Goal: Book appointment/travel/reservation

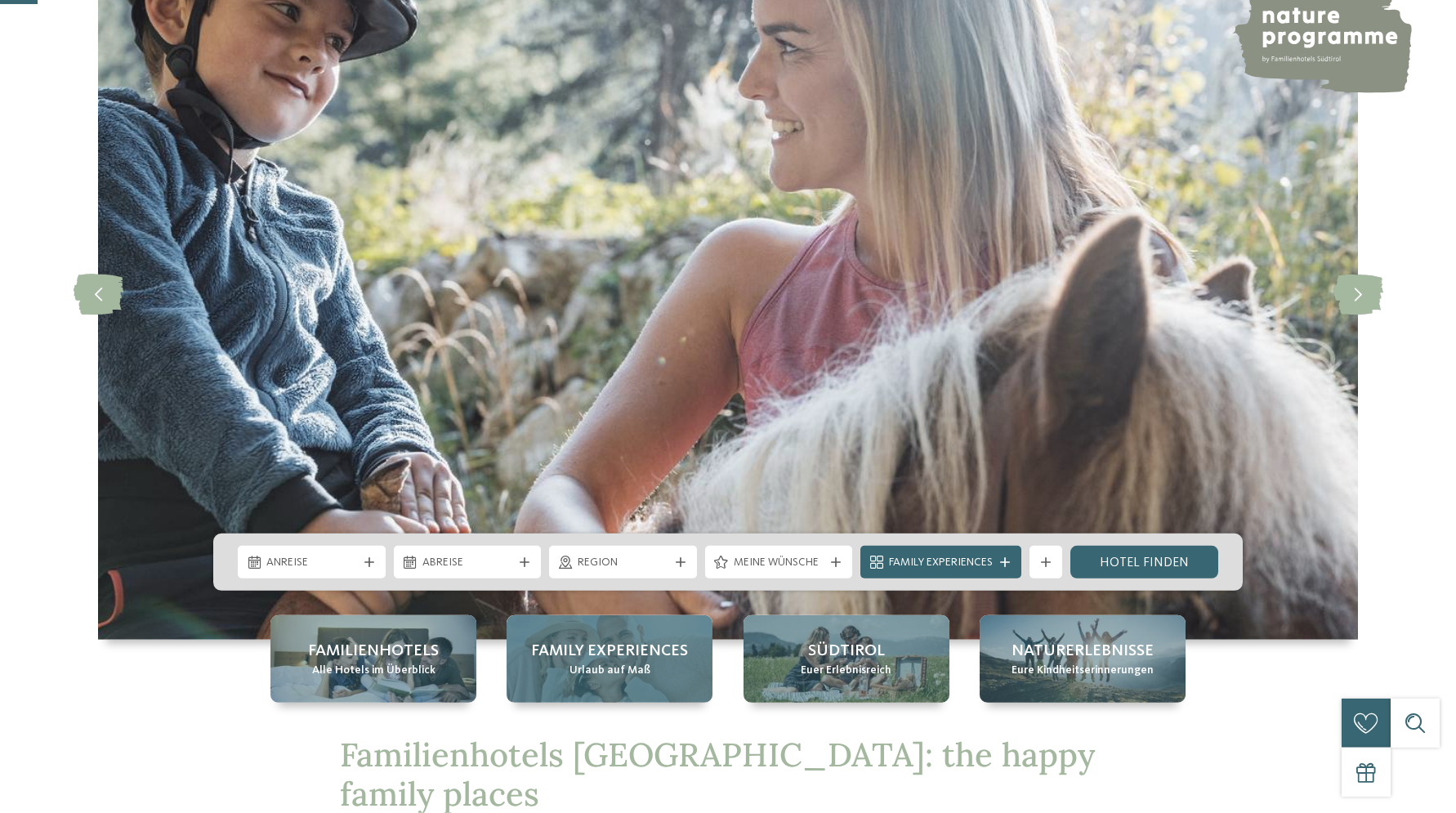
scroll to position [222, 0]
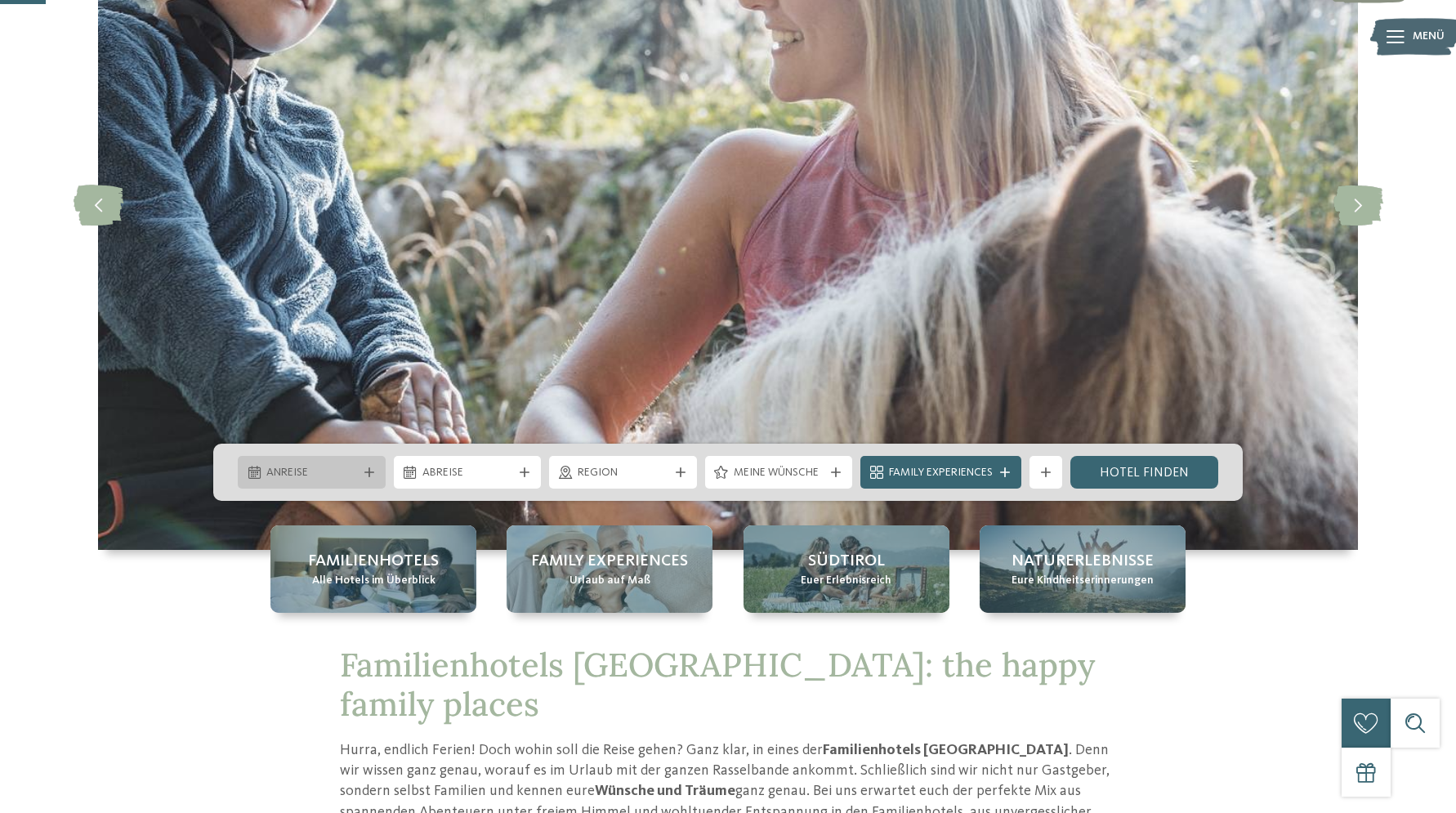
click at [274, 469] on span "Anreise" at bounding box center [311, 473] width 91 height 16
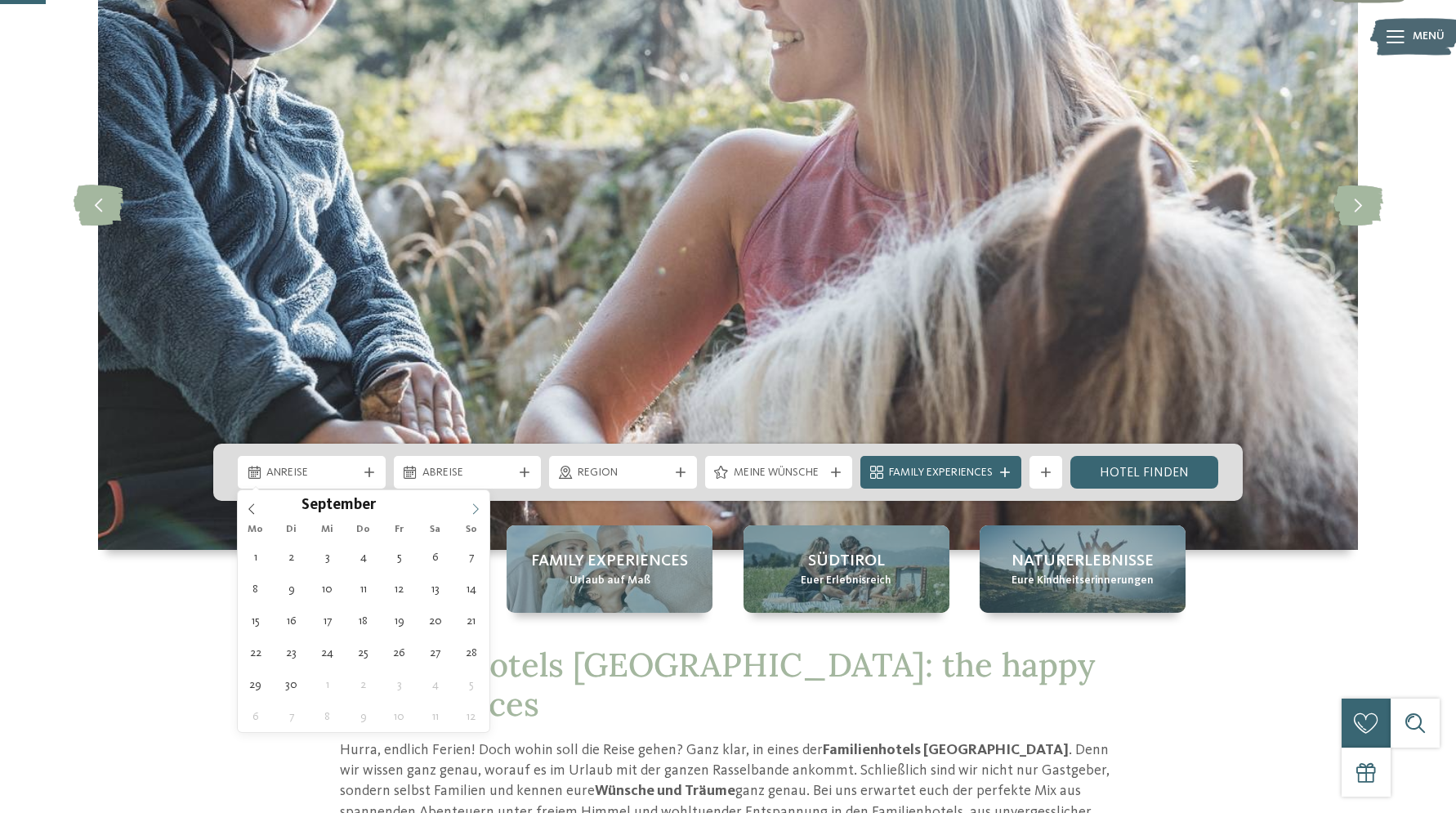
click at [476, 507] on icon at bounding box center [475, 508] width 6 height 11
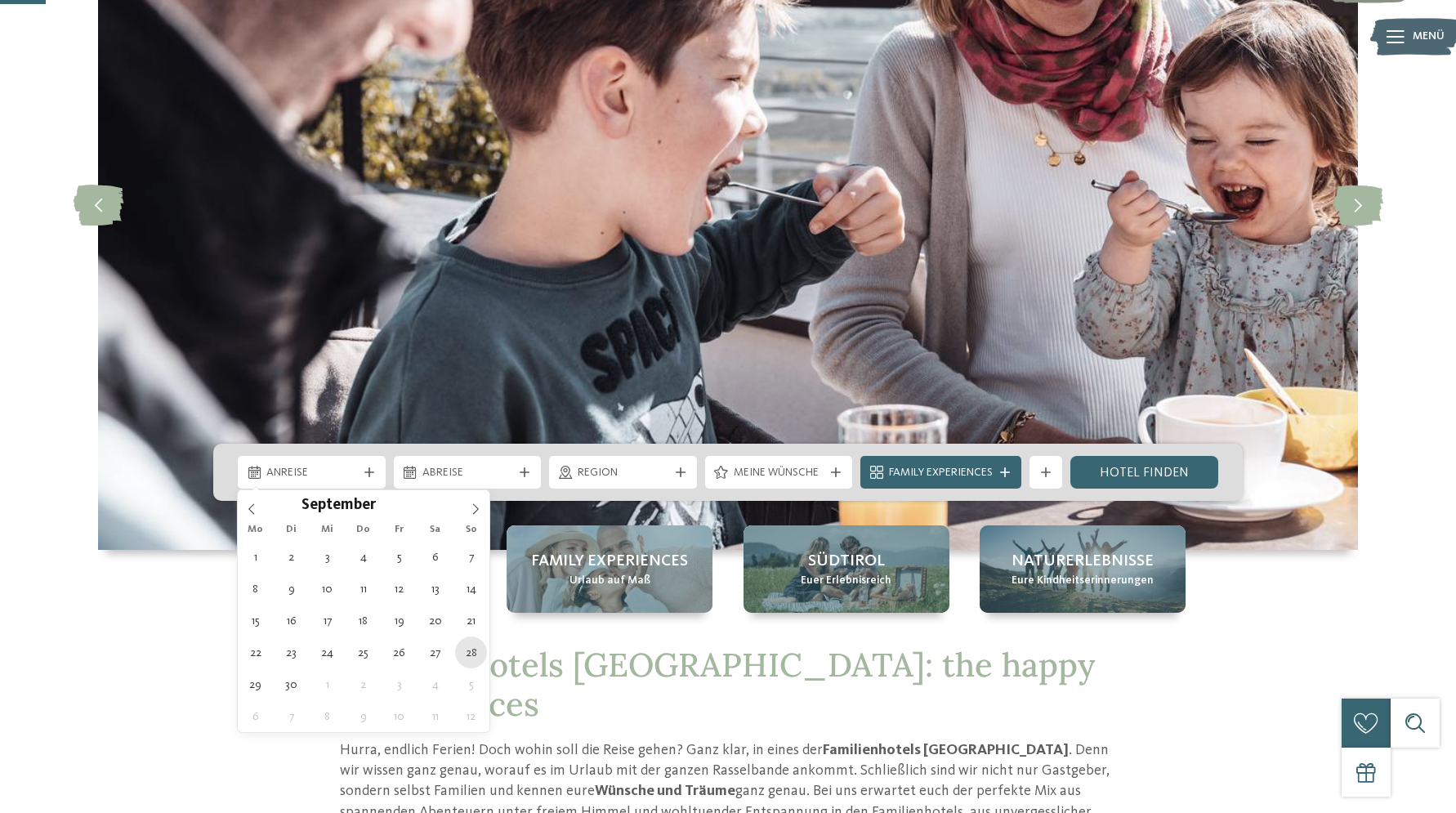
type div "28.09.2025"
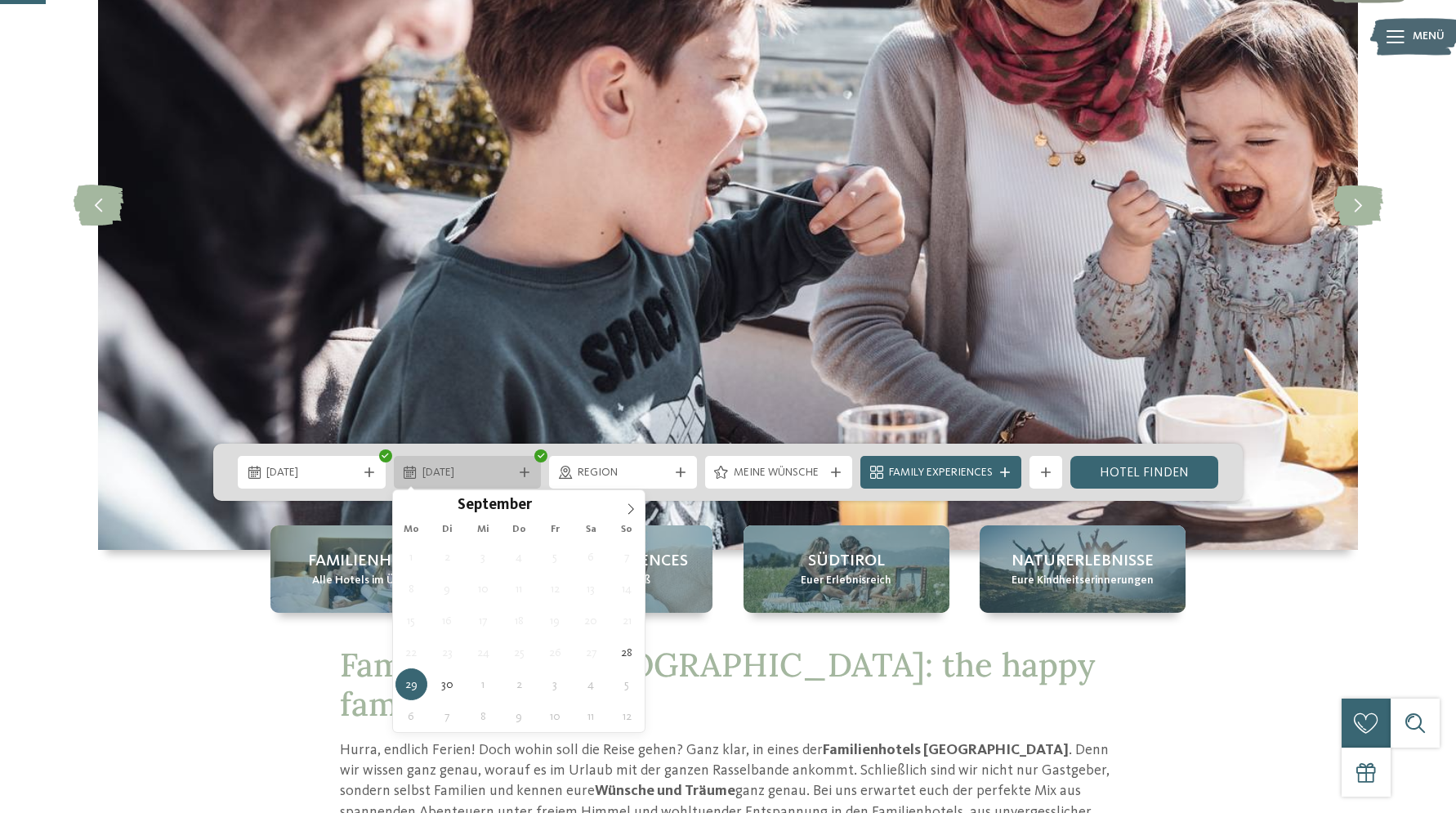
click at [529, 472] on icon at bounding box center [524, 473] width 10 height 10
type div "30.09.2025"
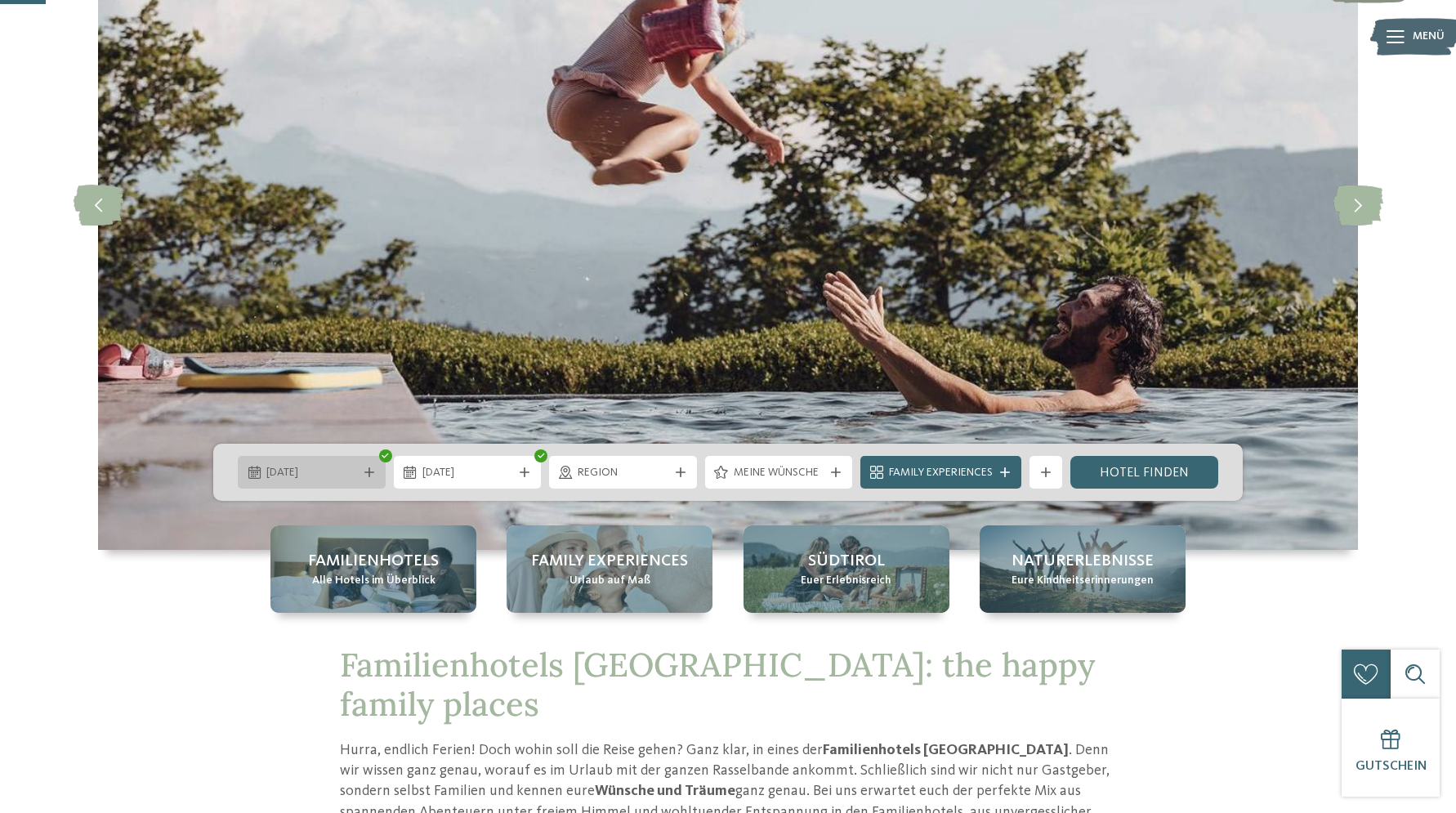
click at [362, 470] on div at bounding box center [369, 473] width 16 height 10
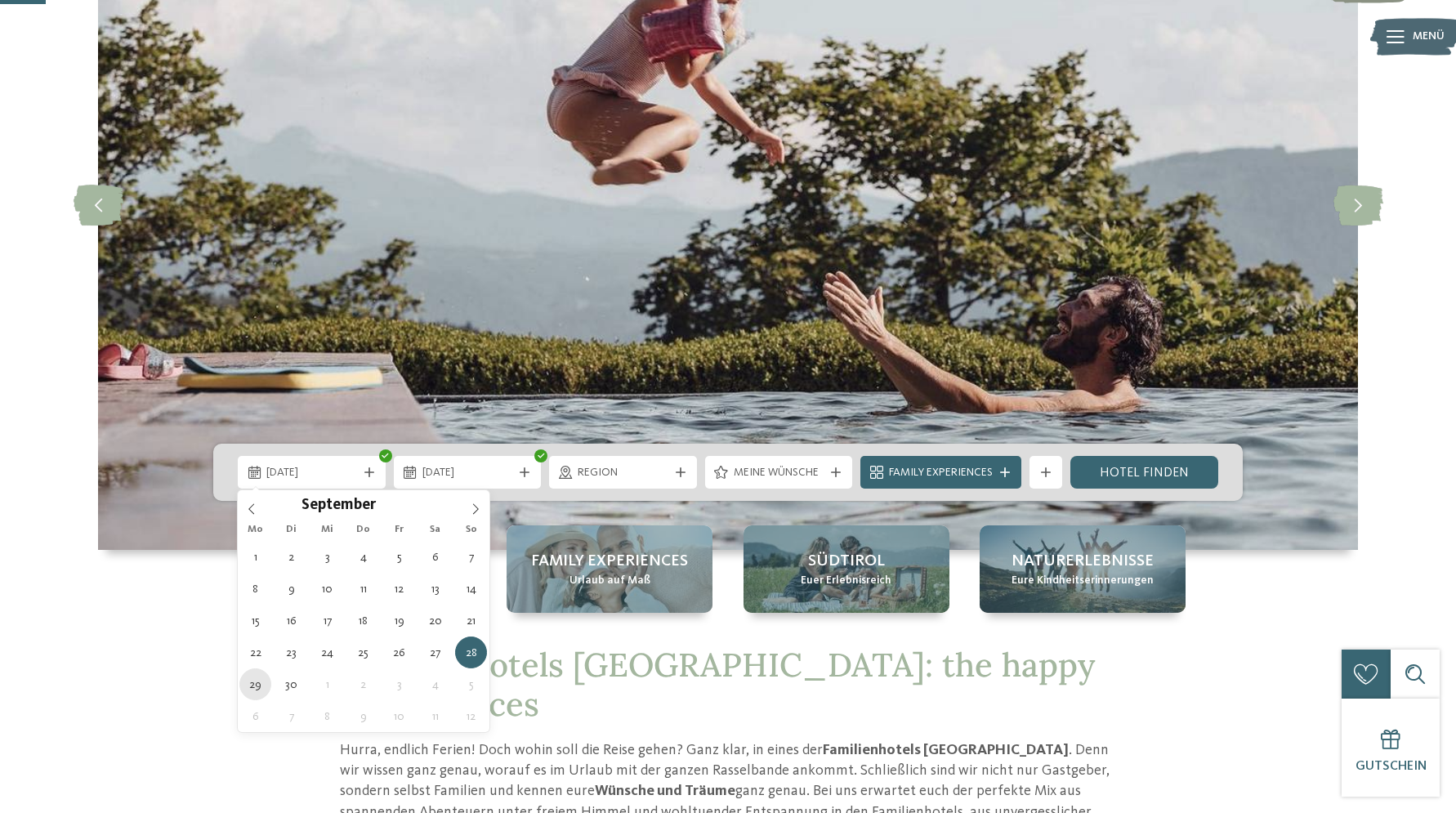
type div "29.09.2025"
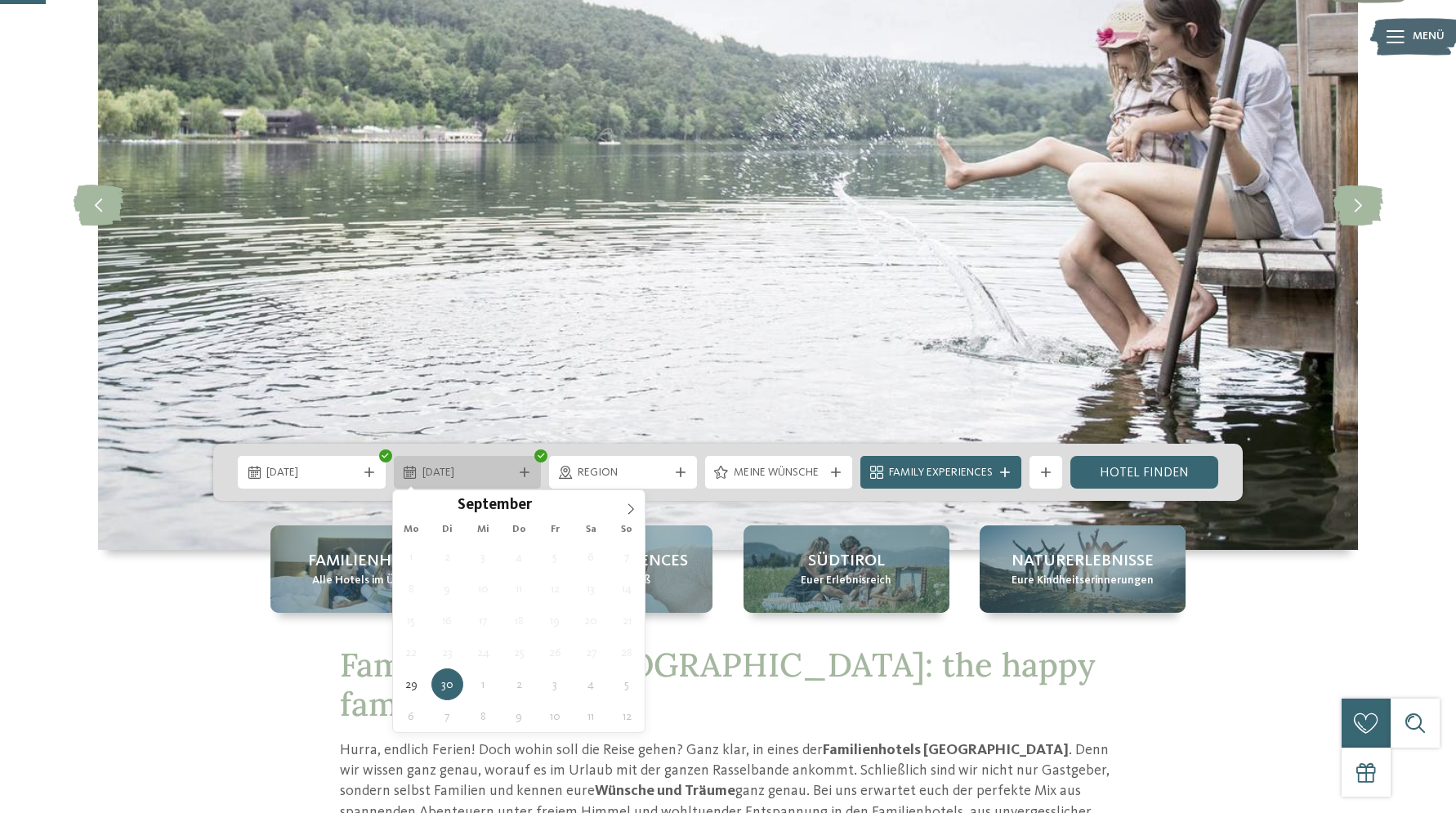
click at [535, 468] on div "30.09.2025" at bounding box center [468, 472] width 148 height 33
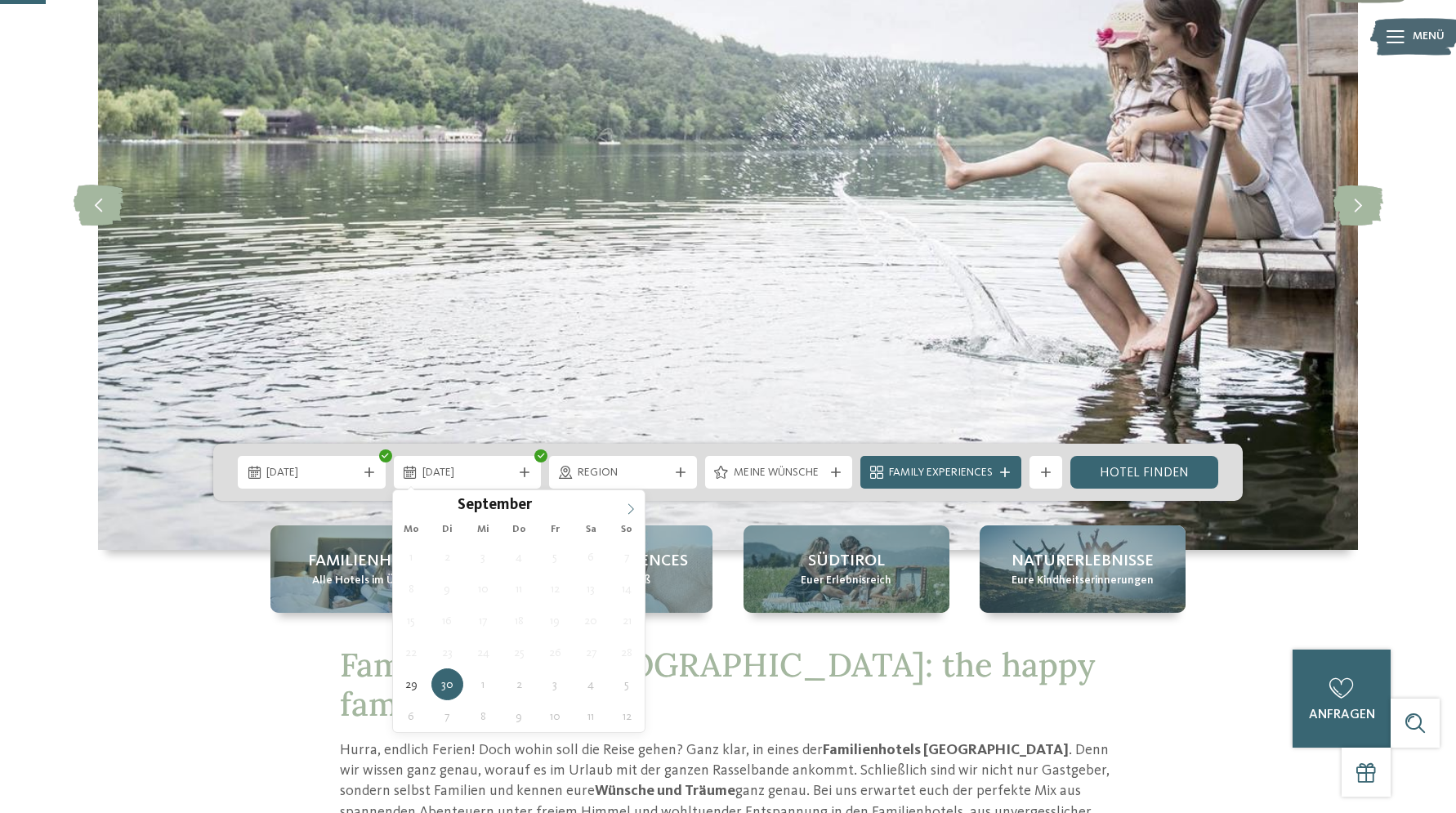
click at [627, 510] on icon at bounding box center [630, 508] width 11 height 11
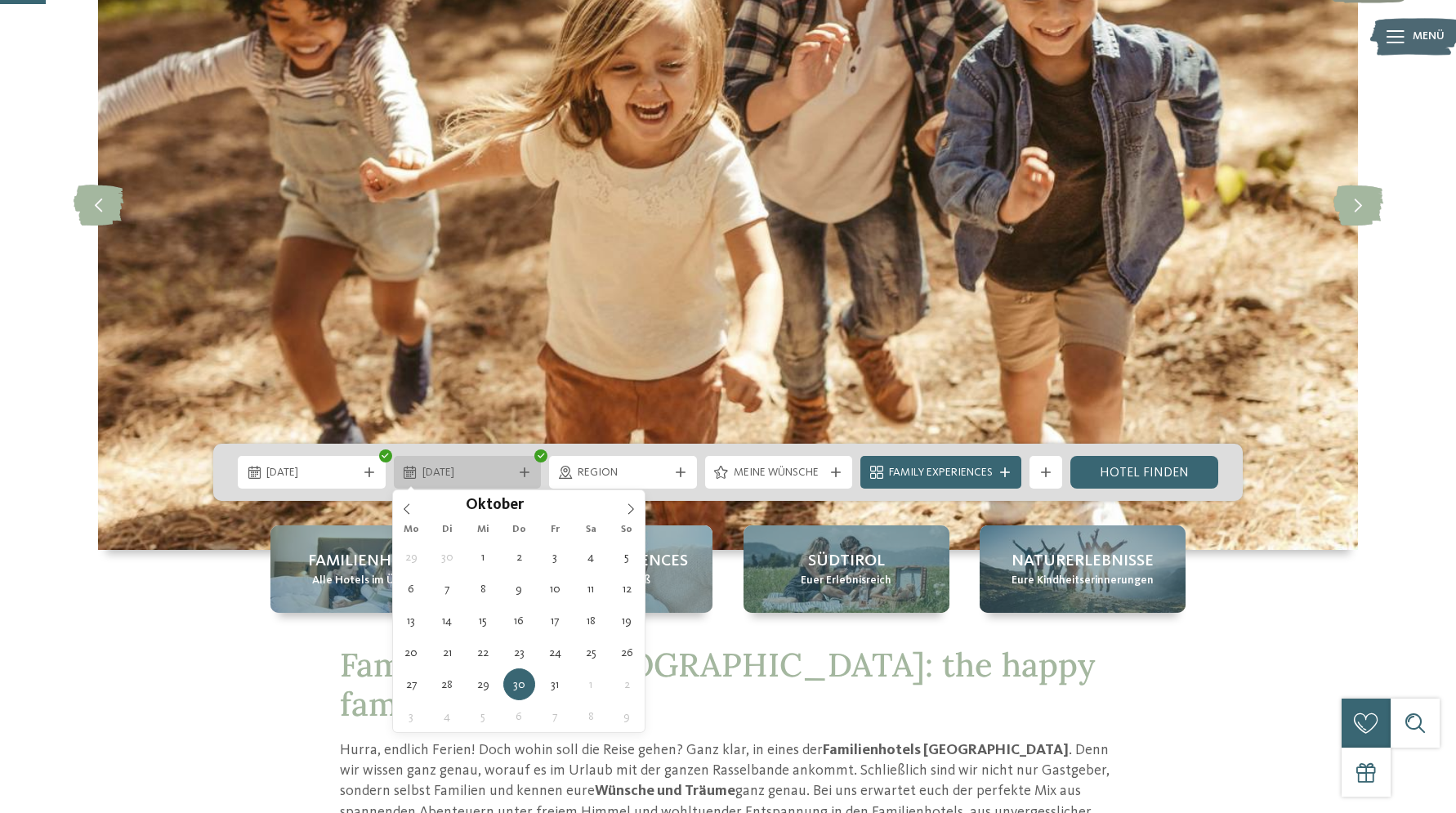
click at [524, 470] on icon at bounding box center [524, 473] width 10 height 10
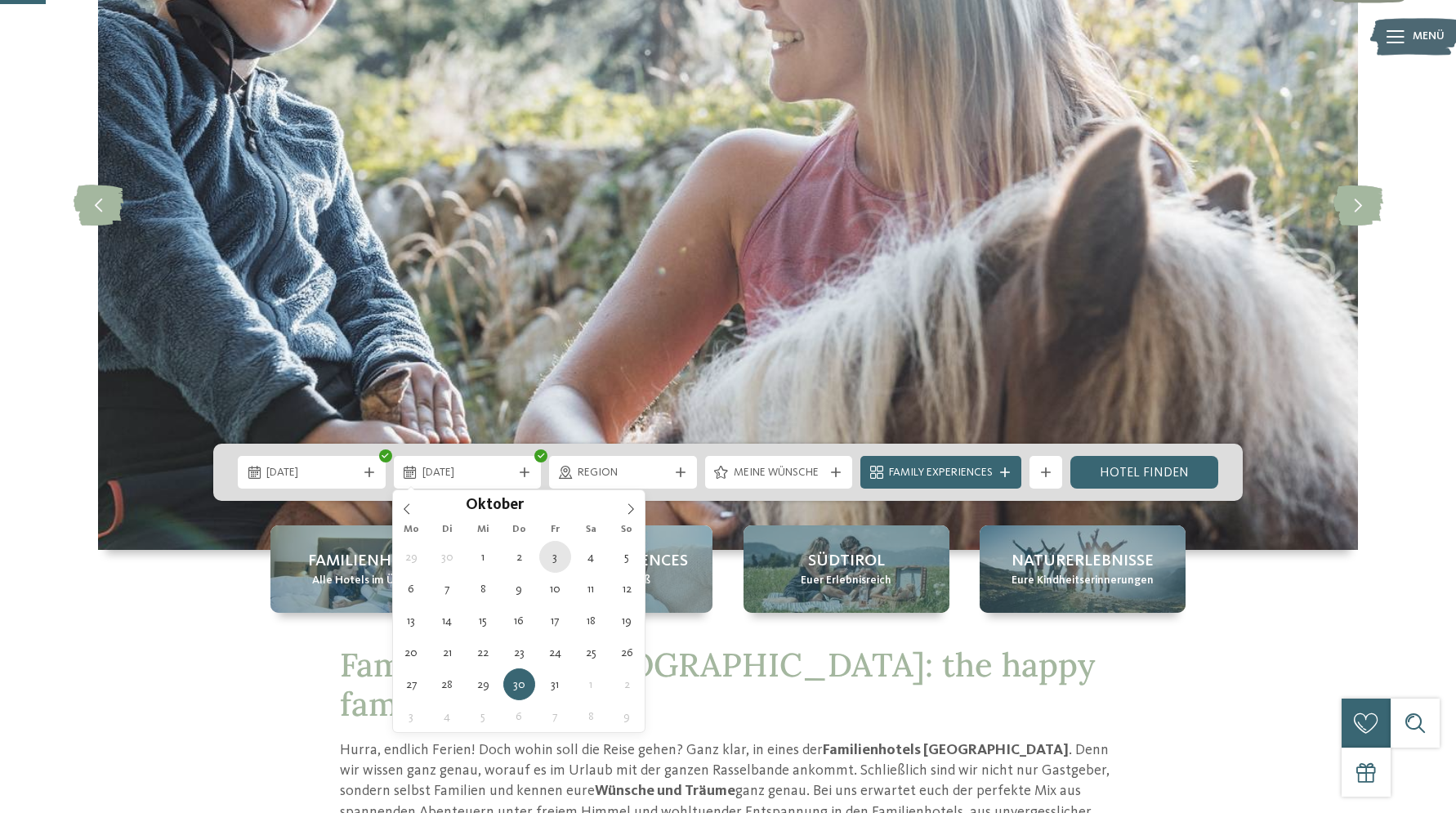
type div "03.10.2025"
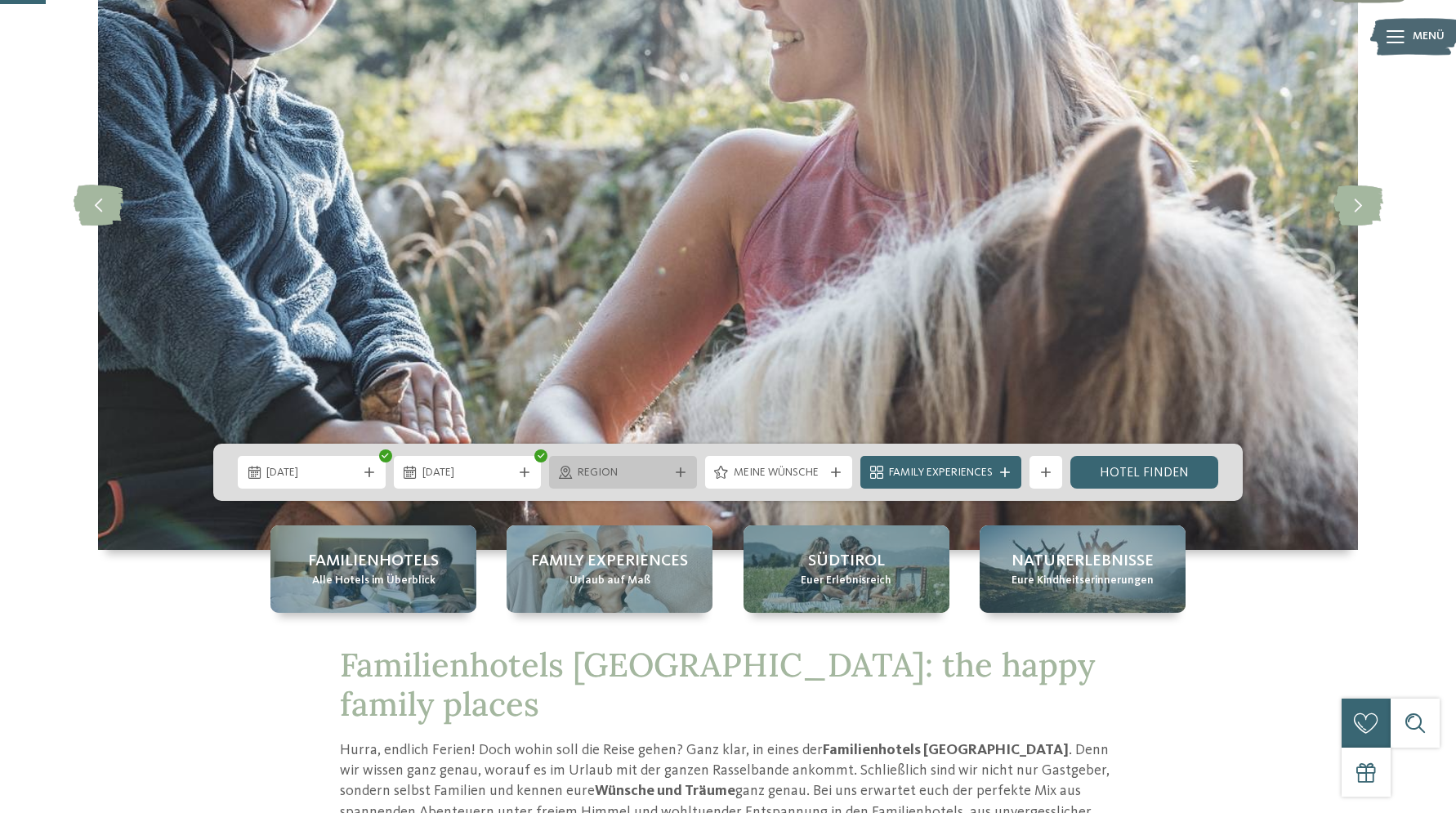
click at [678, 475] on icon at bounding box center [680, 473] width 10 height 10
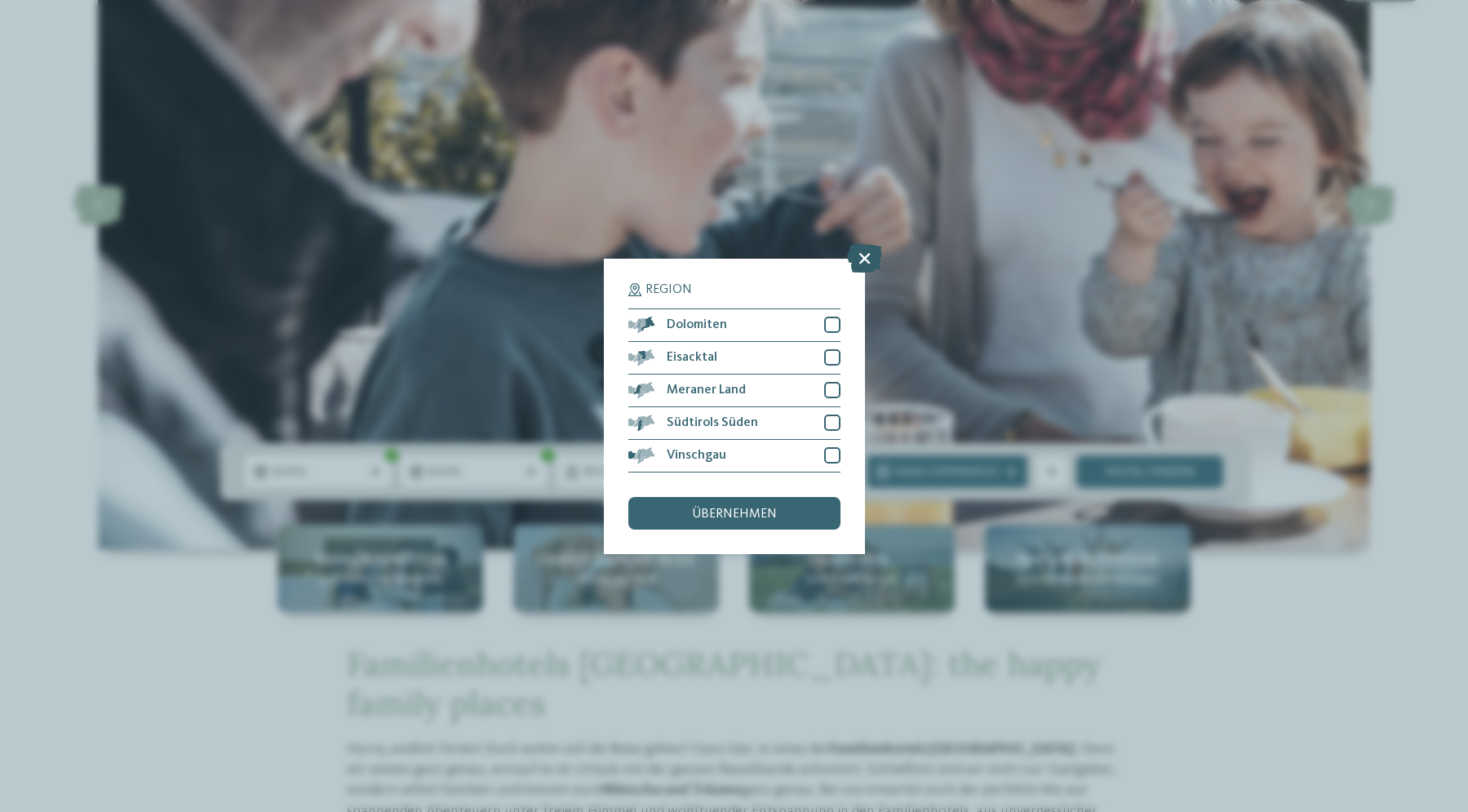
click at [870, 250] on icon at bounding box center [864, 258] width 35 height 29
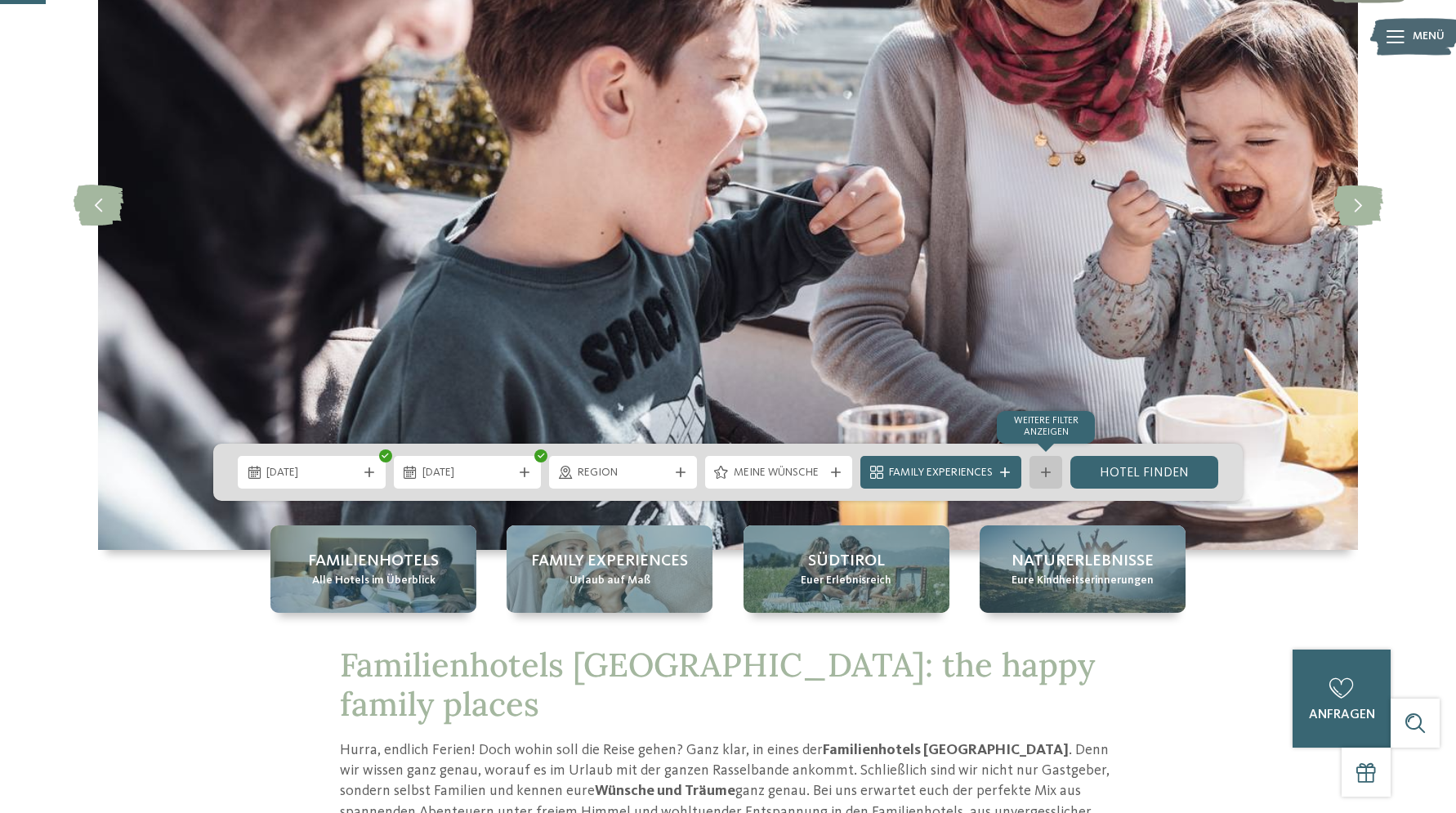
drag, startPoint x: 1113, startPoint y: 471, endPoint x: 1050, endPoint y: 463, distance: 63.5
click at [1112, 471] on link "Hotel finden" at bounding box center [1144, 472] width 148 height 33
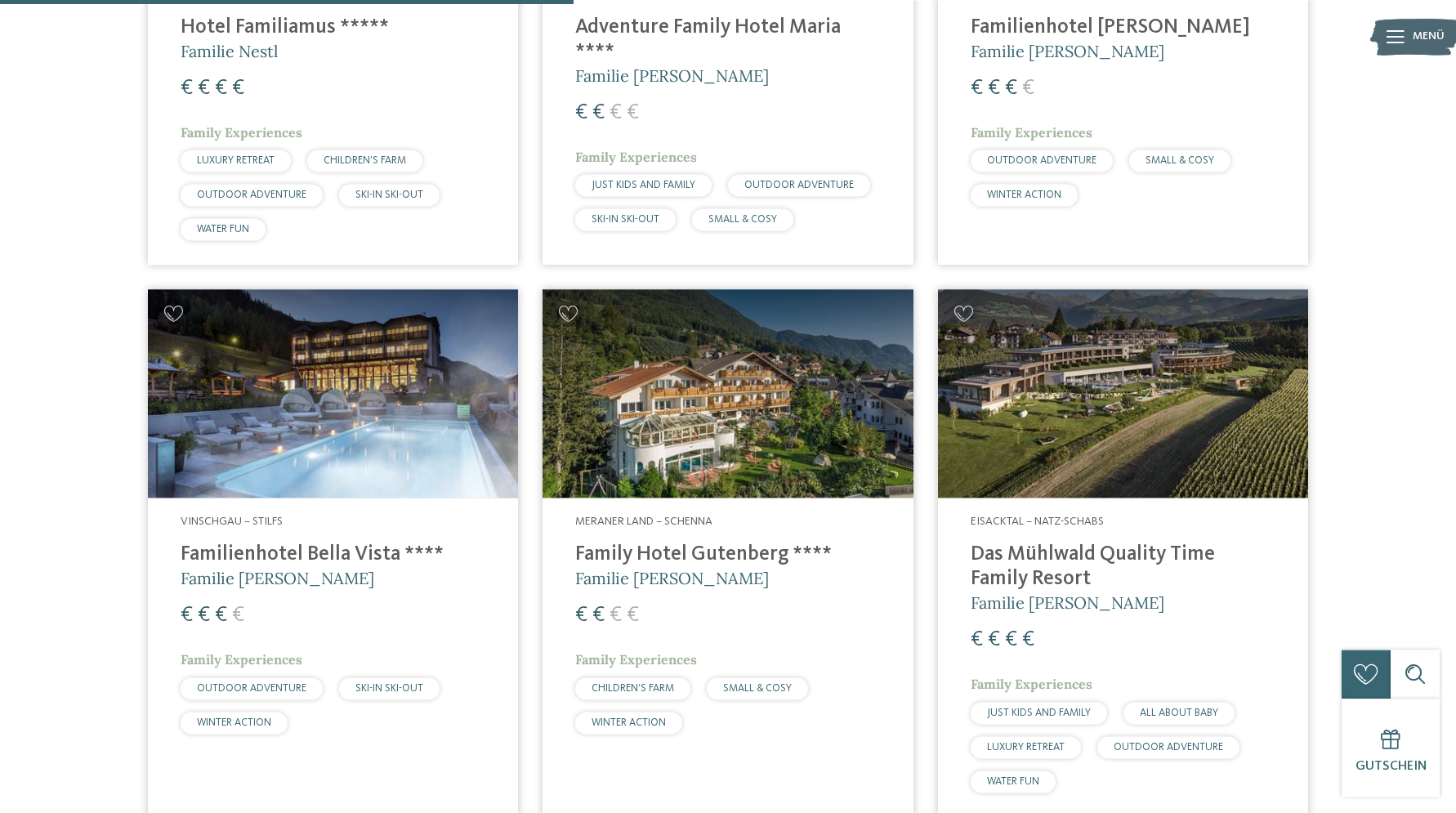
scroll to position [2000, 0]
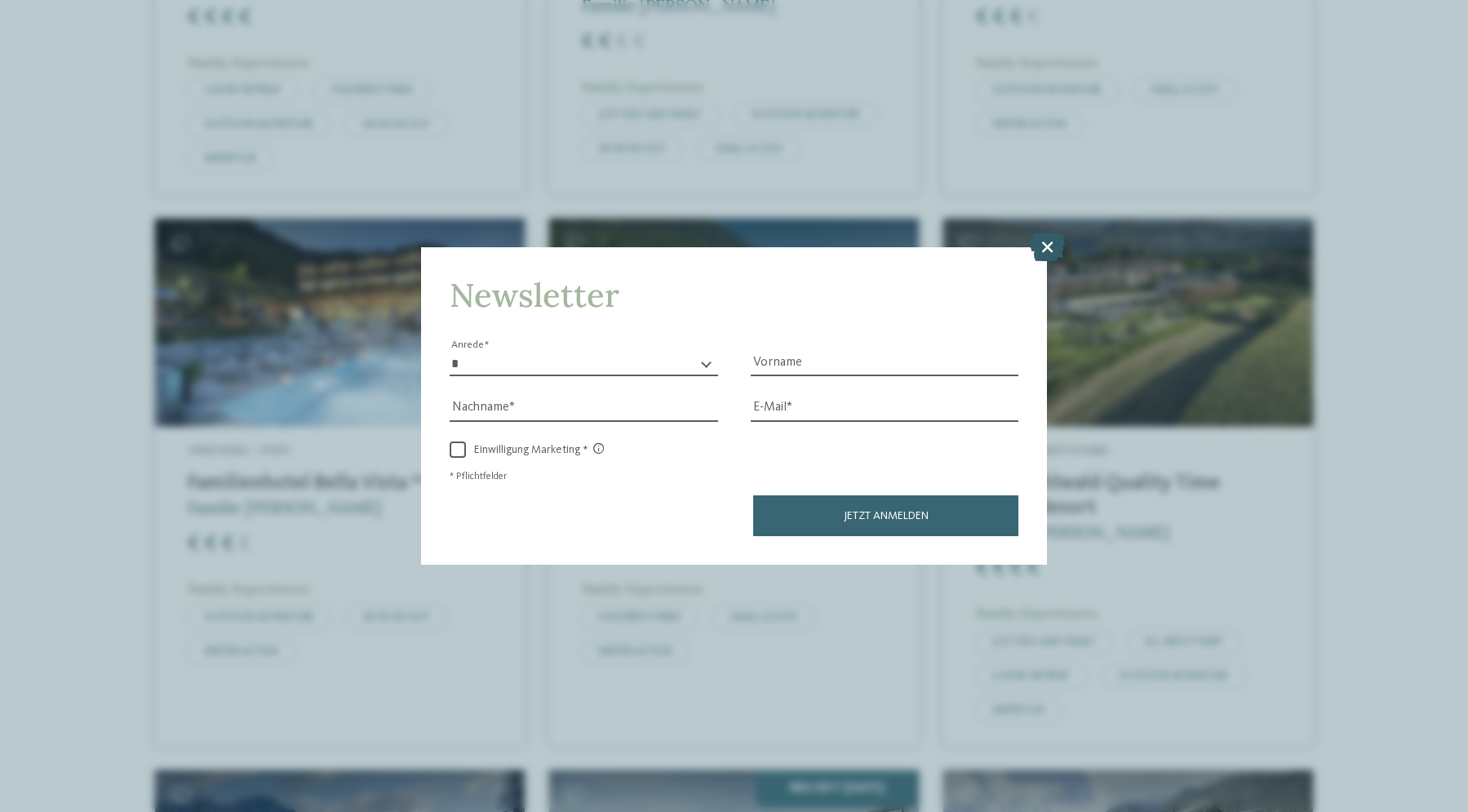
click at [1053, 245] on icon at bounding box center [1047, 247] width 35 height 29
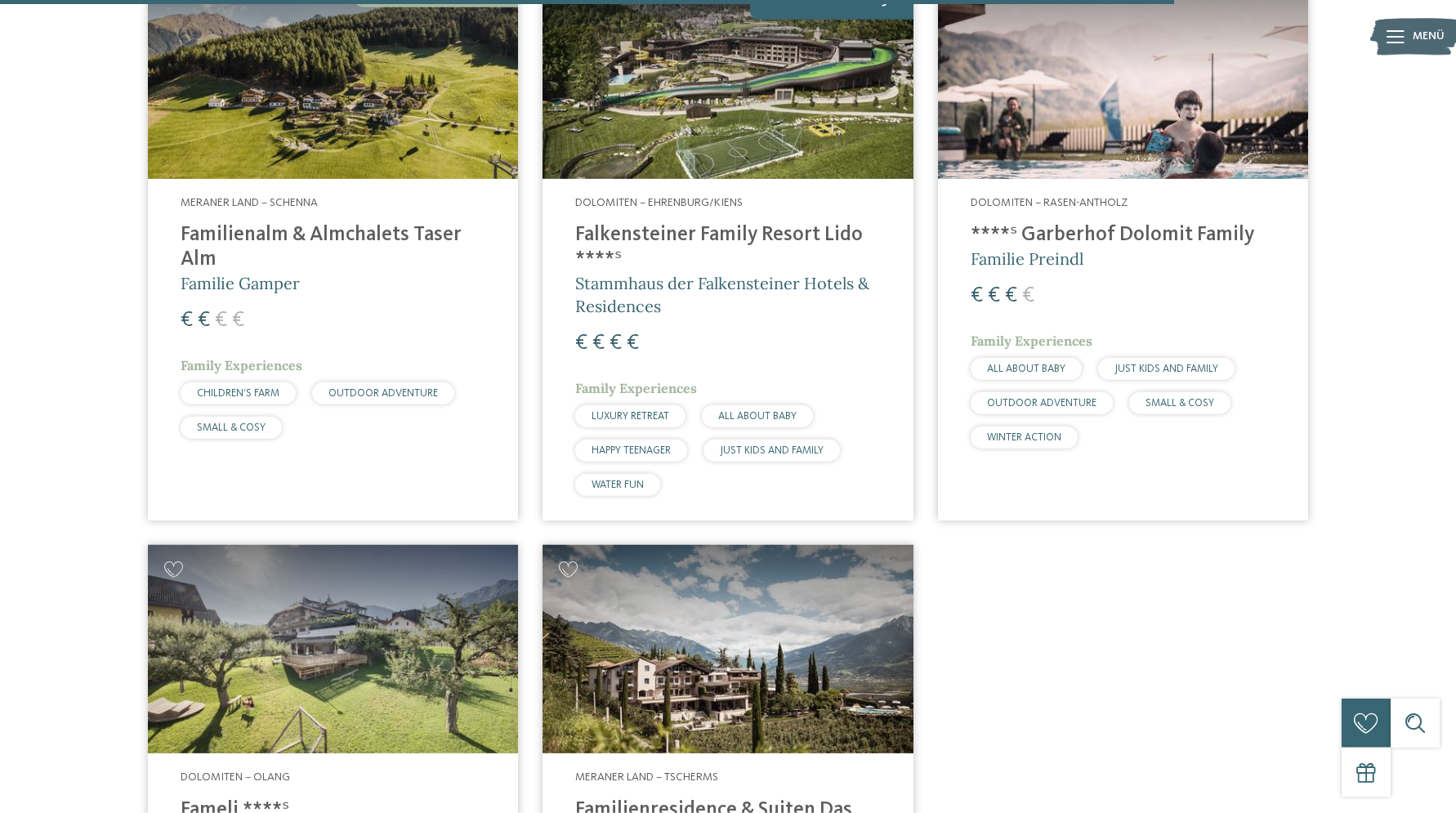
scroll to position [4223, 0]
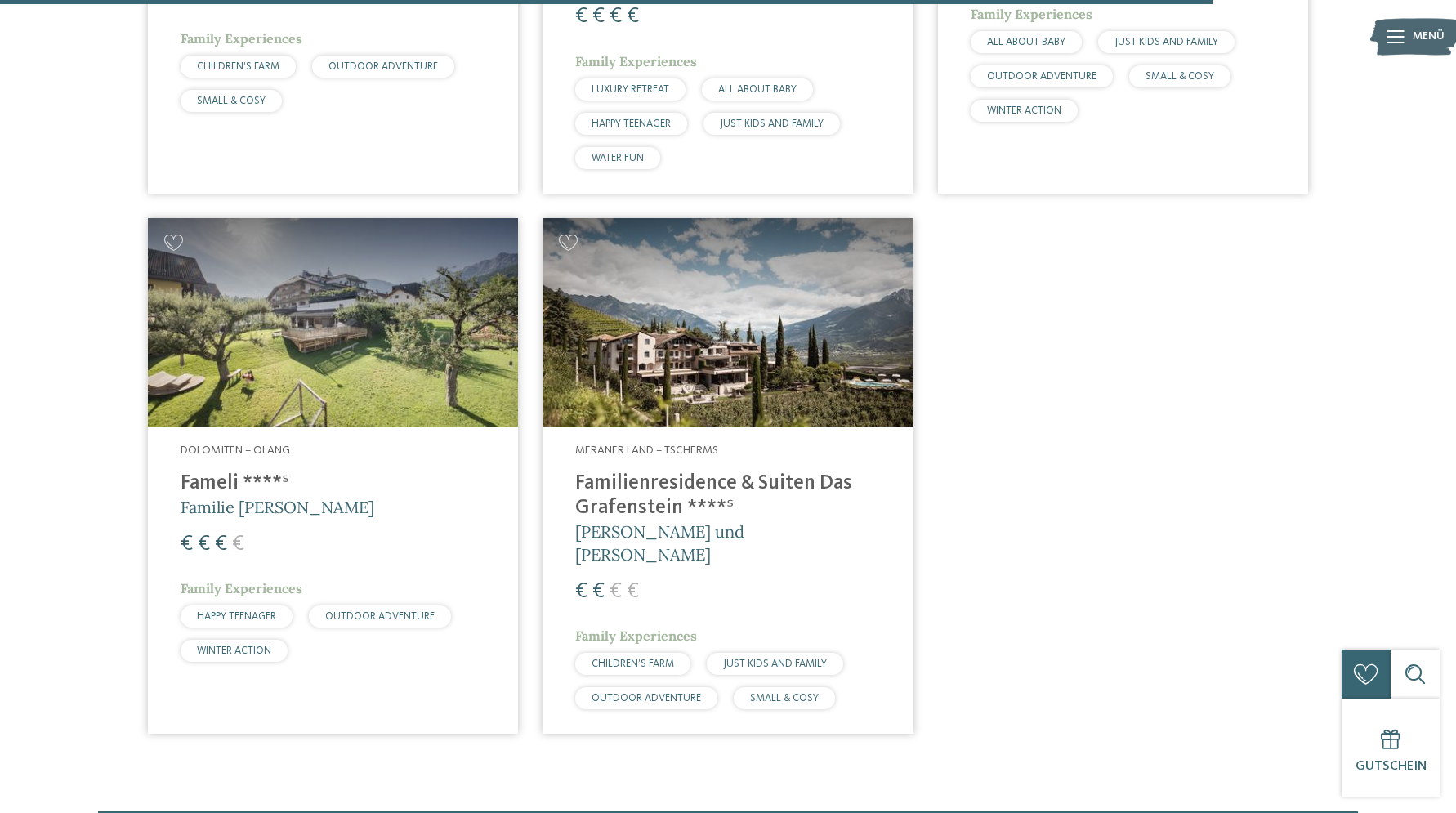
click at [630, 472] on h4 "Familienresidence & Suiten Das Grafenstein ****ˢ" at bounding box center [727, 496] width 305 height 49
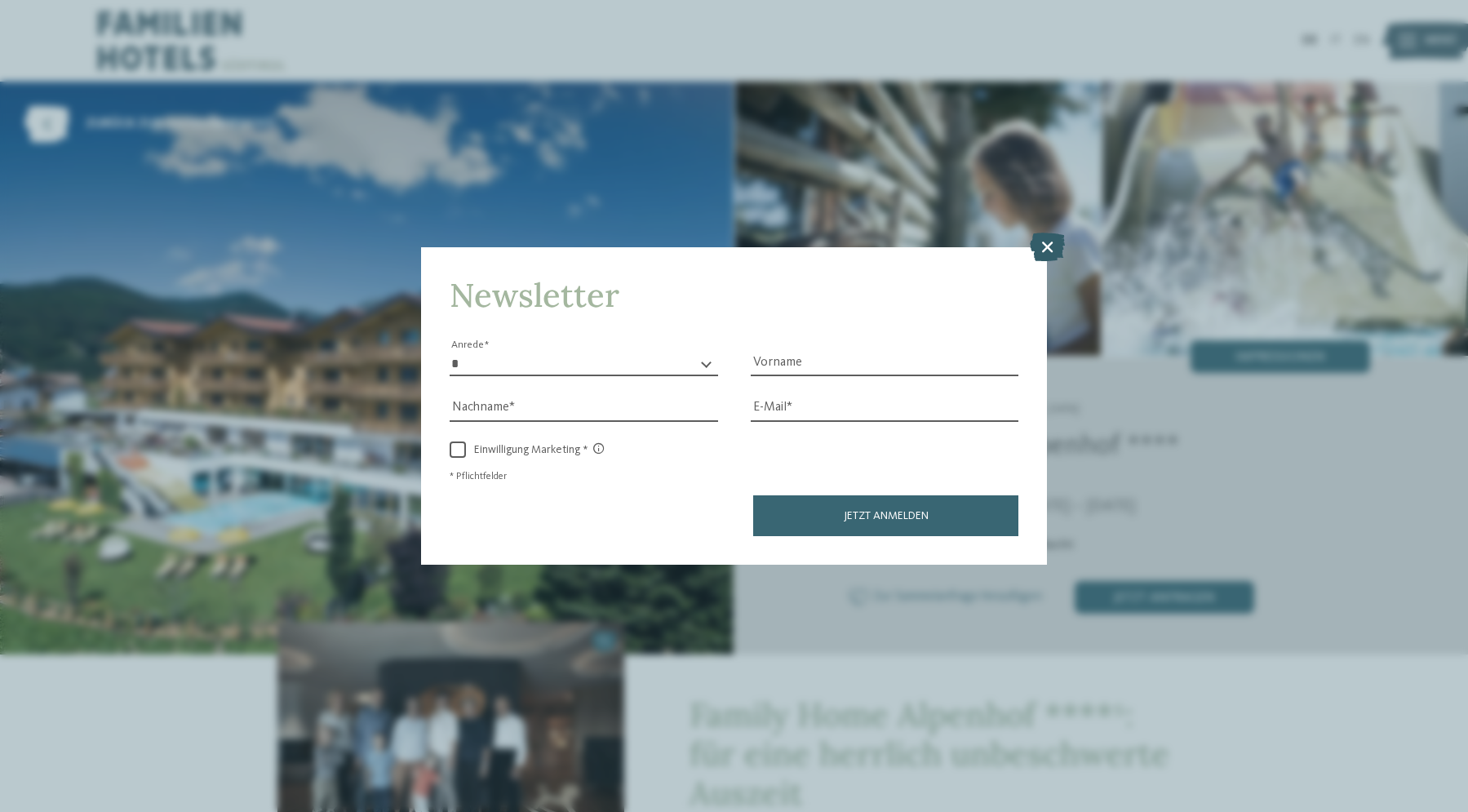
click at [1054, 241] on icon at bounding box center [1047, 247] width 35 height 29
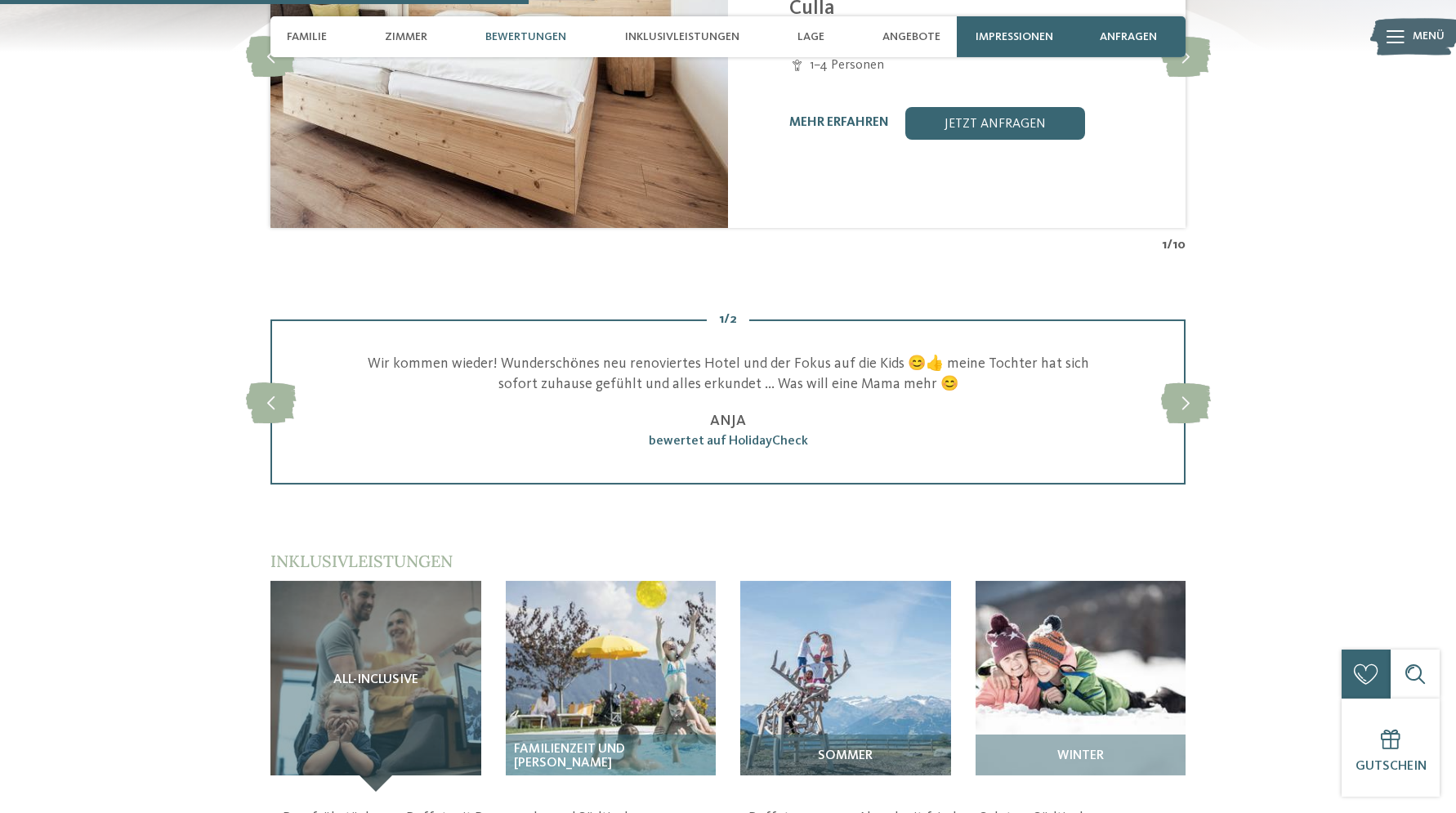
scroll to position [2223, 0]
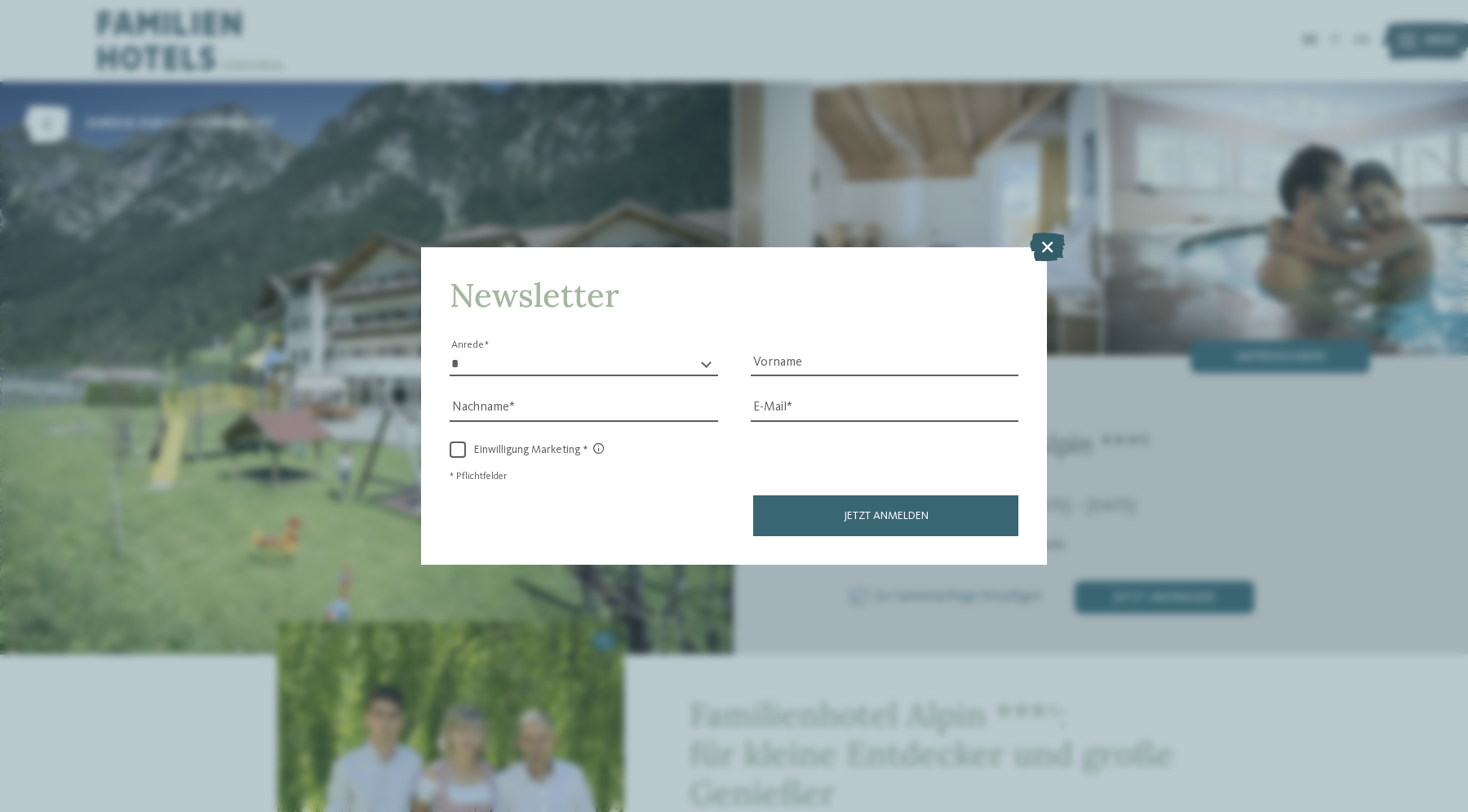
click at [1049, 241] on icon at bounding box center [1047, 247] width 35 height 29
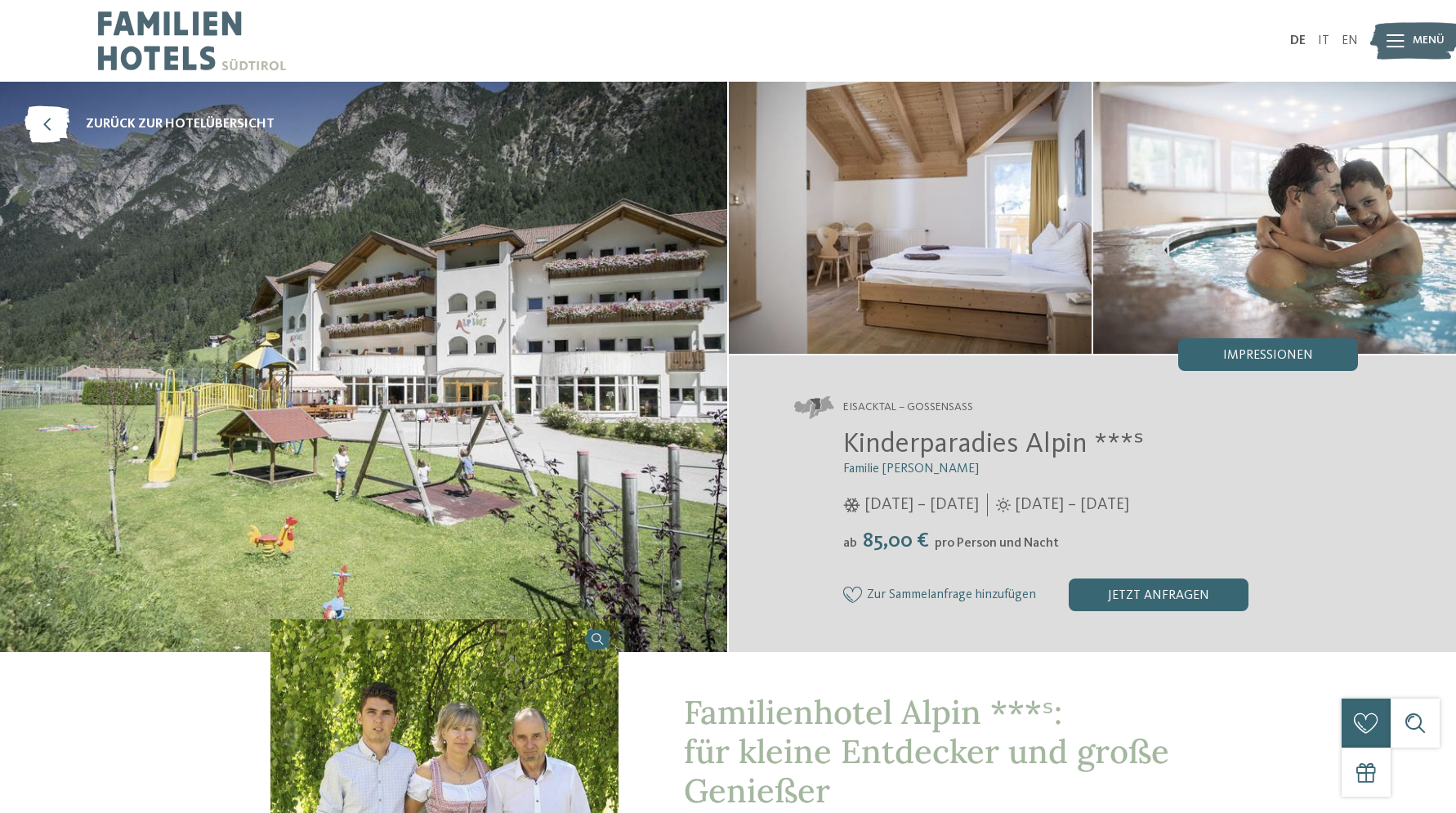
click at [1252, 245] on img at bounding box center [1274, 217] width 362 height 272
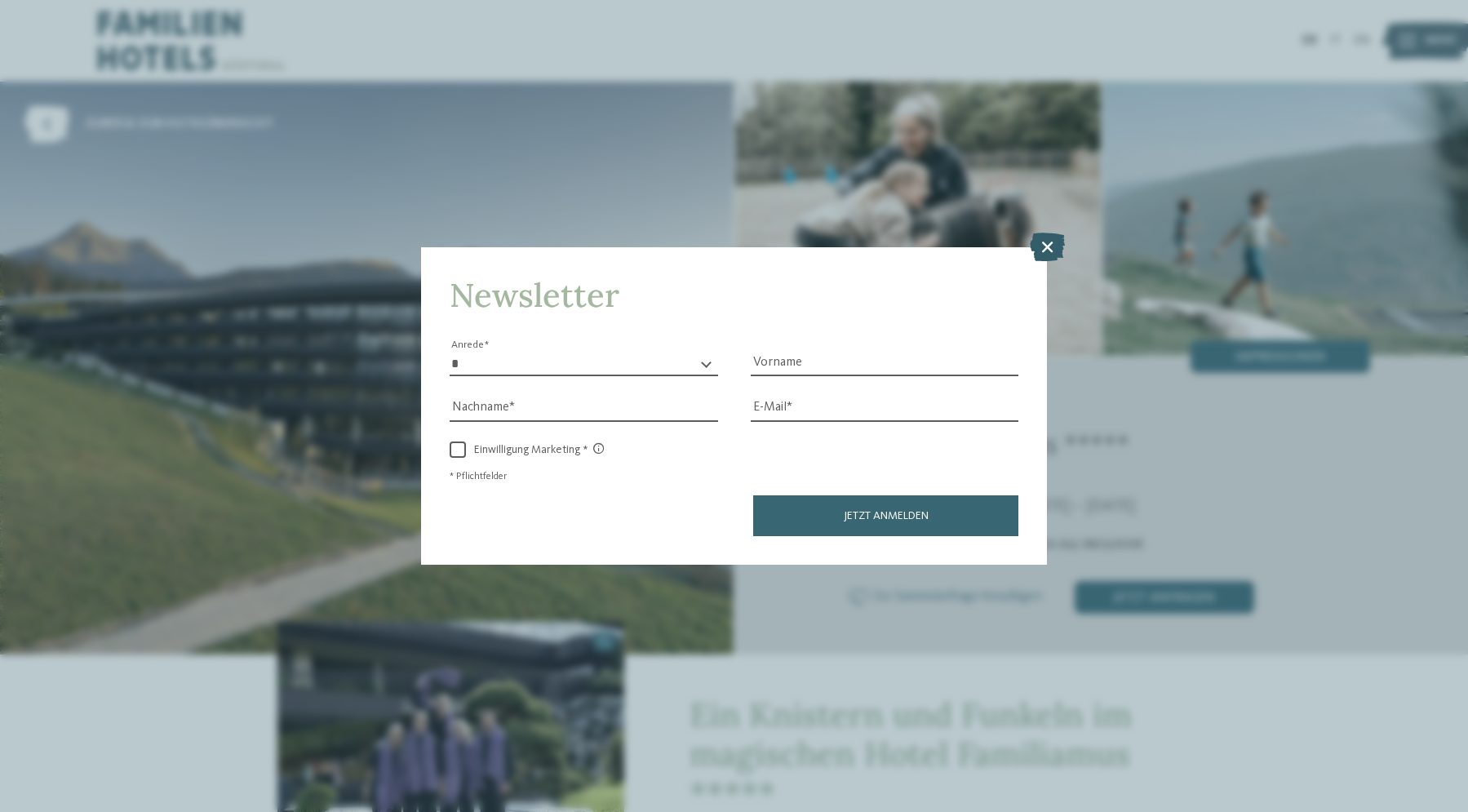
click at [1043, 247] on icon at bounding box center [1047, 247] width 35 height 29
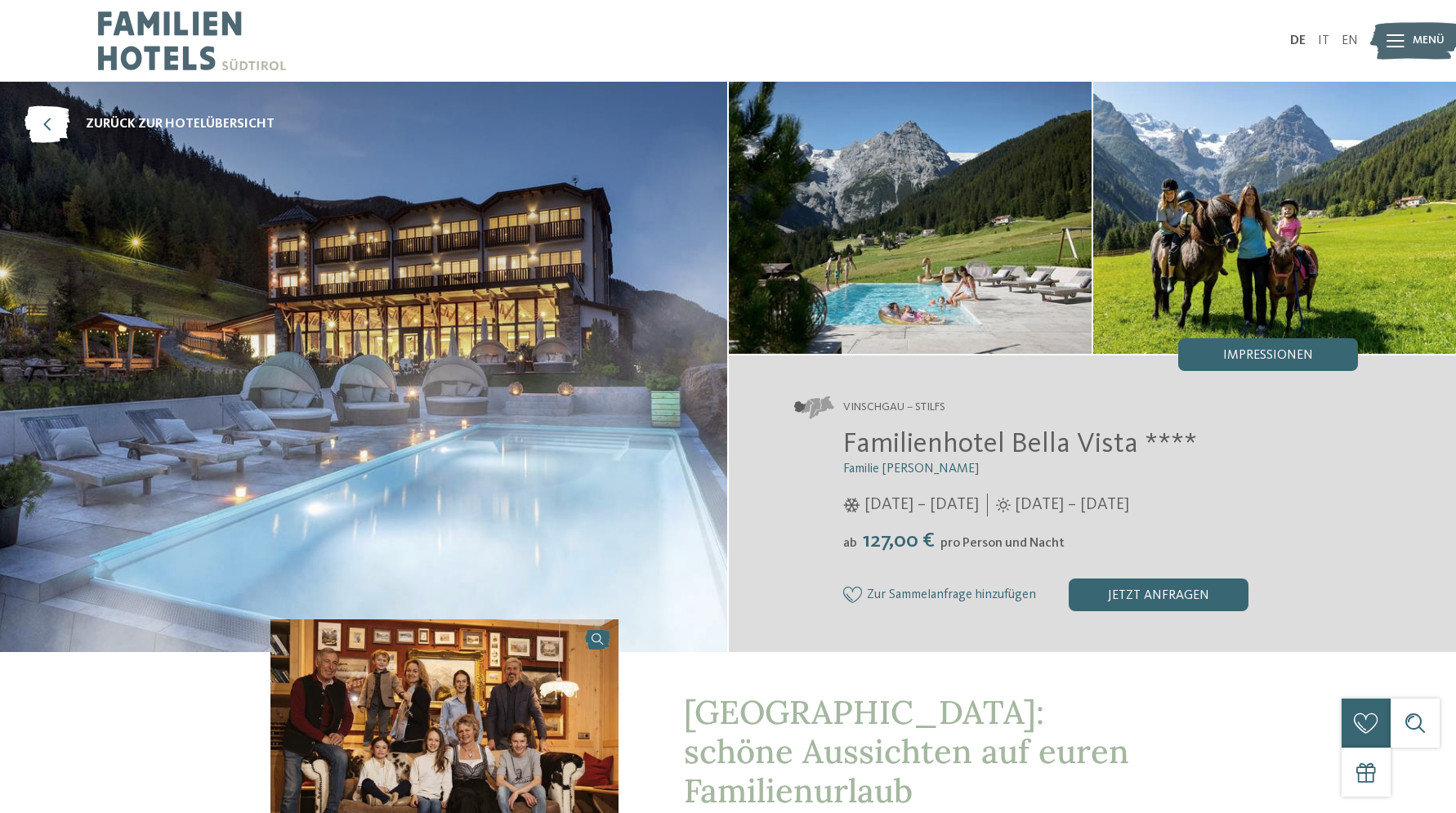
click at [992, 202] on img at bounding box center [910, 217] width 362 height 272
click at [1237, 348] on div "Impressionen" at bounding box center [1268, 355] width 180 height 33
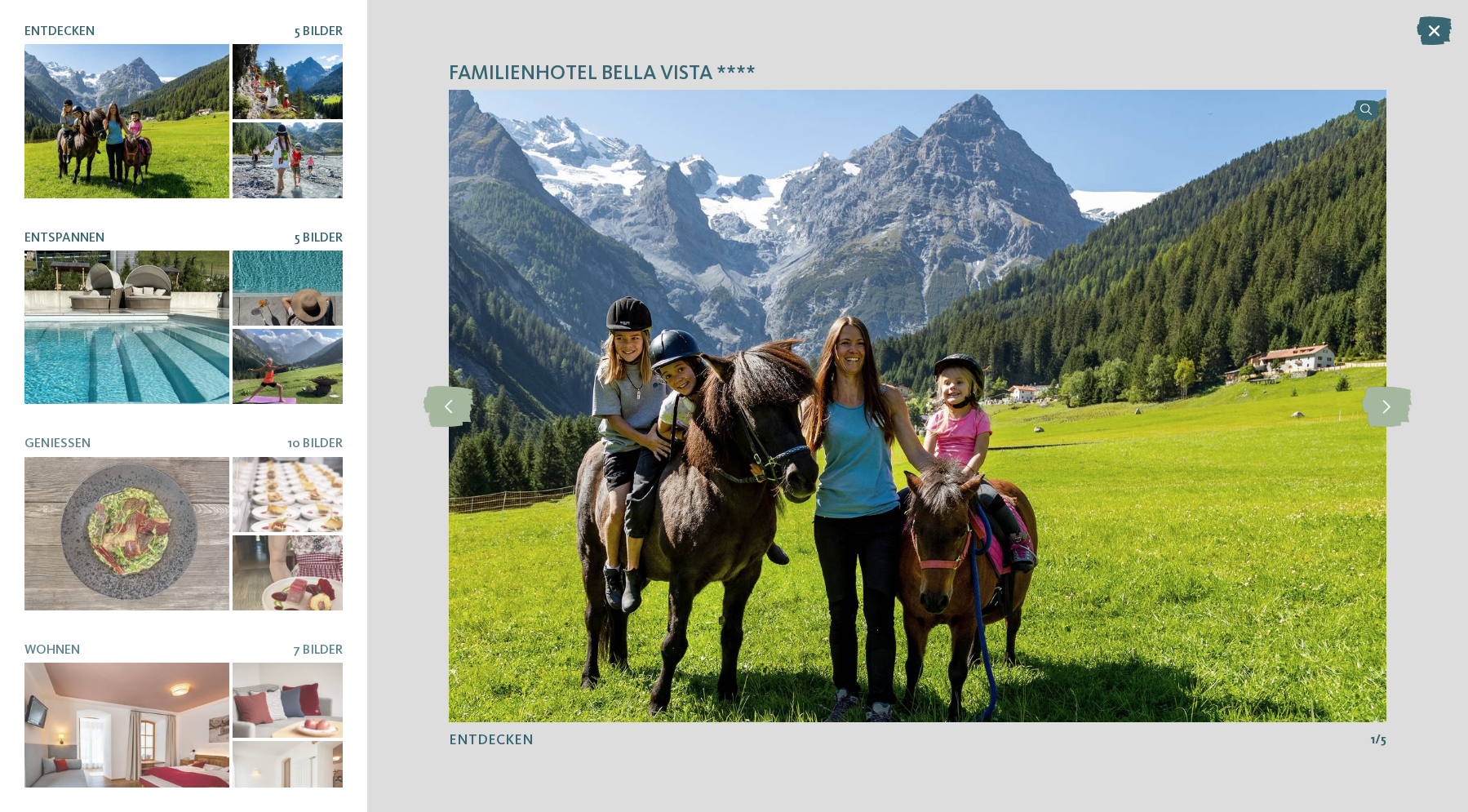
click at [216, 303] on div at bounding box center [127, 327] width 205 height 153
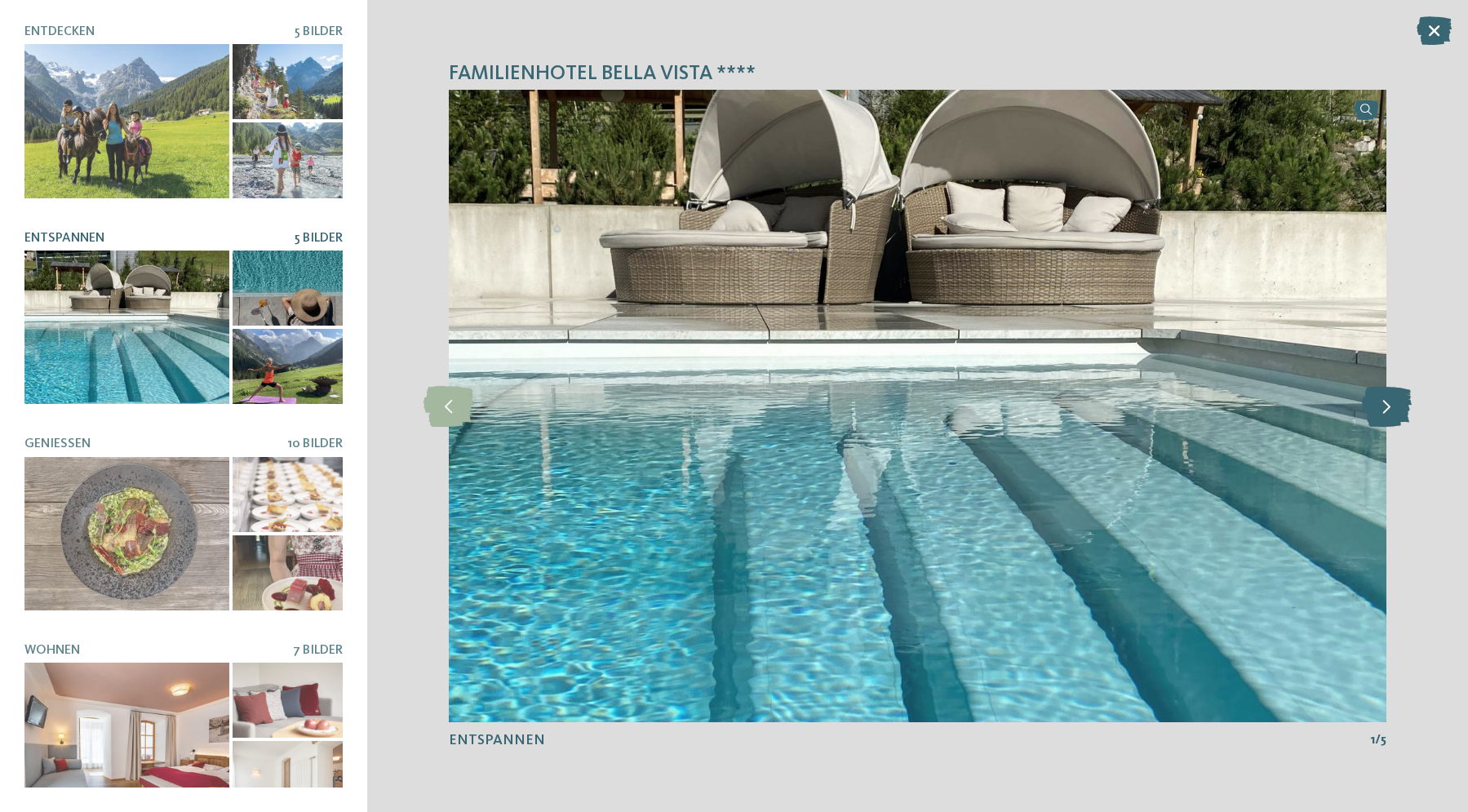
click at [1394, 398] on icon at bounding box center [1387, 406] width 50 height 41
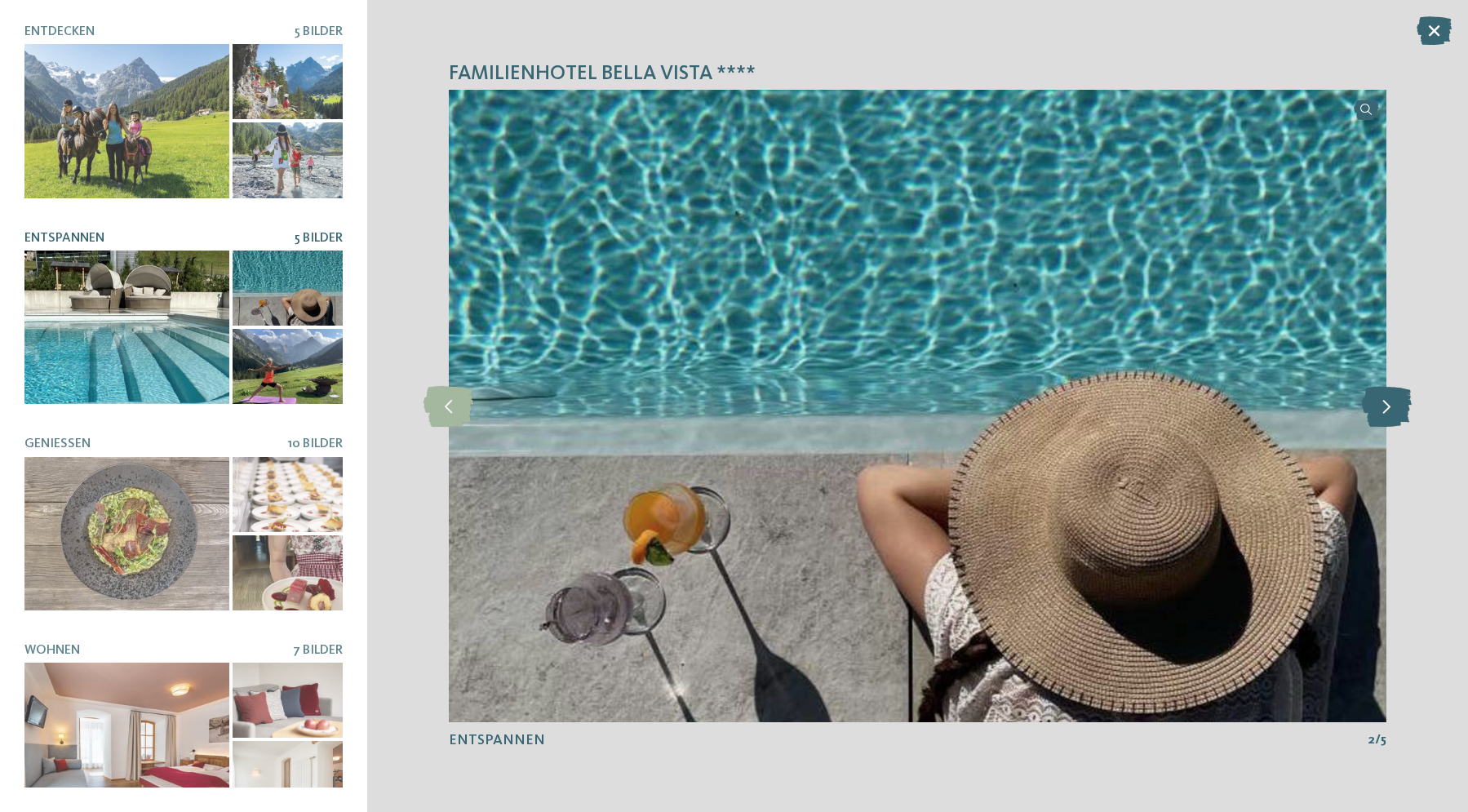
click at [1394, 399] on icon at bounding box center [1387, 406] width 50 height 41
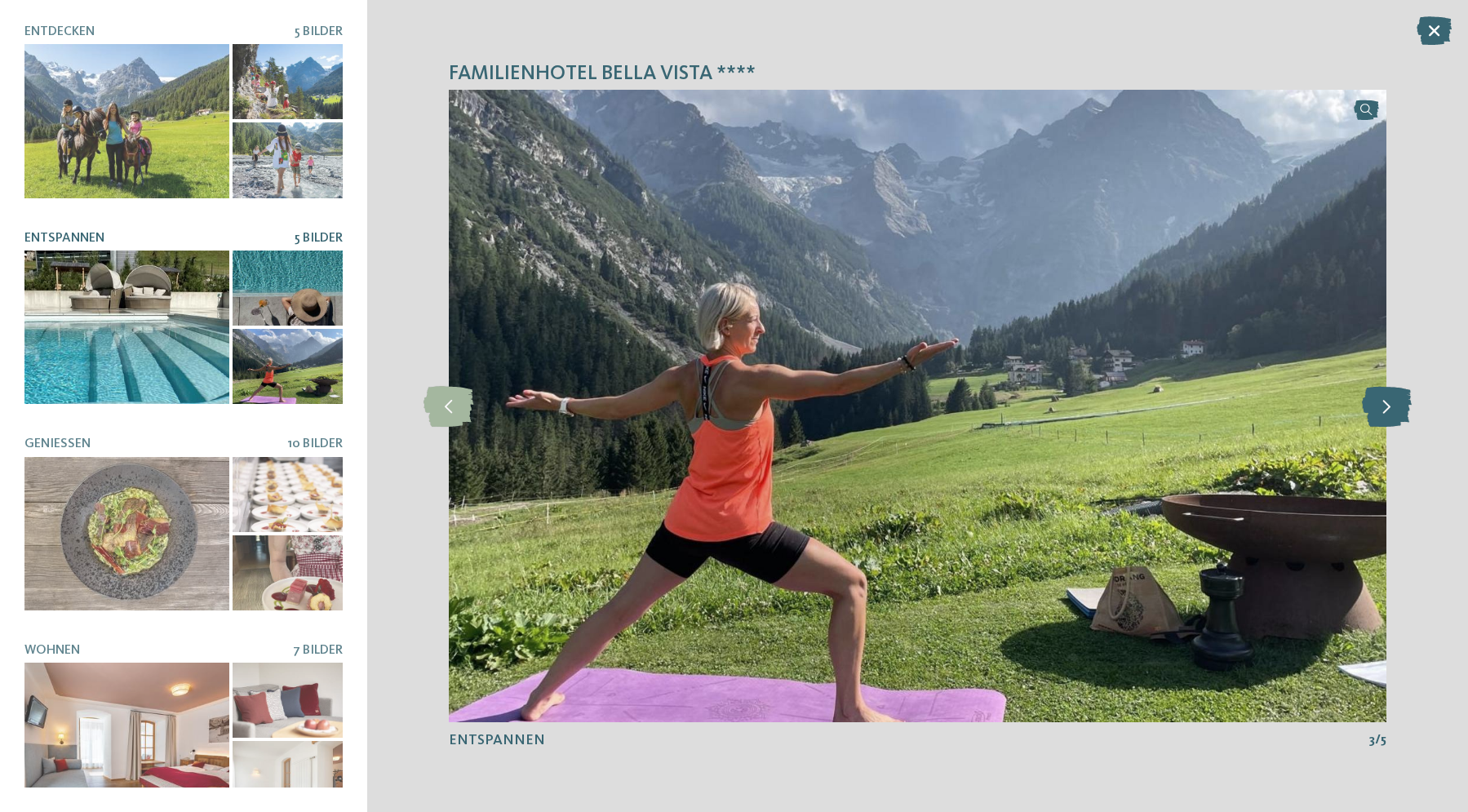
click at [1395, 399] on icon at bounding box center [1387, 406] width 50 height 41
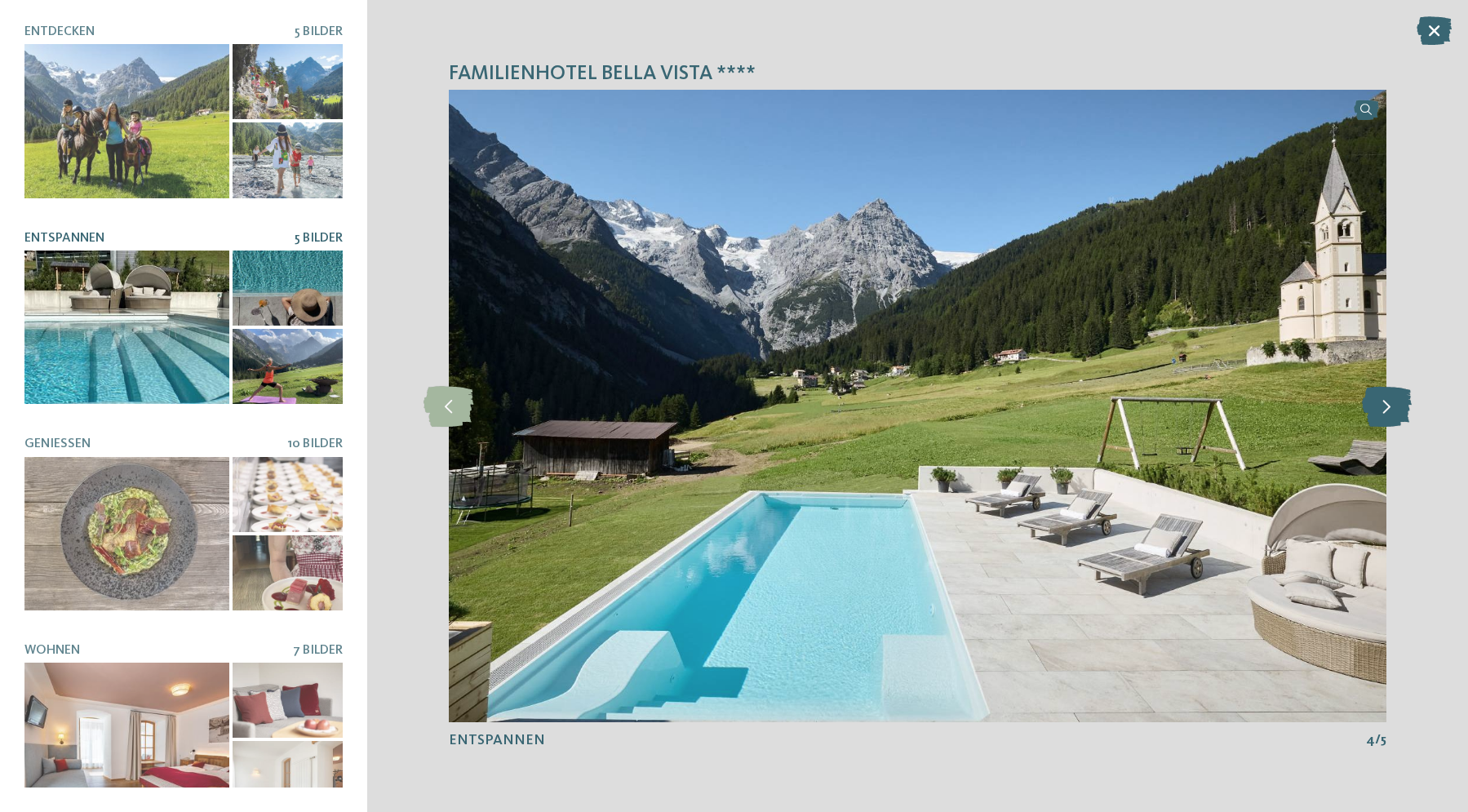
click at [1395, 399] on icon at bounding box center [1387, 406] width 50 height 41
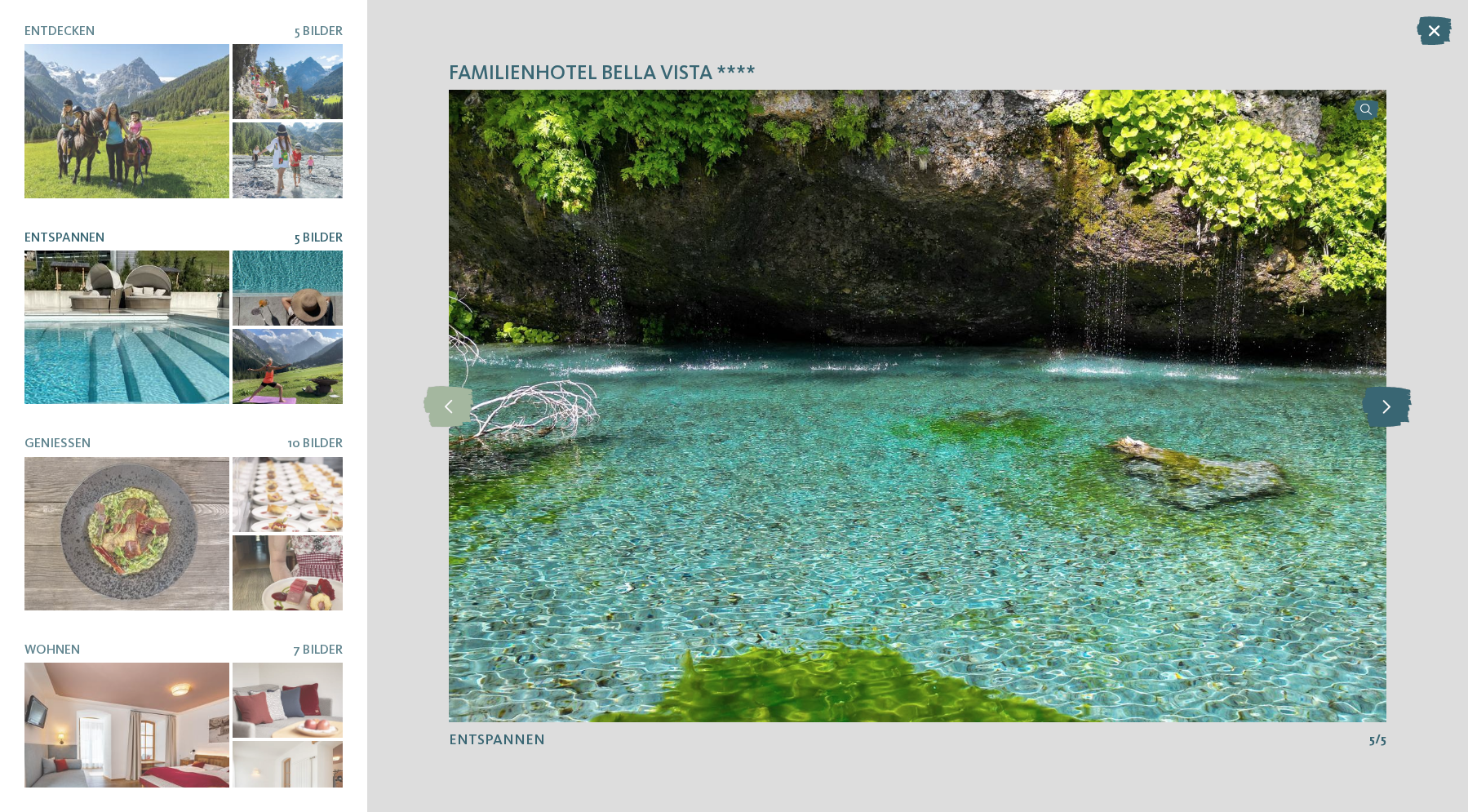
click at [1395, 401] on icon at bounding box center [1387, 406] width 50 height 41
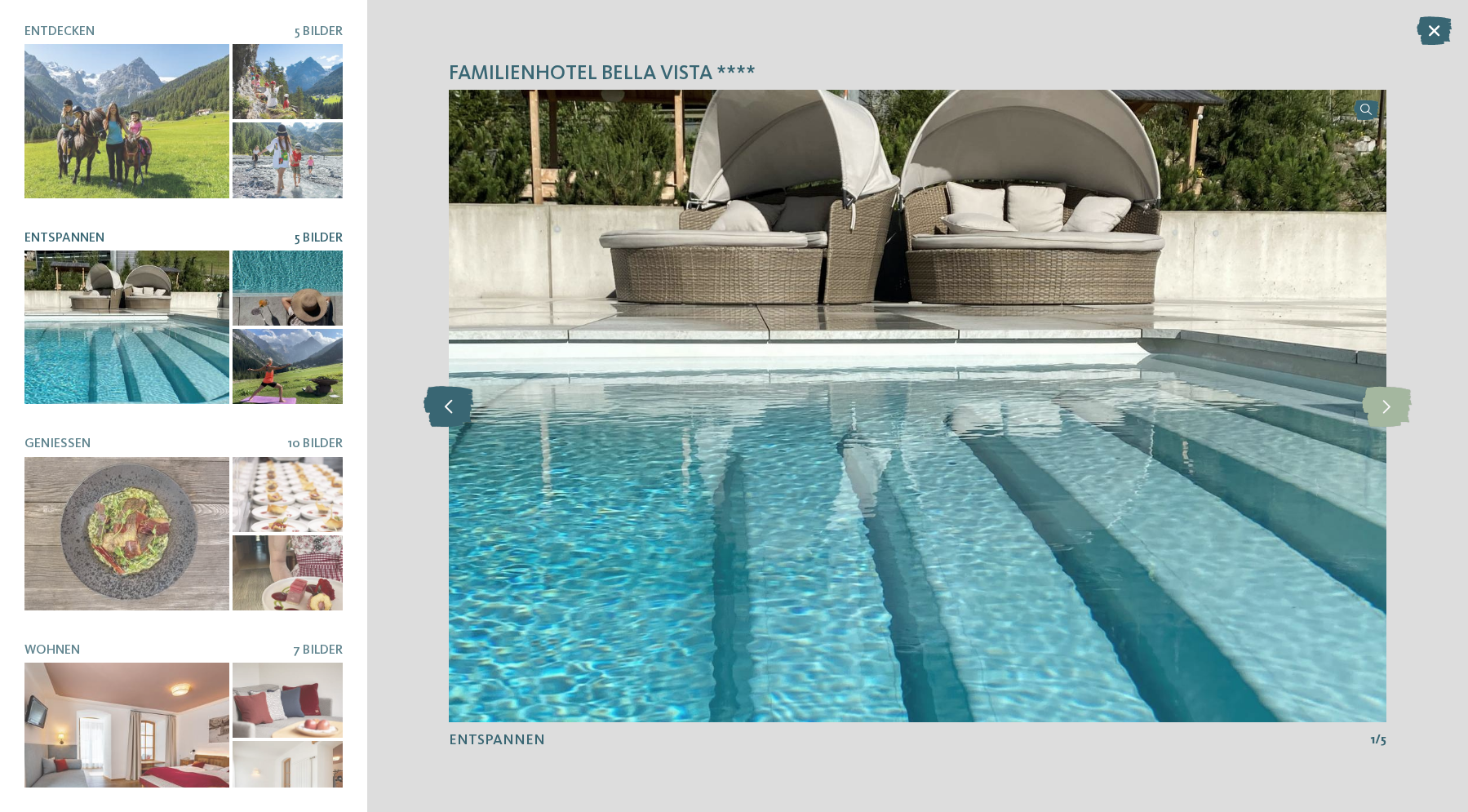
click at [459, 400] on icon at bounding box center [448, 406] width 50 height 41
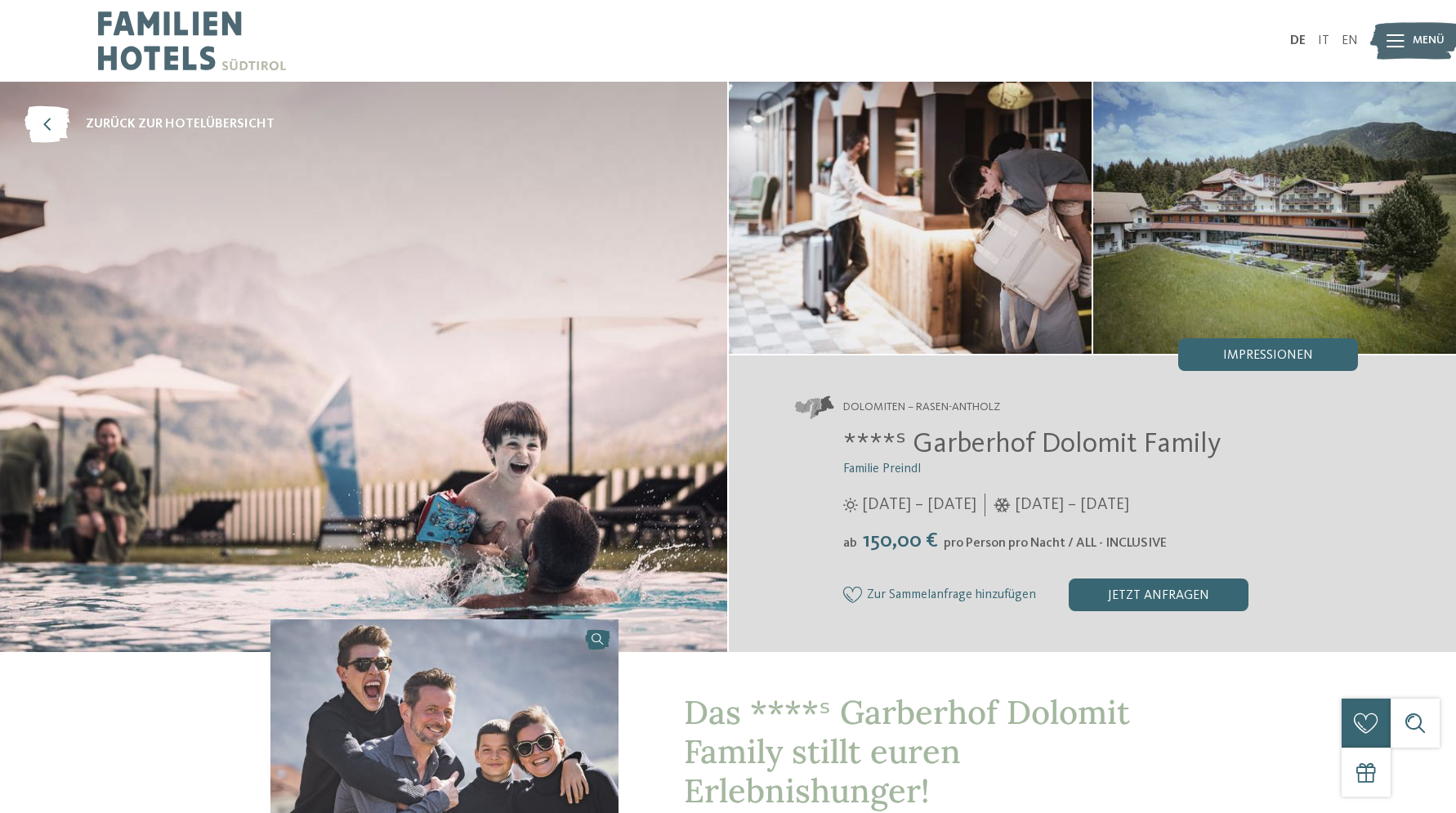
click at [1214, 253] on img at bounding box center [1274, 217] width 362 height 272
click at [1229, 356] on span "Impressionen" at bounding box center [1268, 355] width 90 height 13
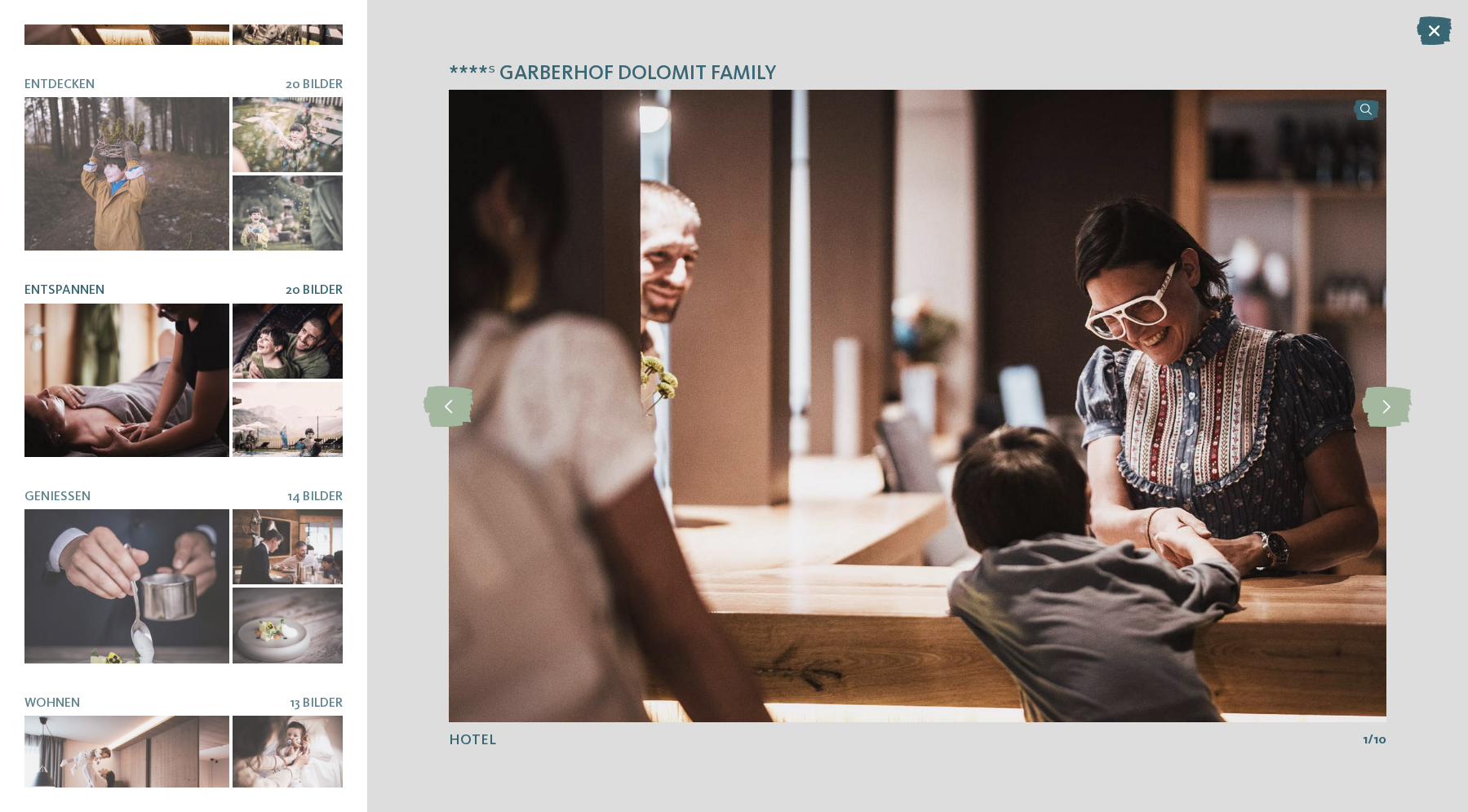
scroll to position [220, 0]
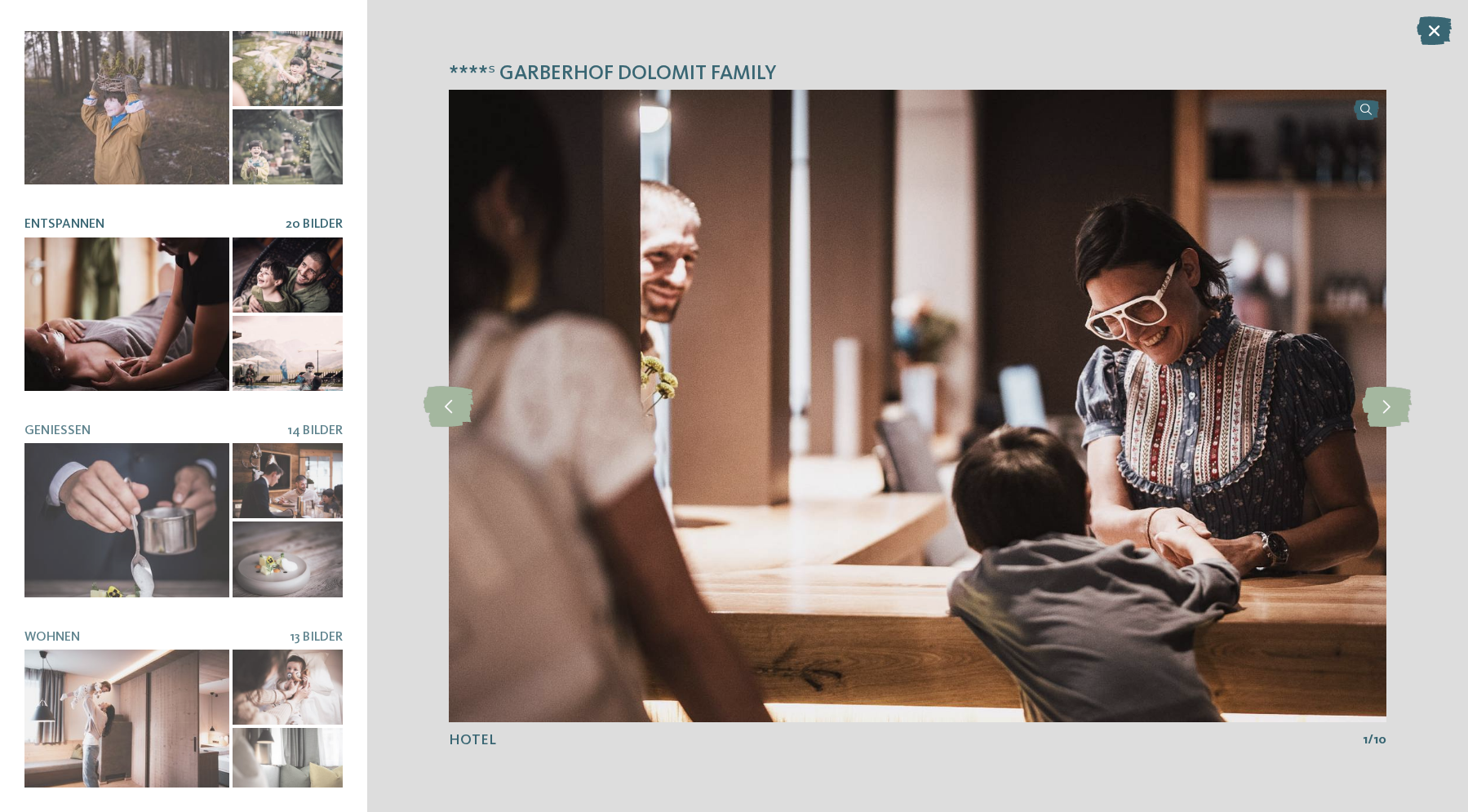
click at [246, 280] on div at bounding box center [286, 275] width 109 height 75
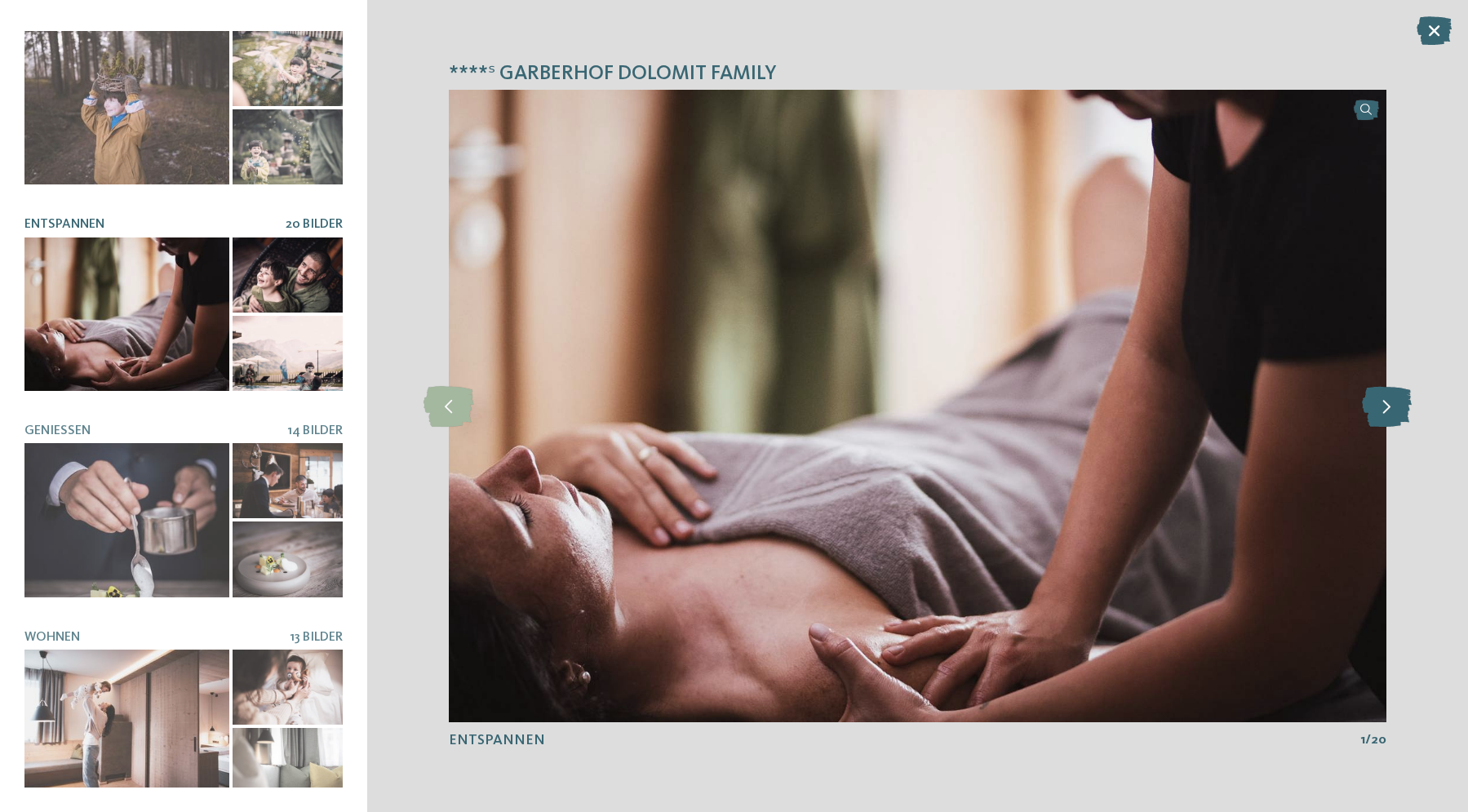
click at [1388, 409] on icon at bounding box center [1387, 406] width 50 height 41
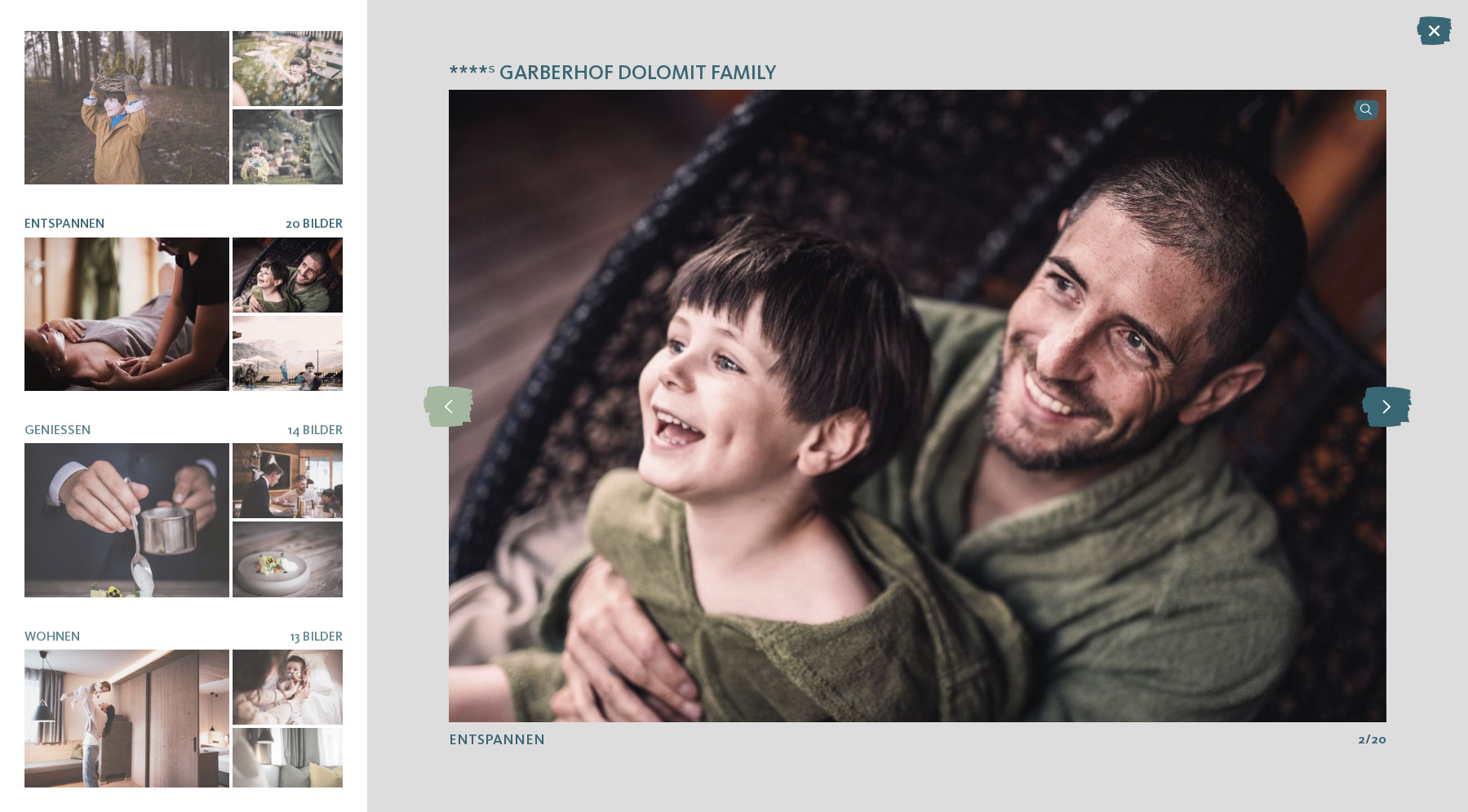
click at [1388, 409] on icon at bounding box center [1387, 406] width 50 height 41
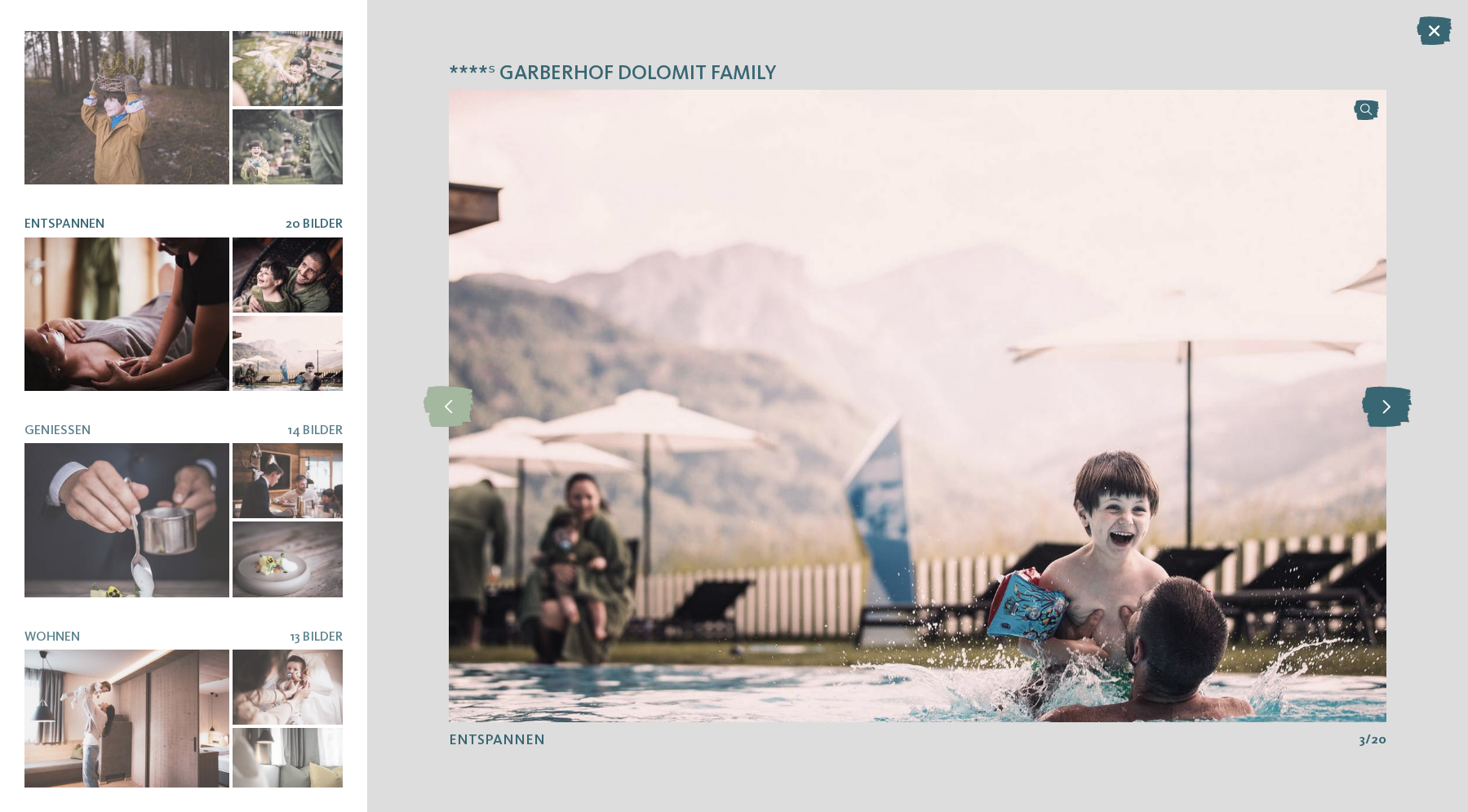
click at [1388, 409] on icon at bounding box center [1387, 406] width 50 height 41
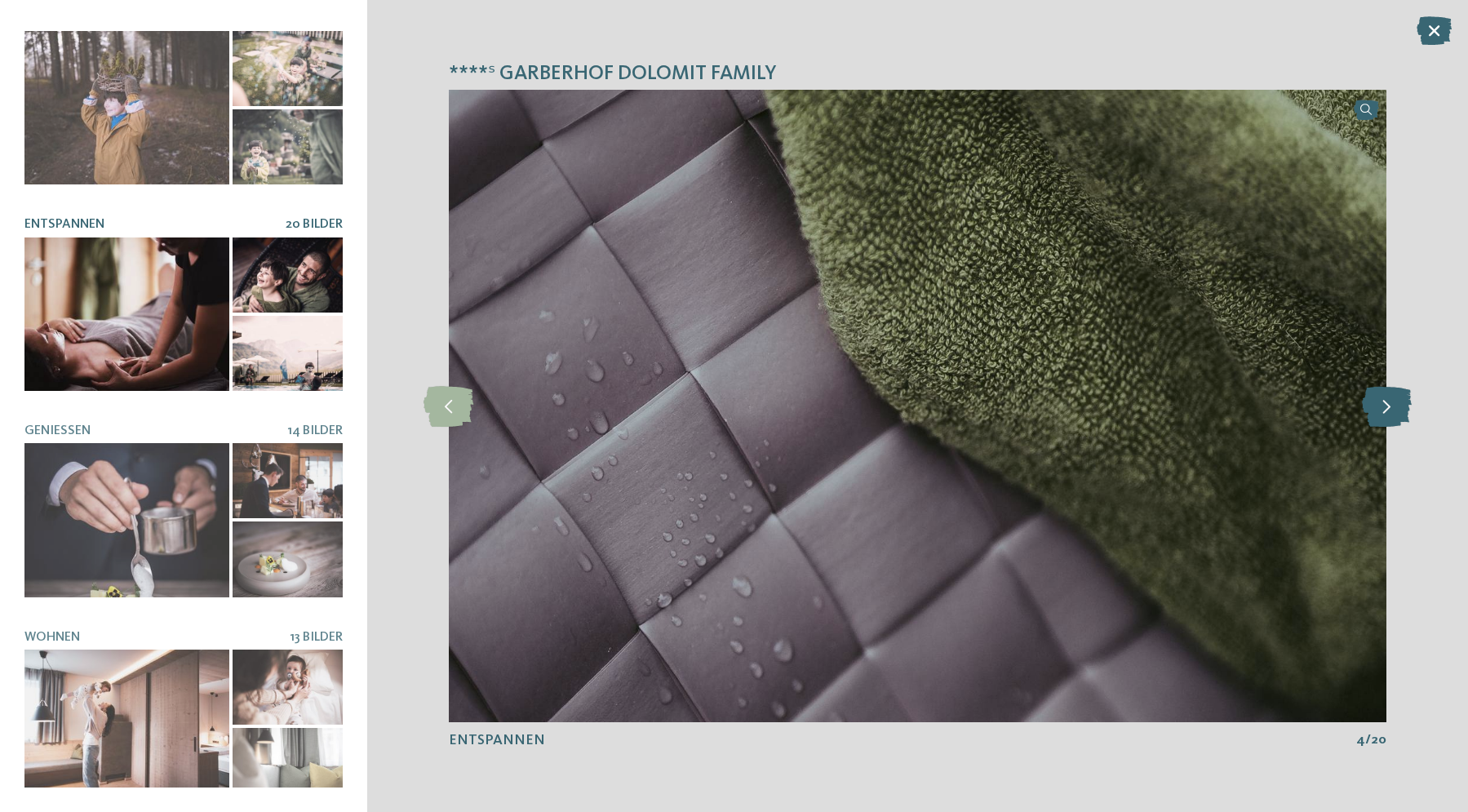
click at [1388, 409] on icon at bounding box center [1387, 406] width 50 height 41
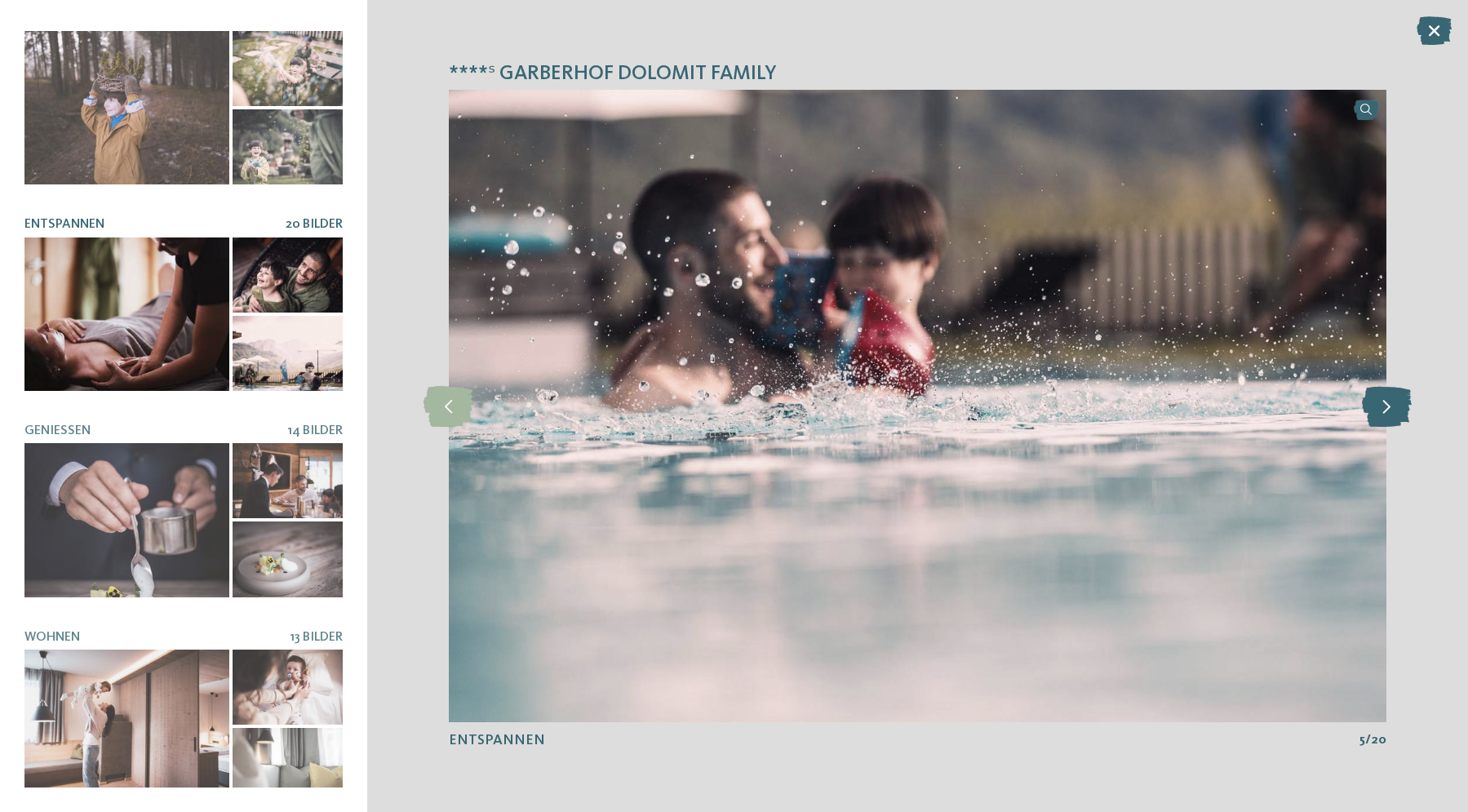
click at [1388, 409] on icon at bounding box center [1387, 406] width 50 height 41
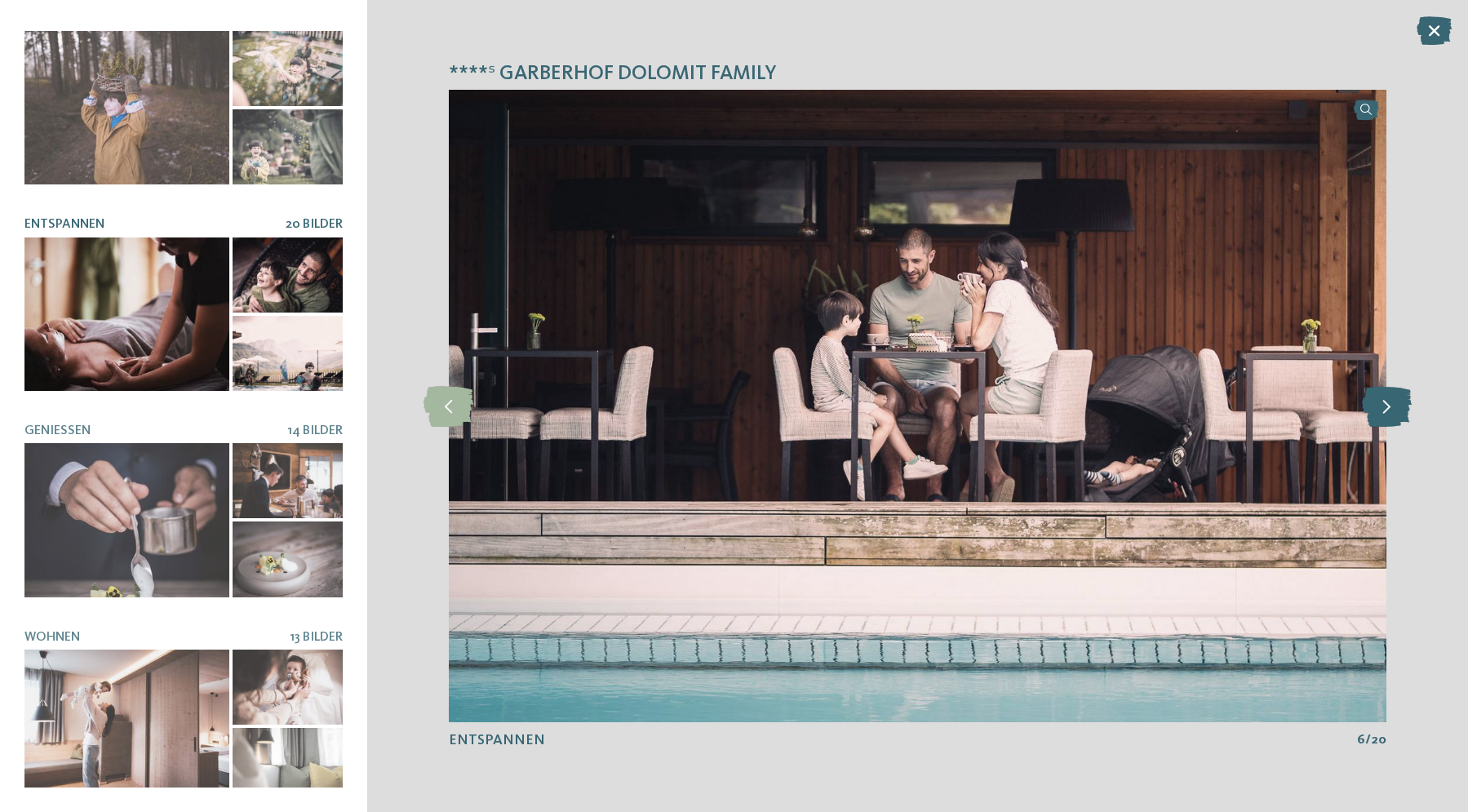
click at [1388, 409] on icon at bounding box center [1387, 406] width 50 height 41
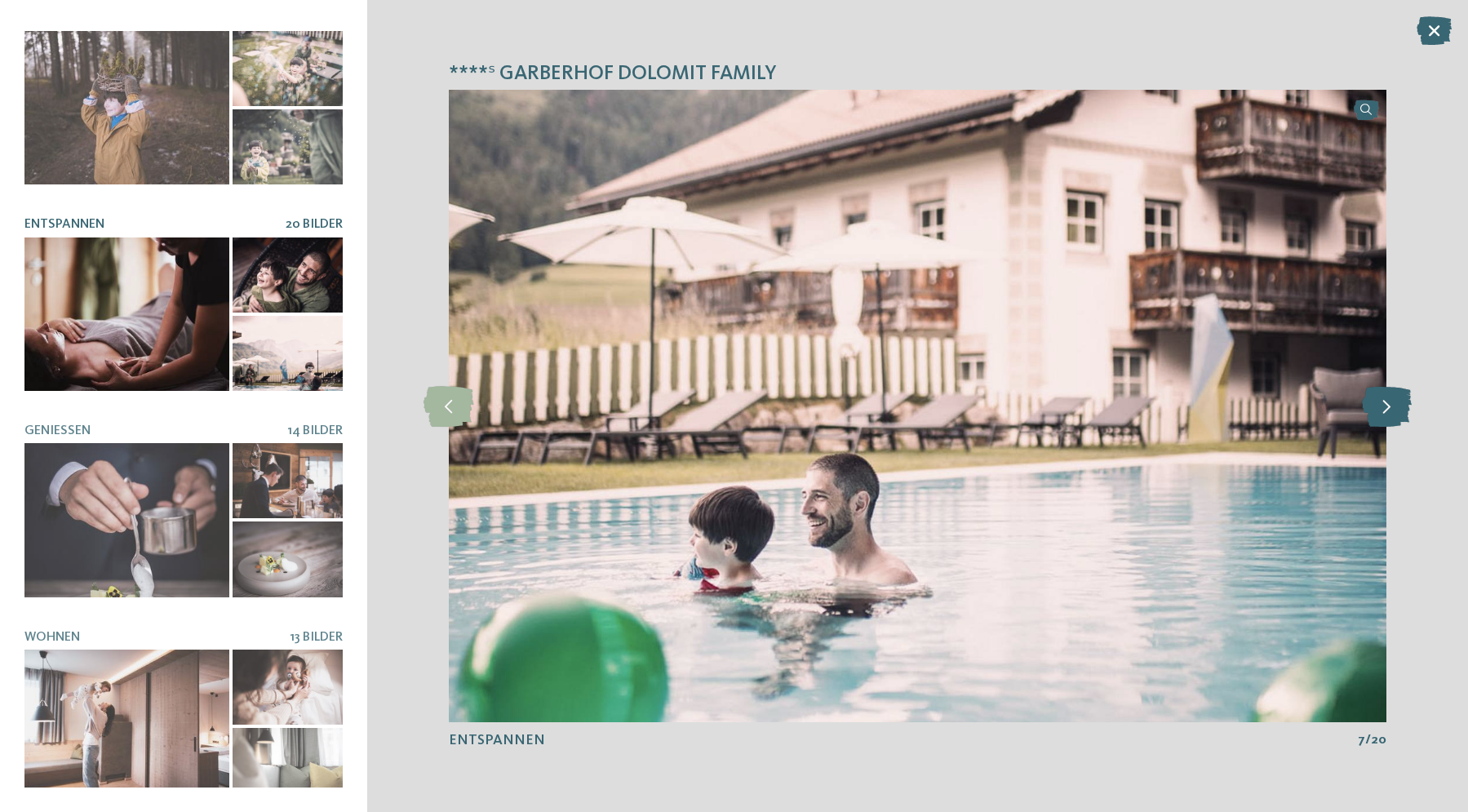
click at [1388, 409] on icon at bounding box center [1387, 406] width 50 height 41
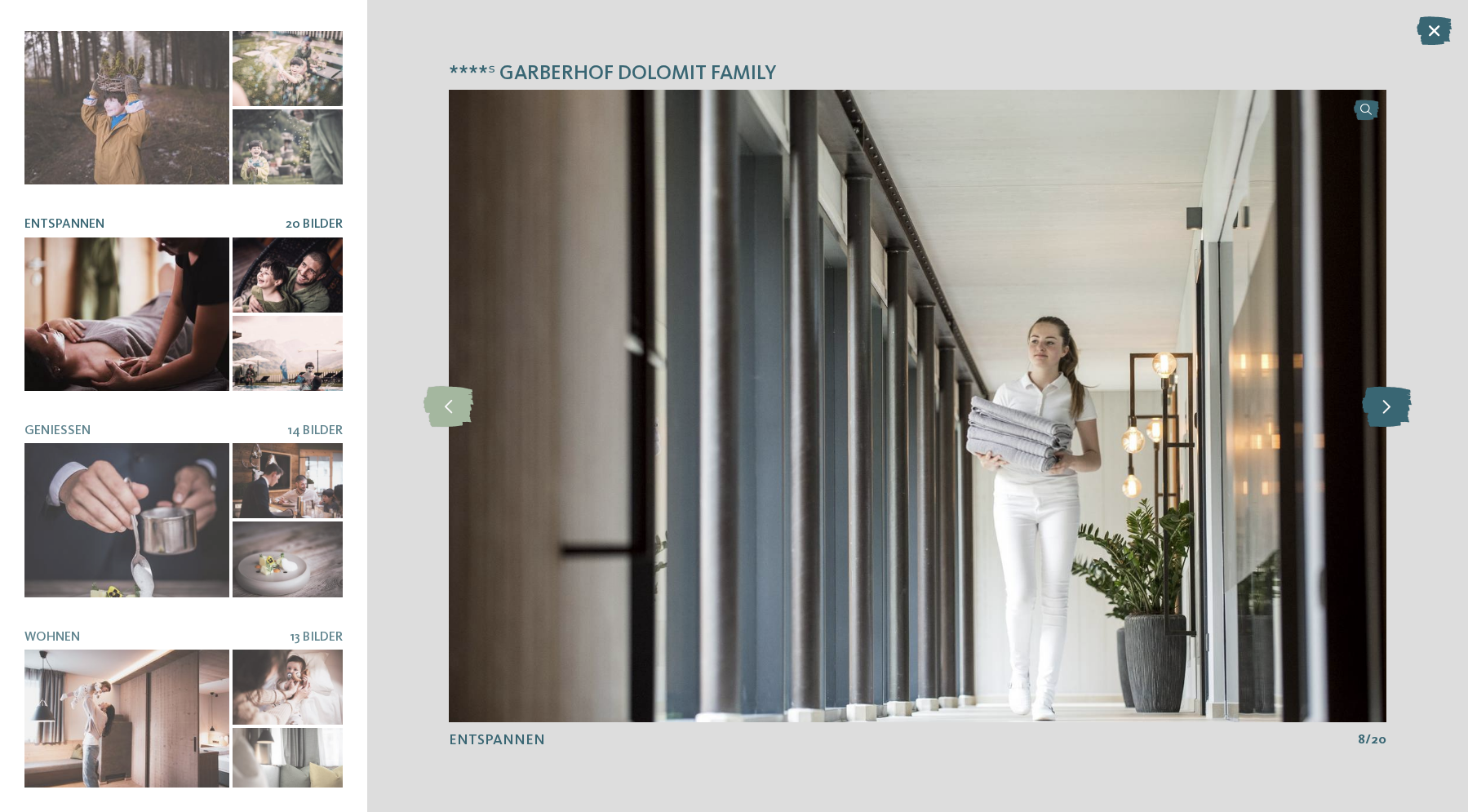
click at [1388, 409] on icon at bounding box center [1387, 406] width 50 height 41
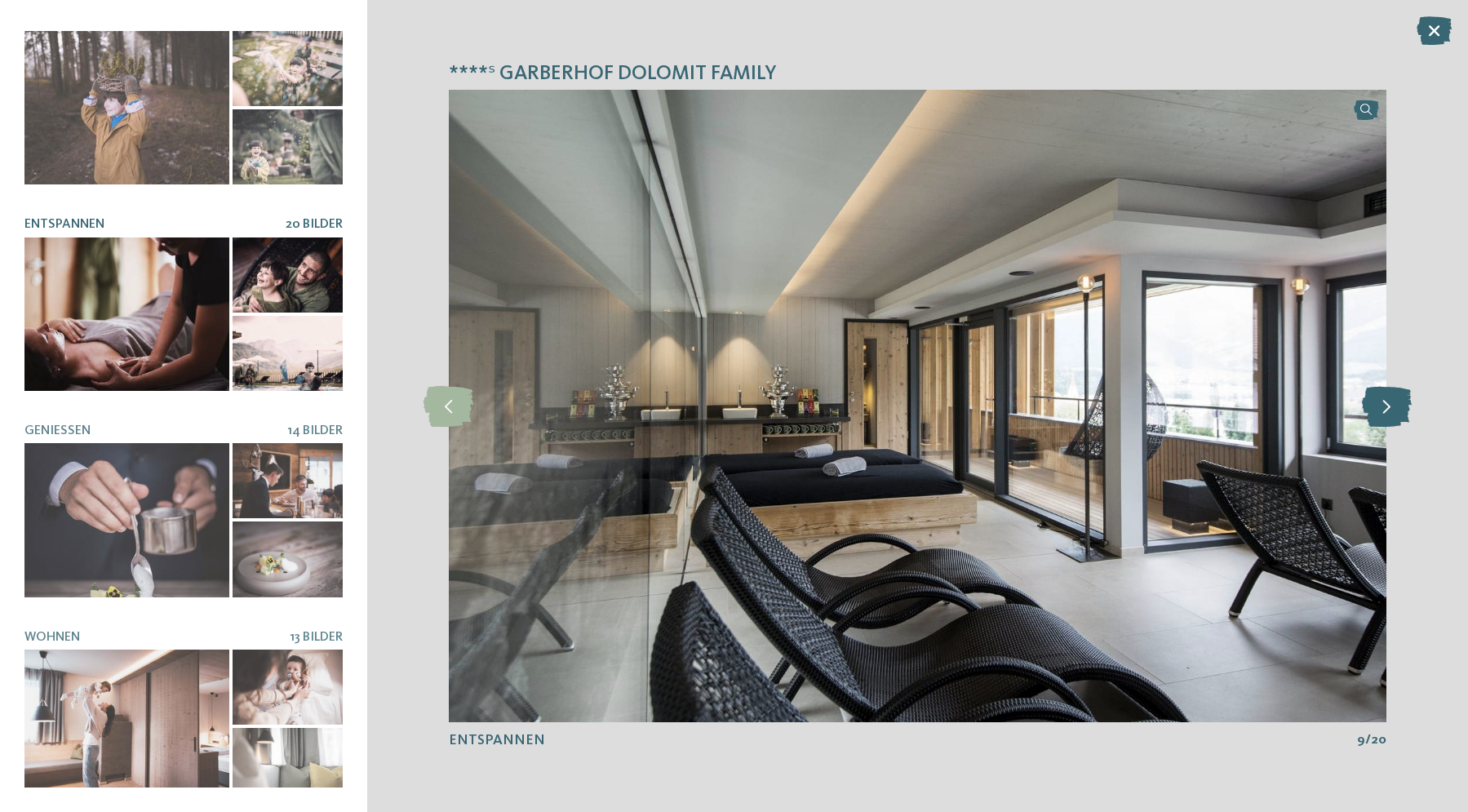
click at [1388, 409] on icon at bounding box center [1387, 406] width 50 height 41
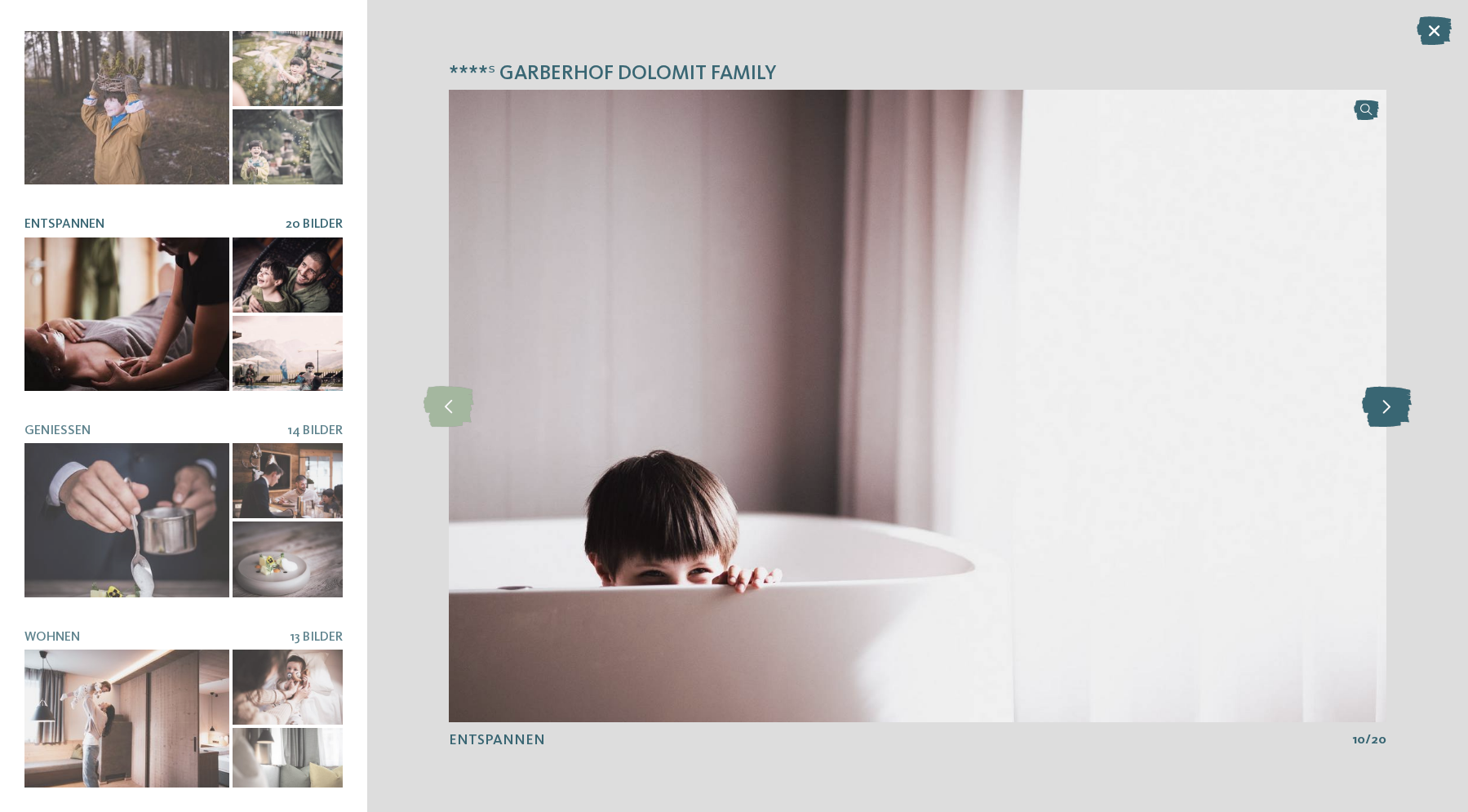
click at [1388, 409] on icon at bounding box center [1387, 406] width 50 height 41
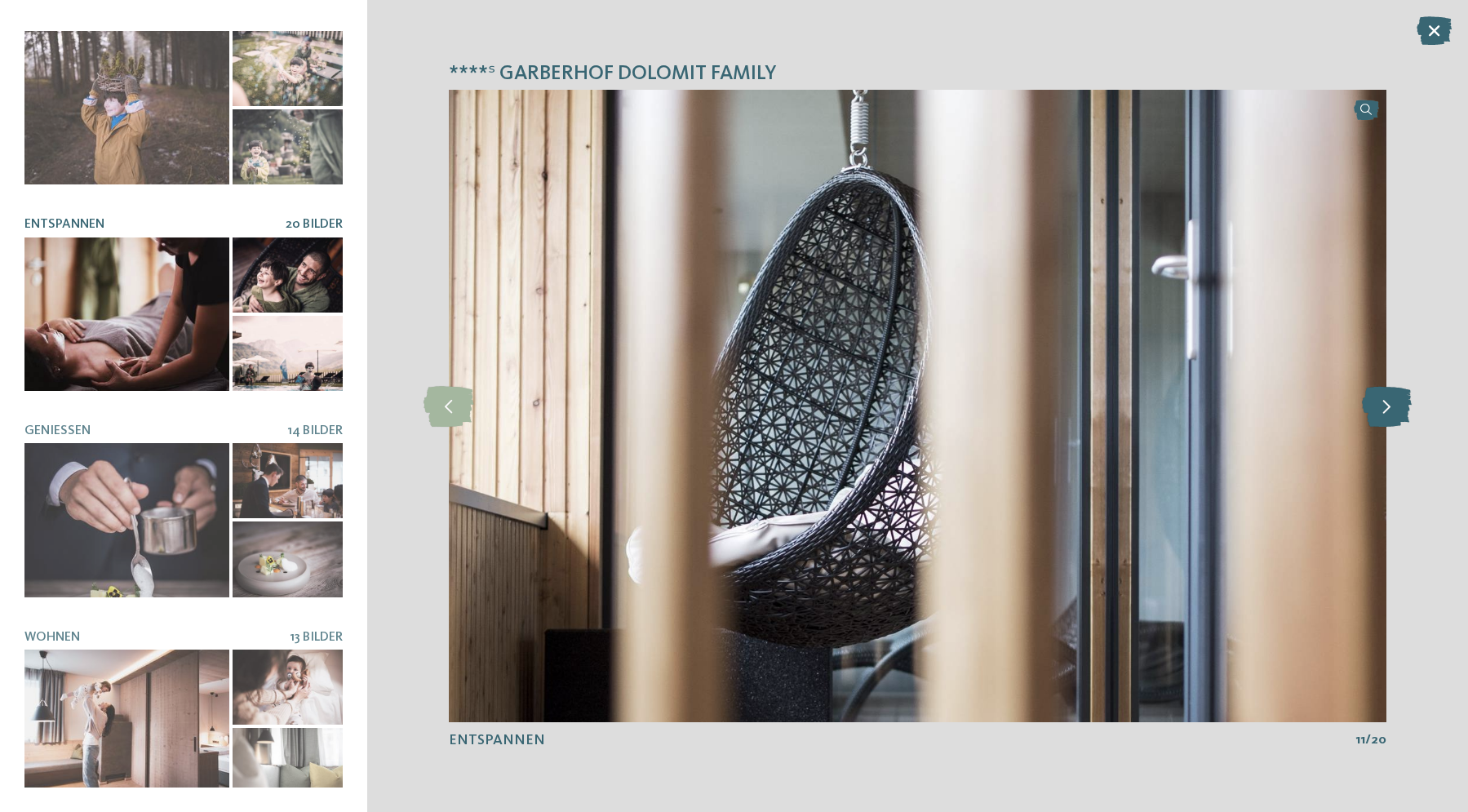
click at [1388, 409] on icon at bounding box center [1387, 406] width 50 height 41
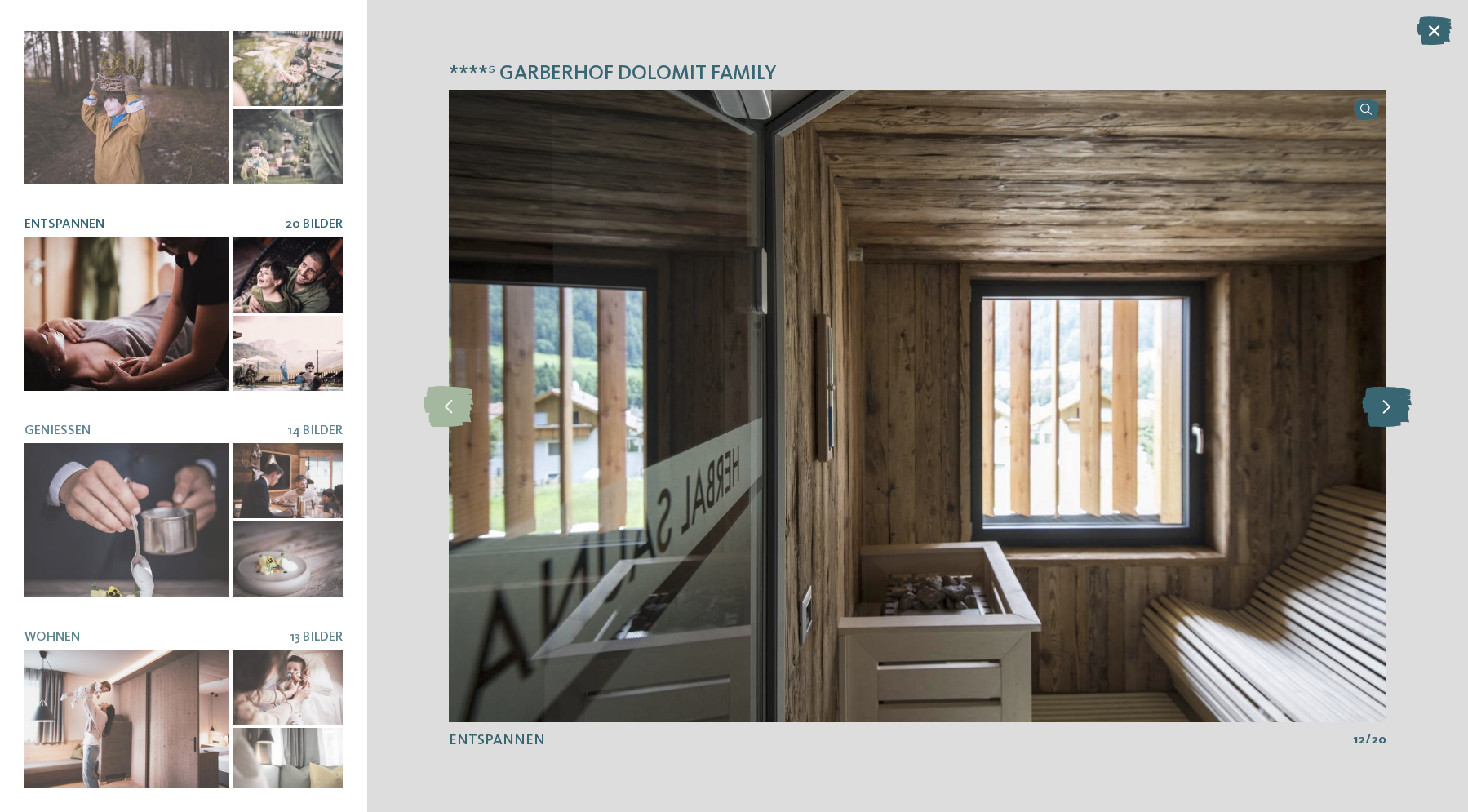
click at [1388, 409] on icon at bounding box center [1387, 406] width 50 height 41
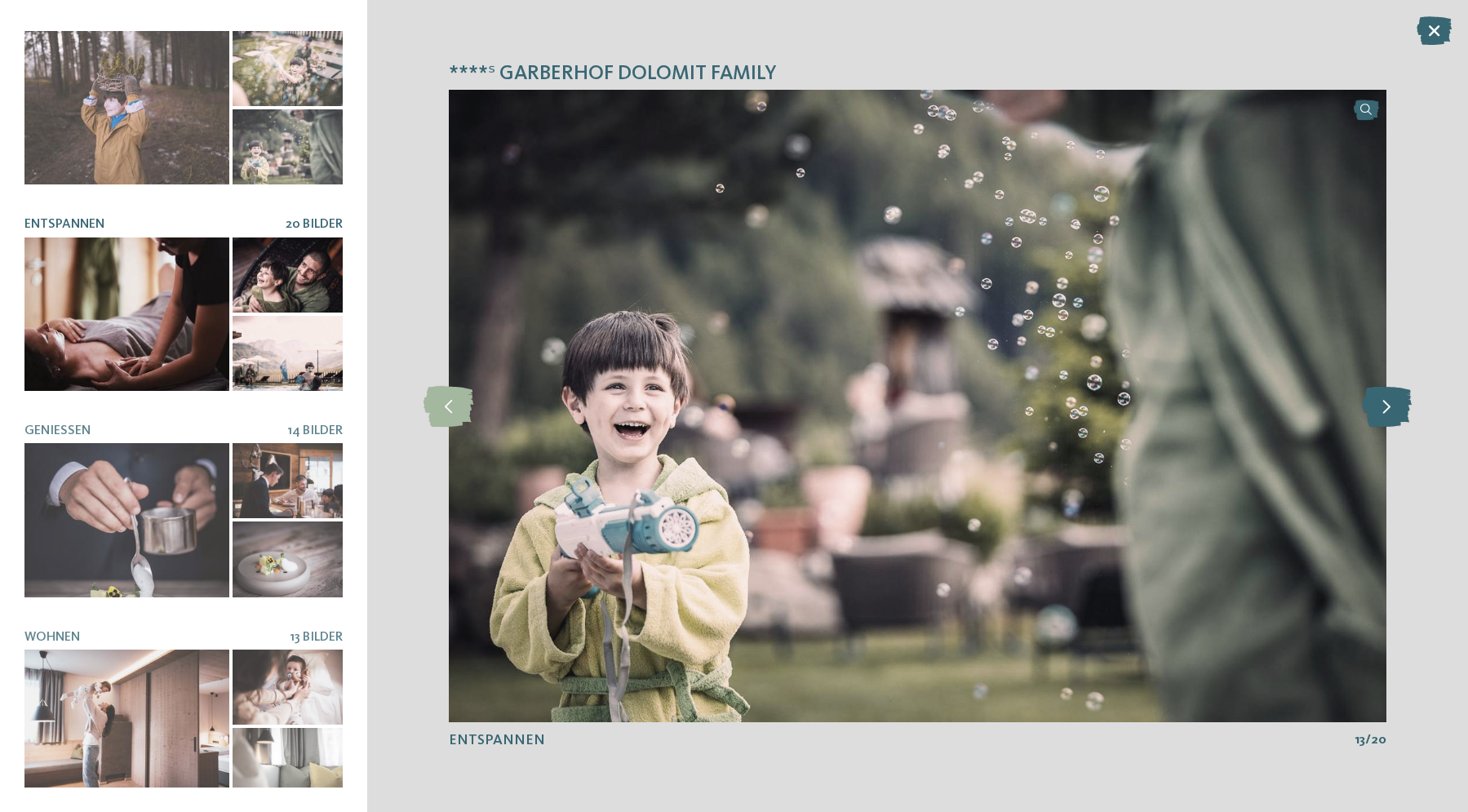
click at [1388, 409] on icon at bounding box center [1387, 406] width 50 height 41
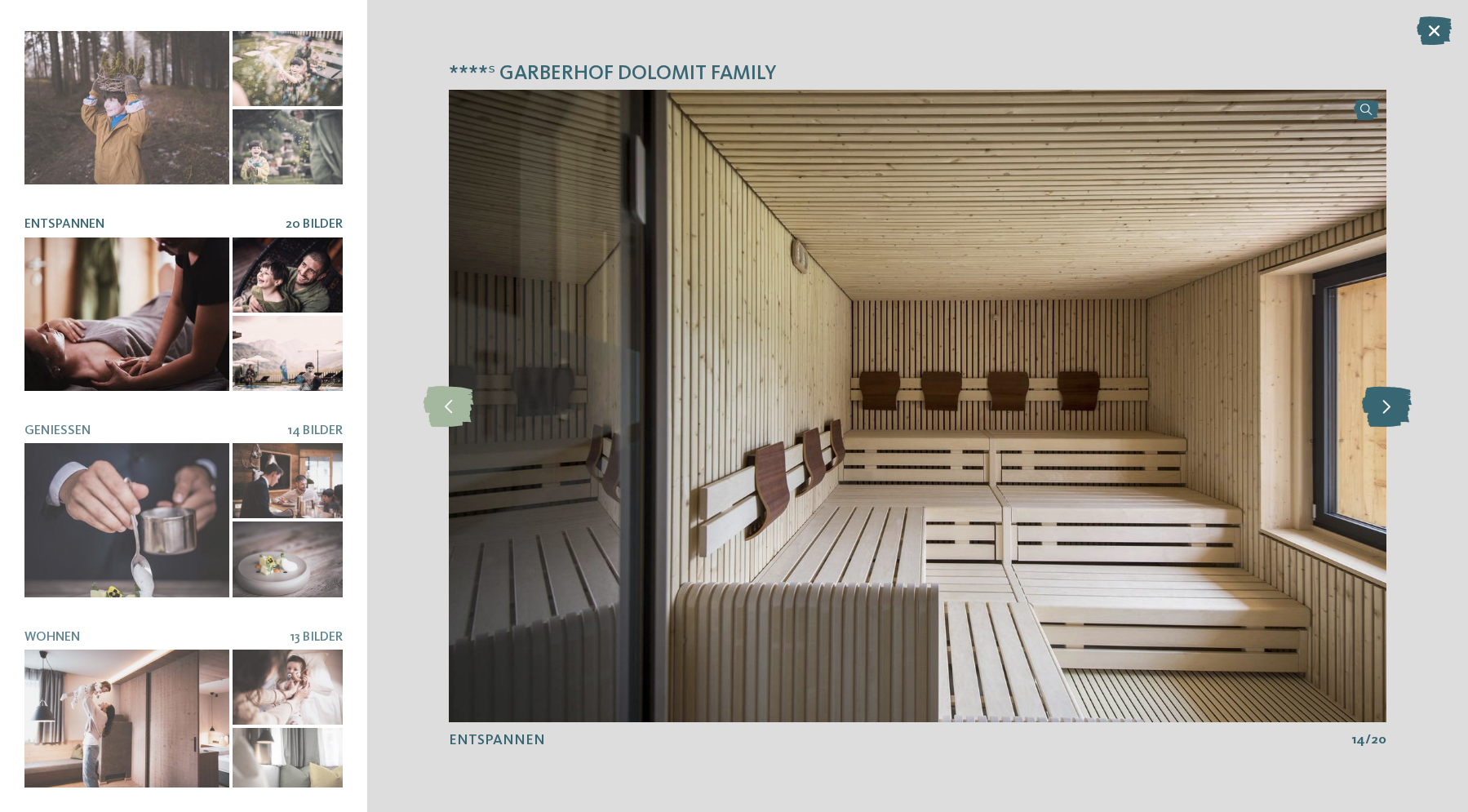
click at [1388, 409] on icon at bounding box center [1387, 406] width 50 height 41
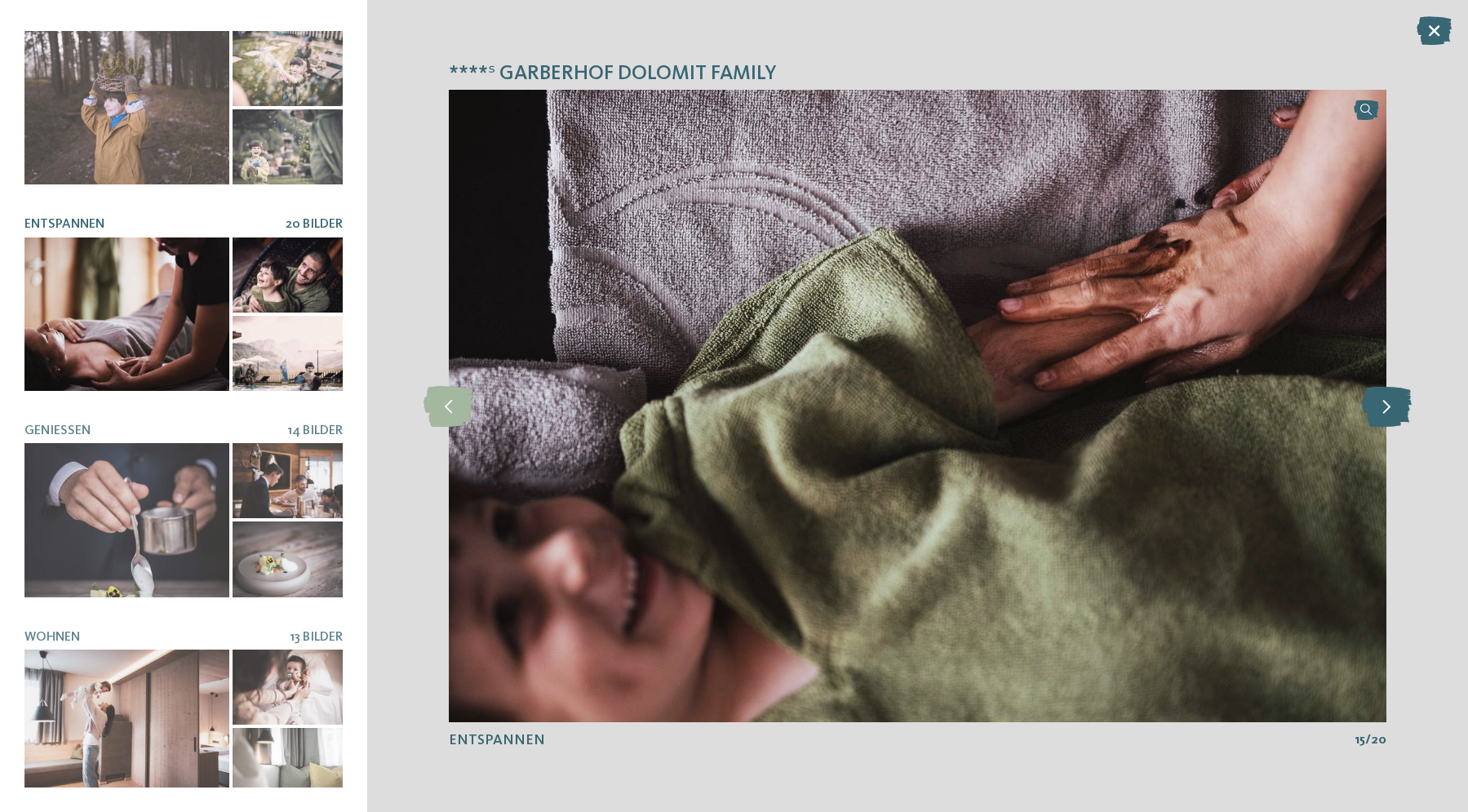
click at [1388, 409] on icon at bounding box center [1387, 406] width 50 height 41
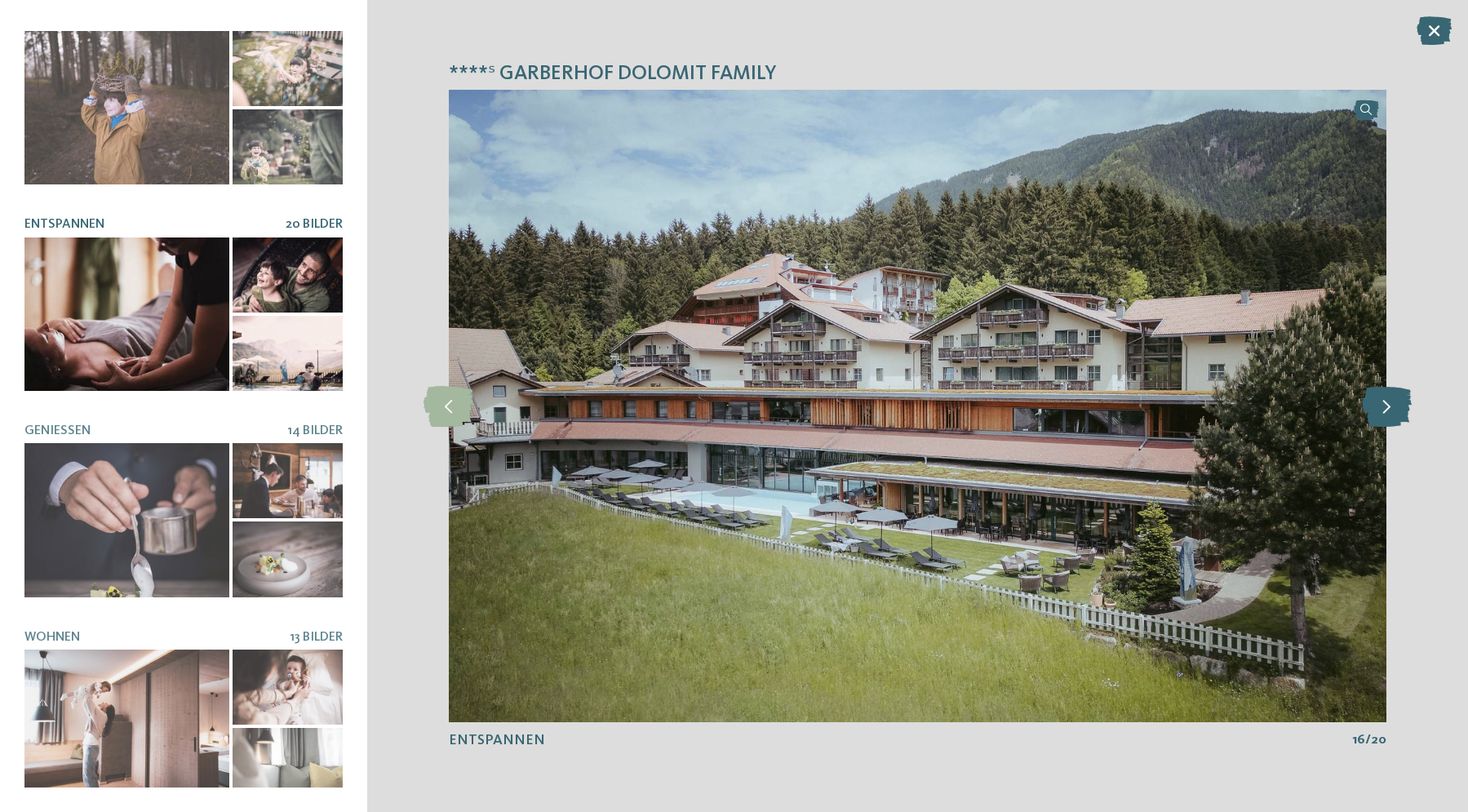
click at [1388, 409] on icon at bounding box center [1387, 406] width 50 height 41
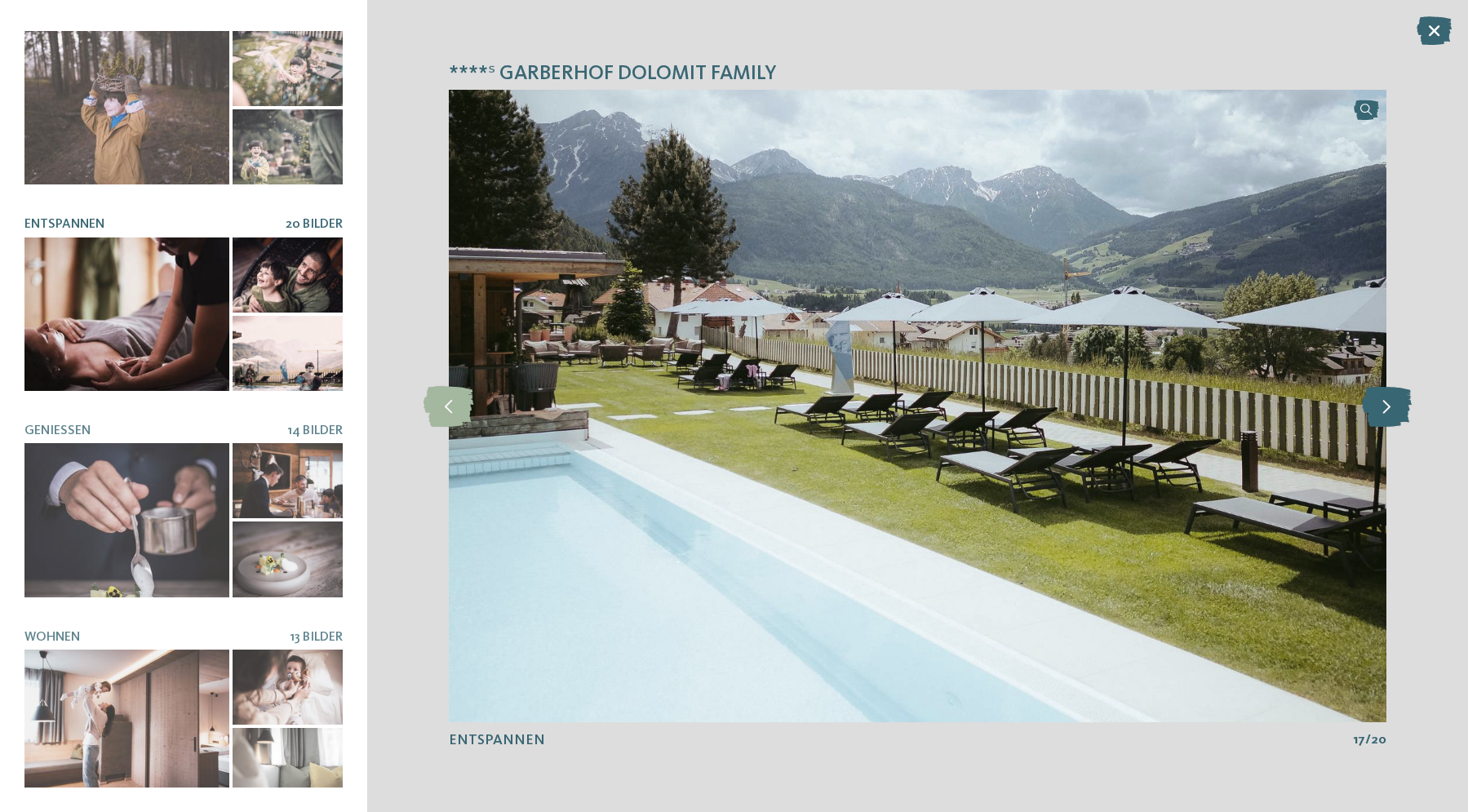
click at [1388, 409] on icon at bounding box center [1387, 406] width 50 height 41
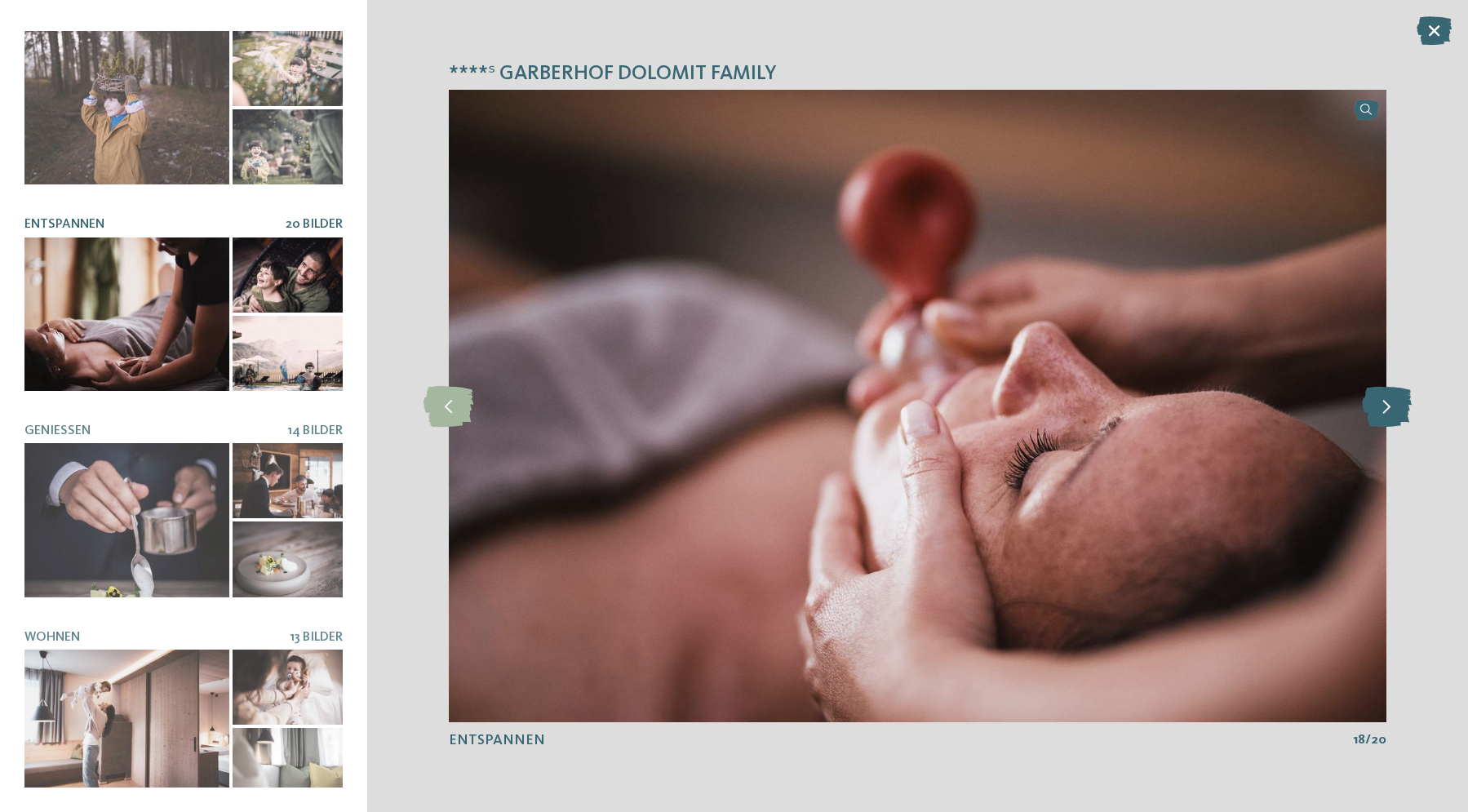
click at [1388, 409] on icon at bounding box center [1387, 406] width 50 height 41
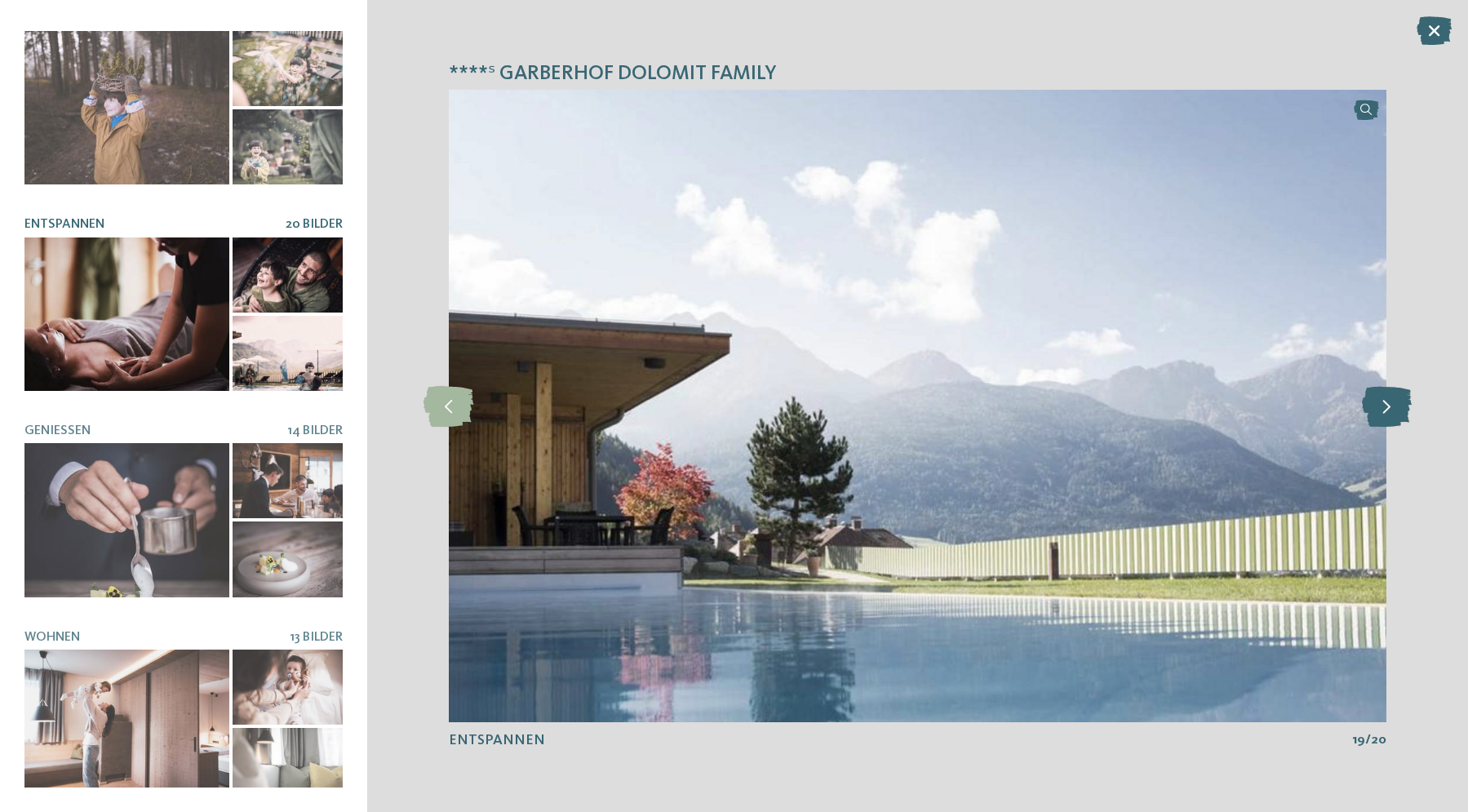
click at [1388, 409] on icon at bounding box center [1387, 406] width 50 height 41
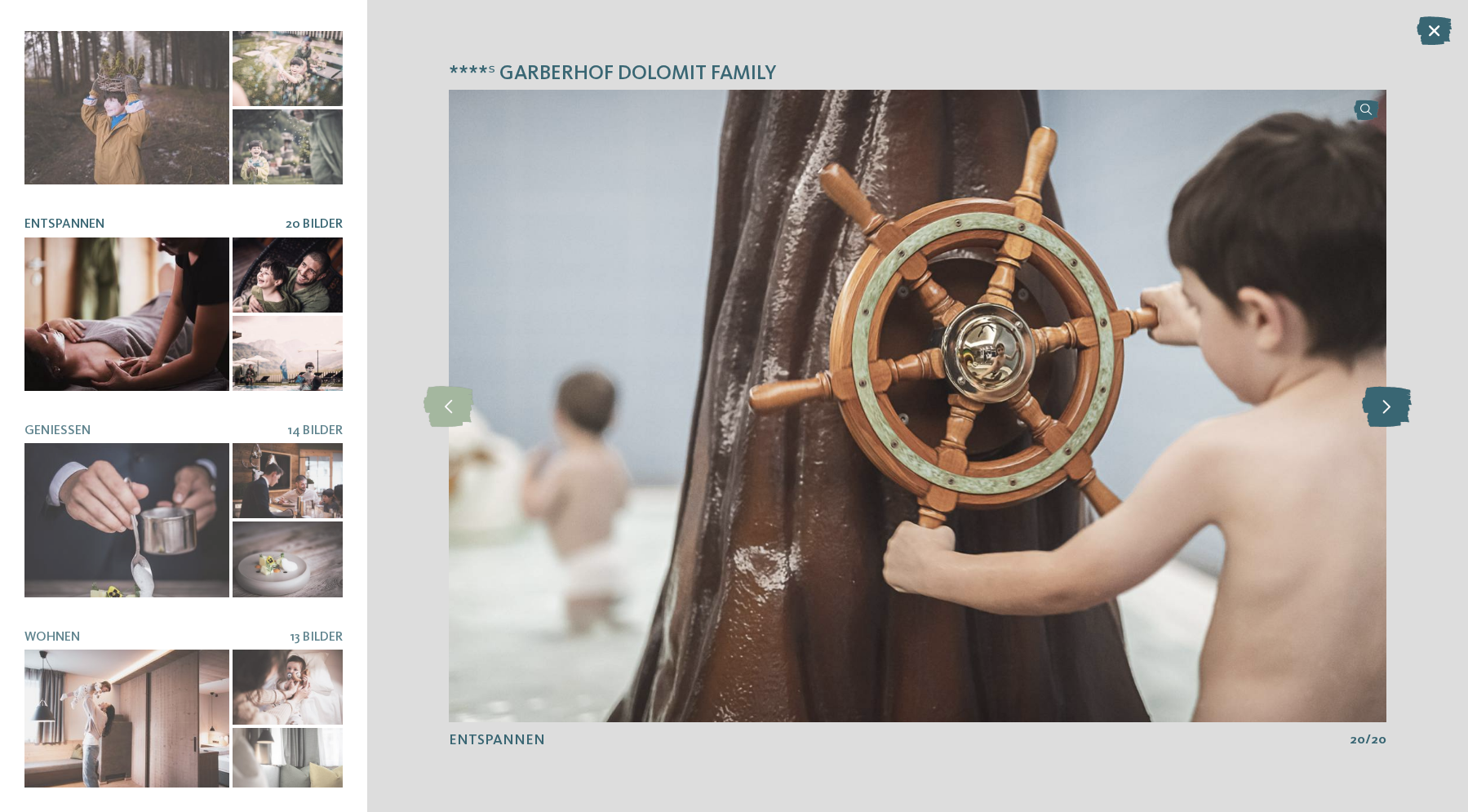
click at [1388, 409] on icon at bounding box center [1387, 406] width 50 height 41
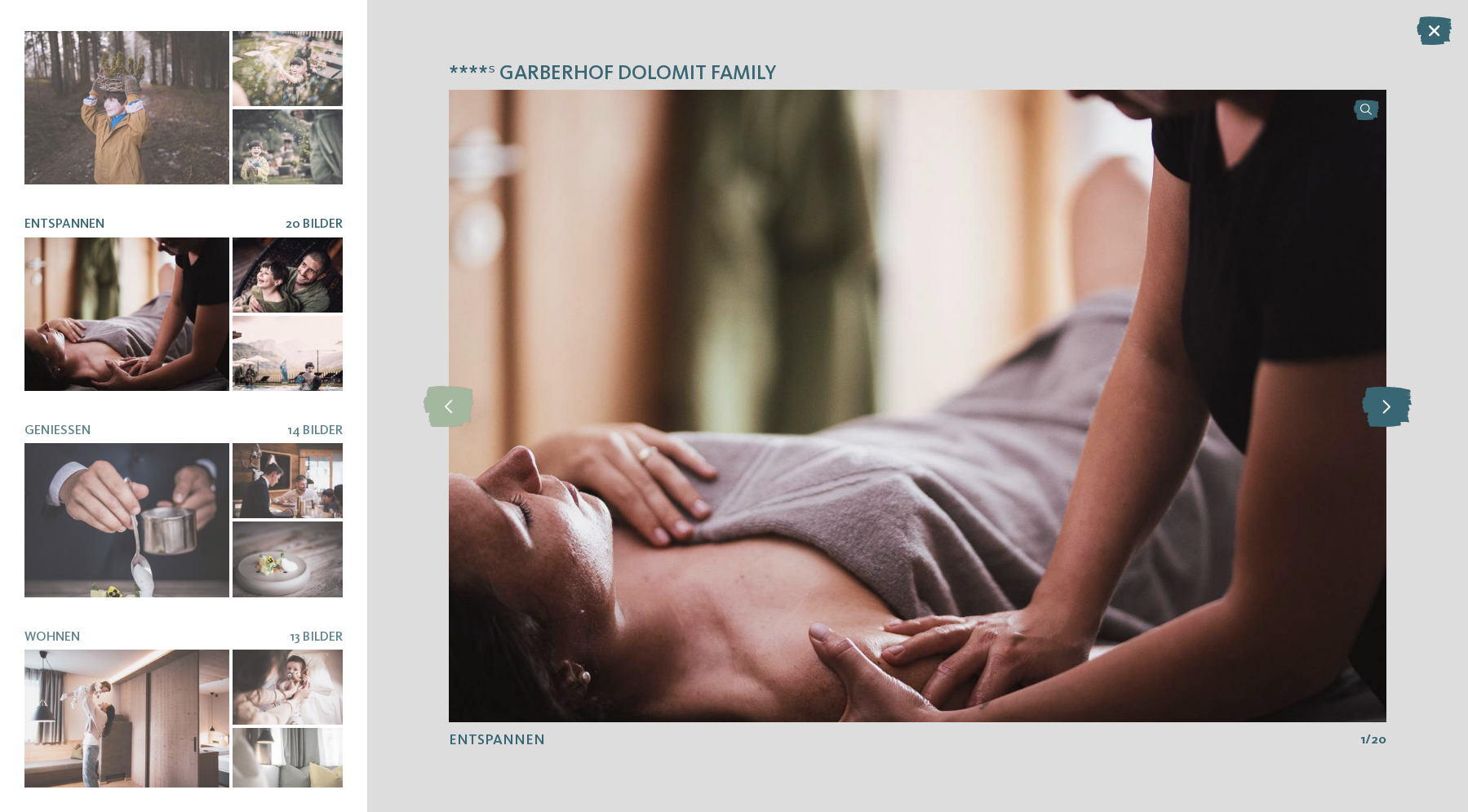
click at [1388, 409] on icon at bounding box center [1387, 406] width 50 height 41
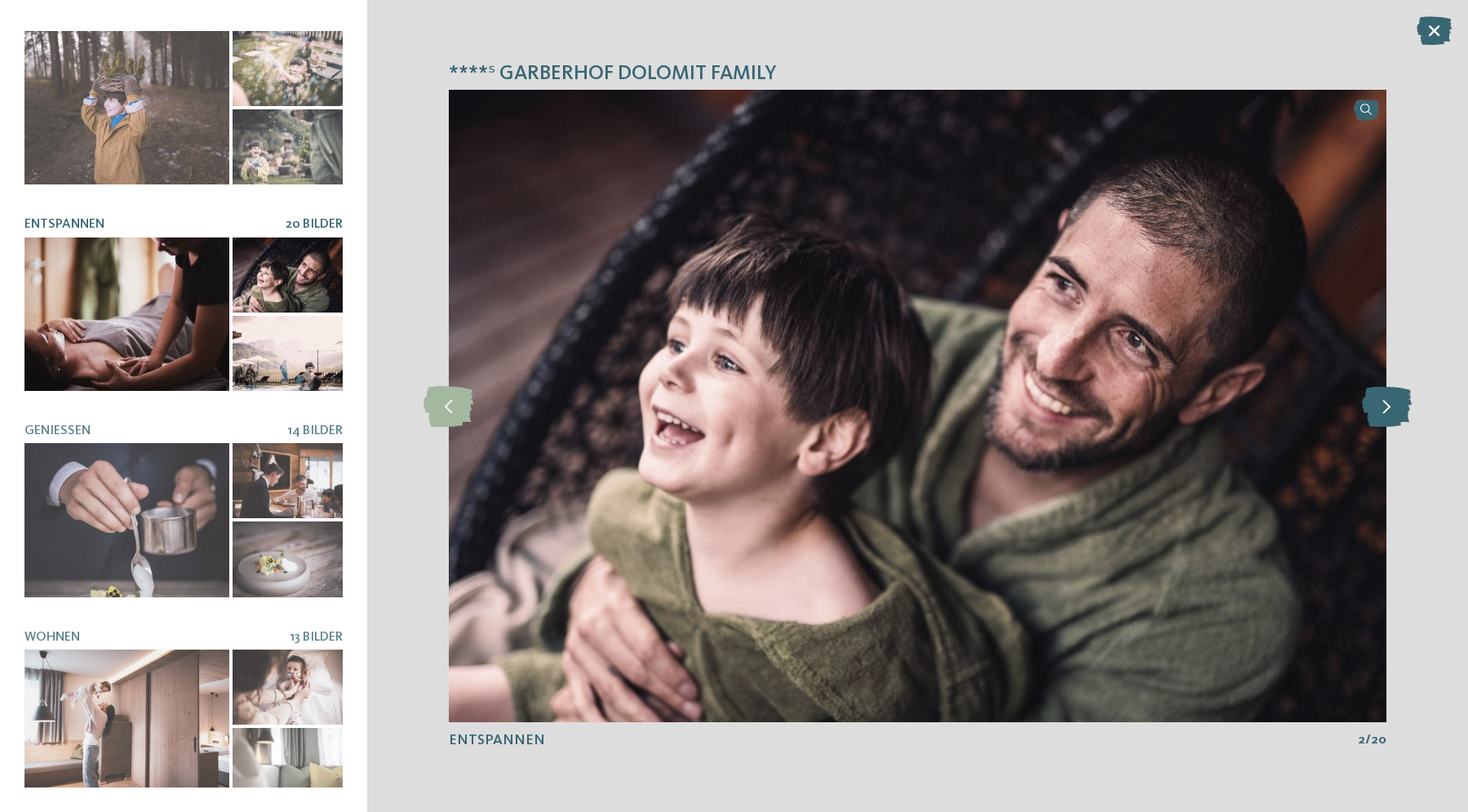
click at [1388, 409] on icon at bounding box center [1387, 406] width 50 height 41
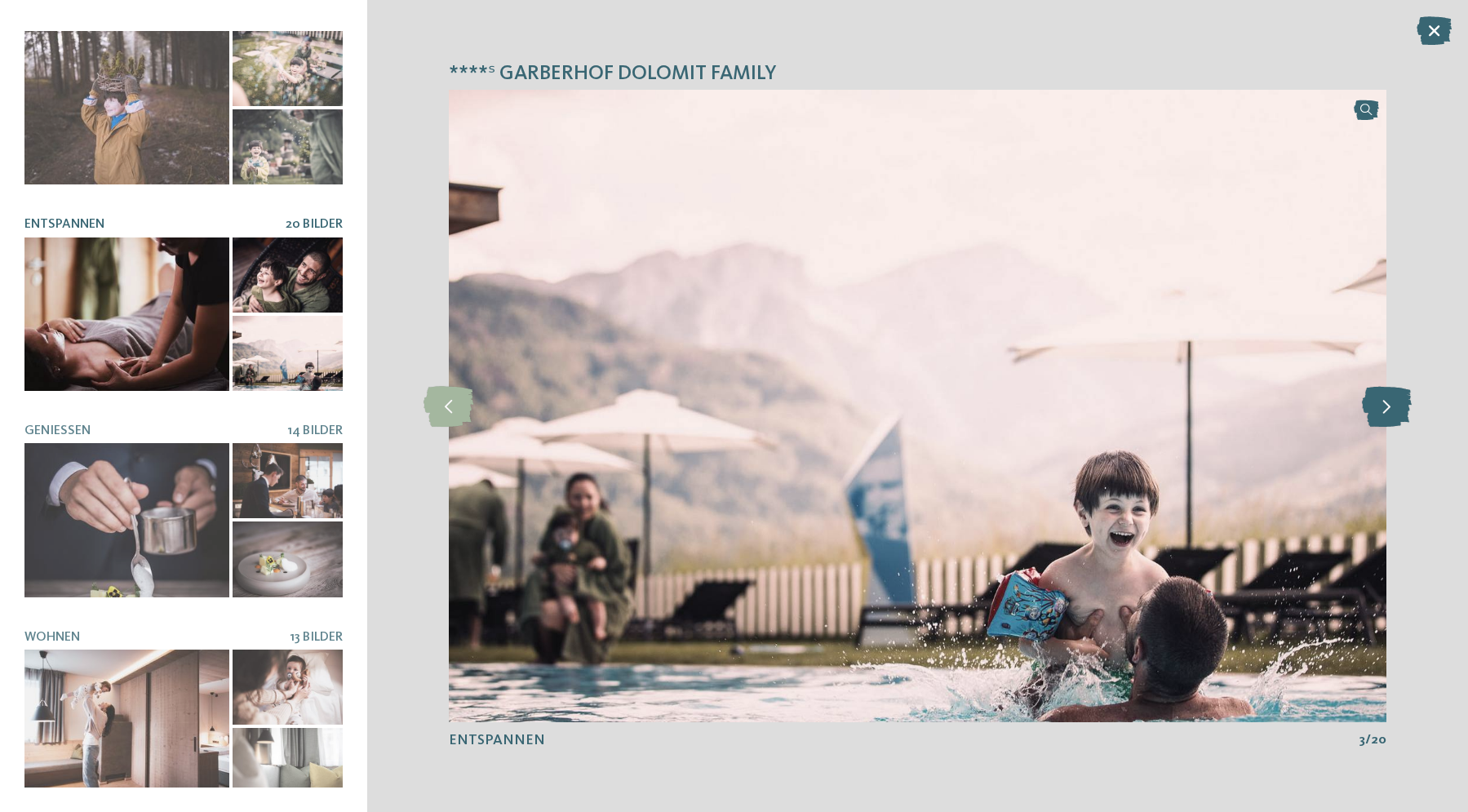
click at [1388, 409] on icon at bounding box center [1387, 406] width 50 height 41
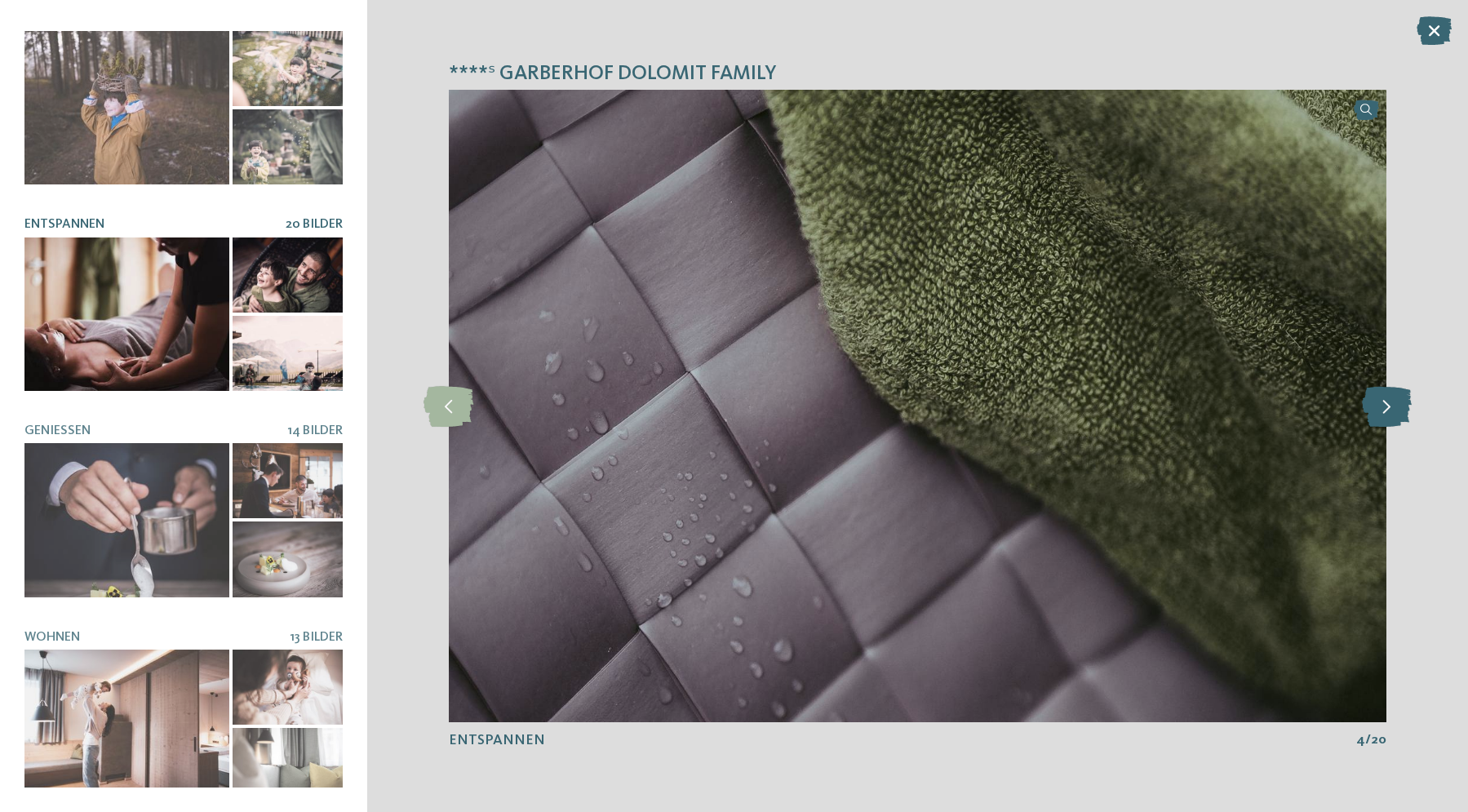
click at [1388, 409] on icon at bounding box center [1387, 406] width 50 height 41
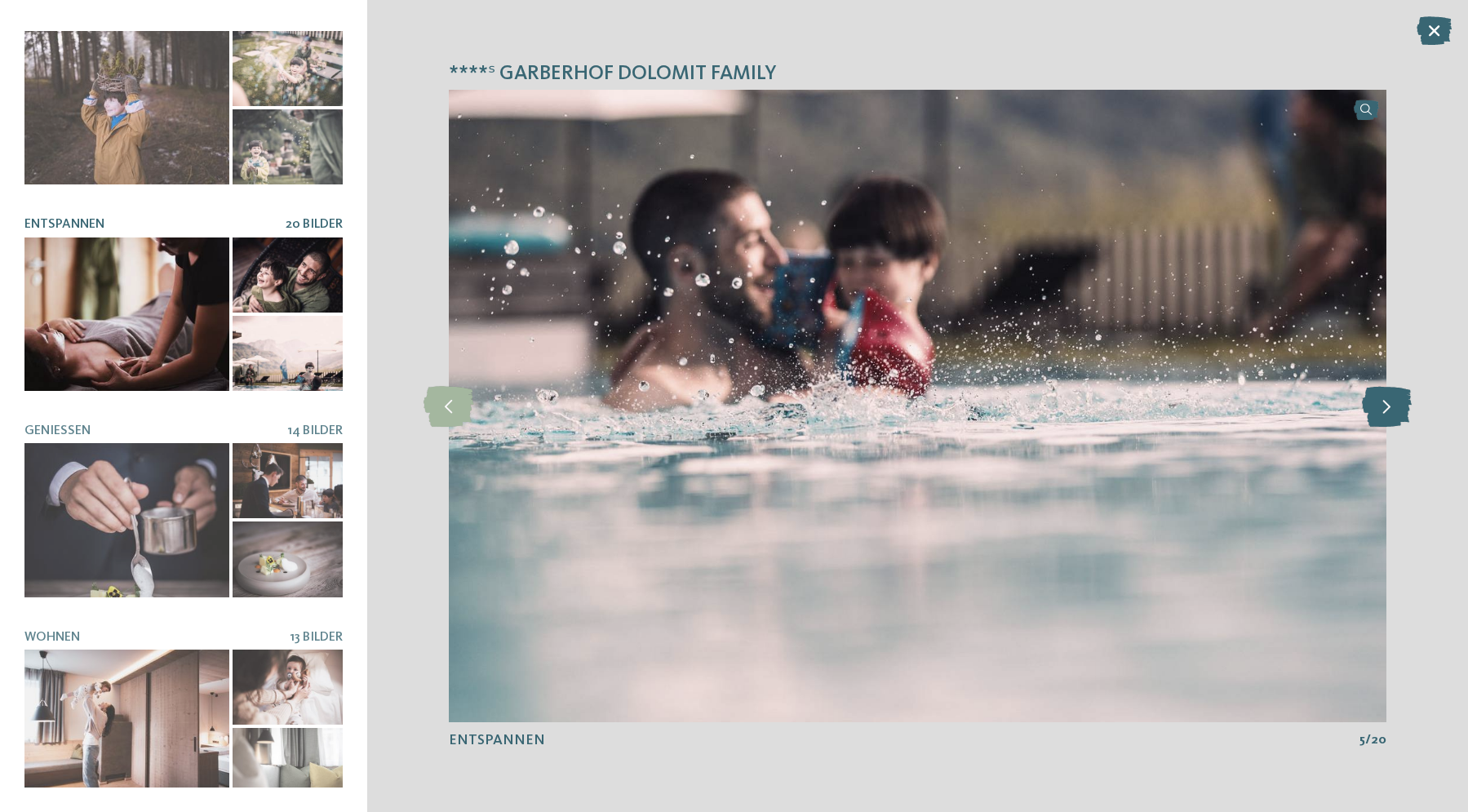
click at [1388, 409] on icon at bounding box center [1387, 406] width 50 height 41
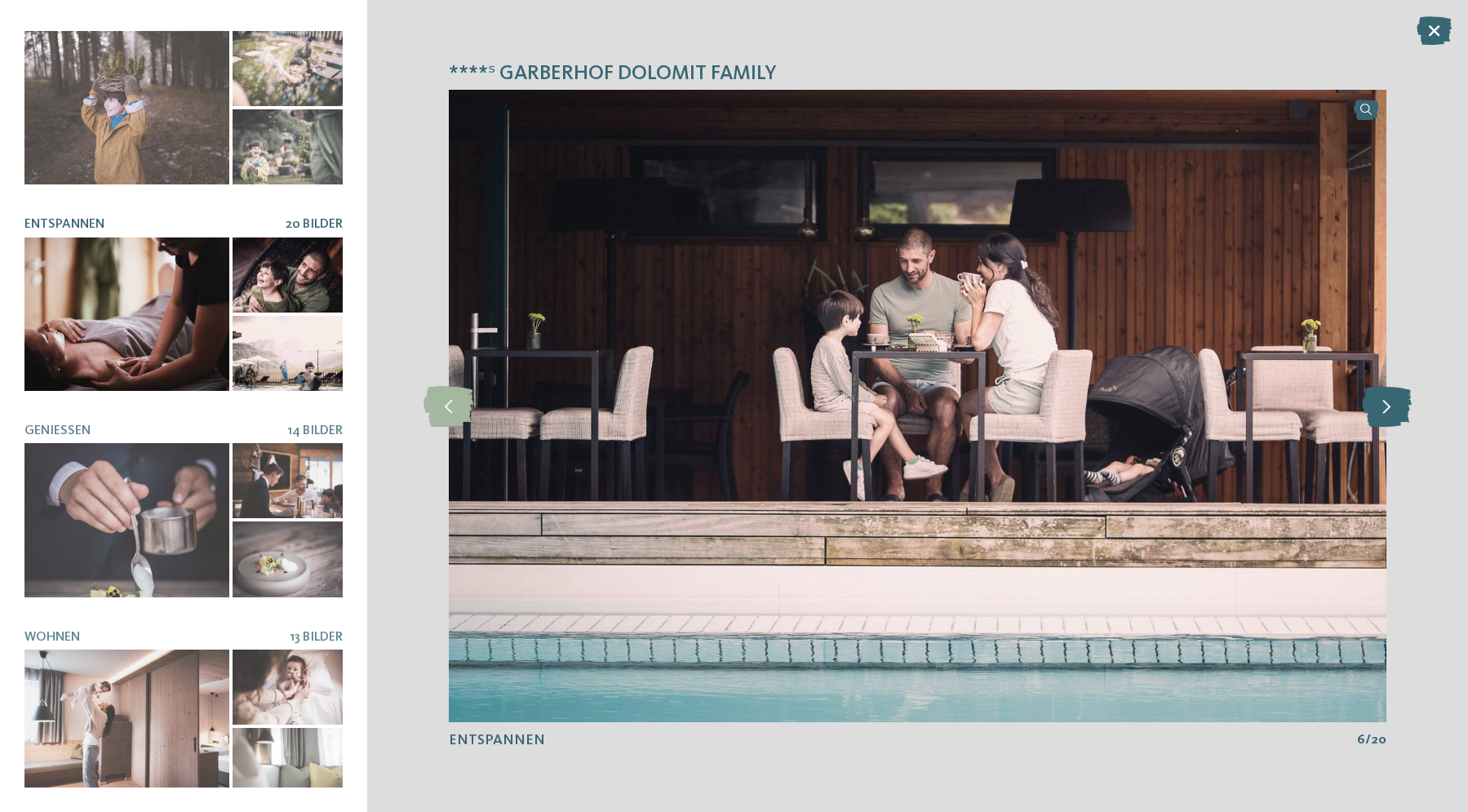
click at [1388, 409] on icon at bounding box center [1387, 406] width 50 height 41
click at [1387, 409] on icon at bounding box center [1387, 406] width 50 height 41
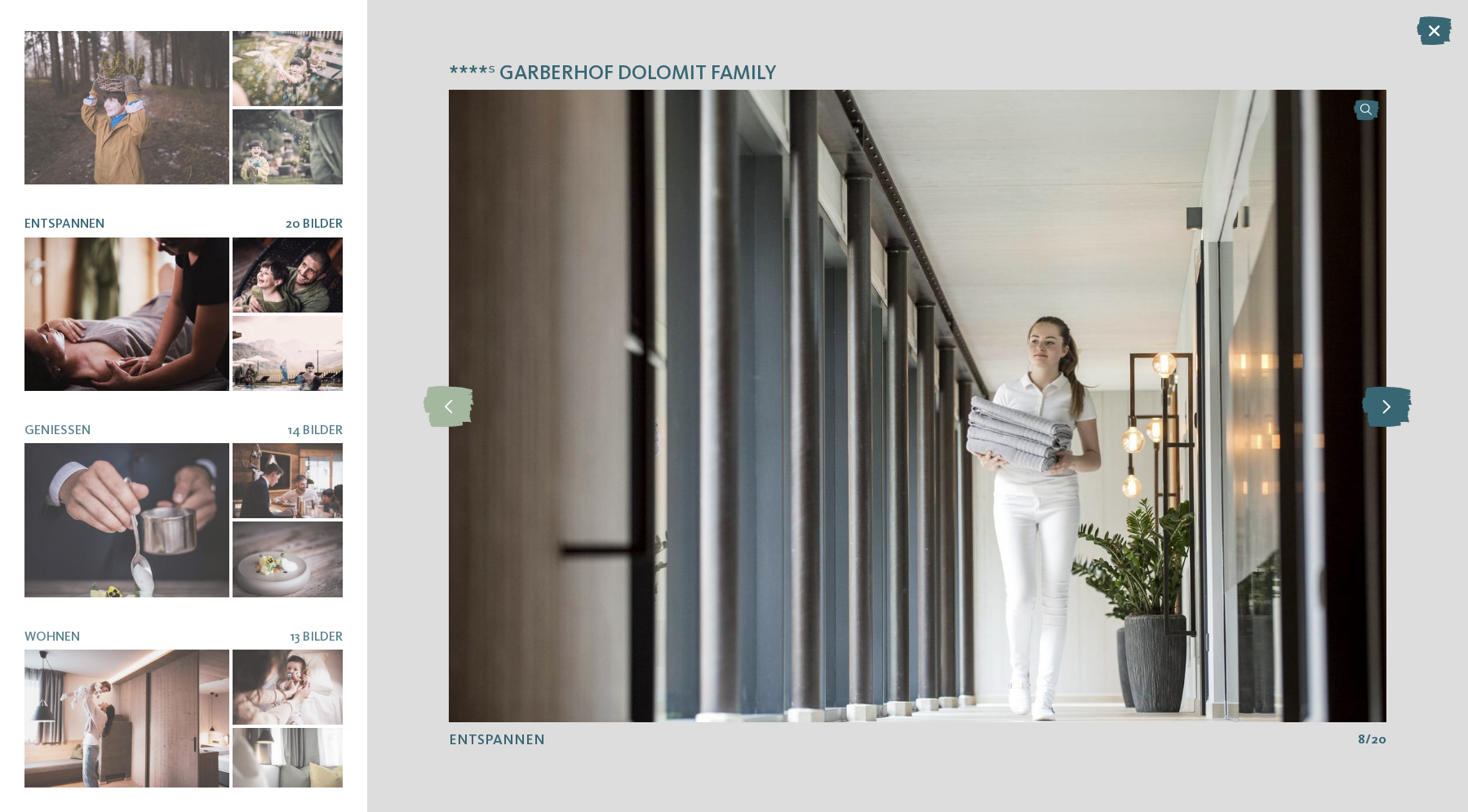
click at [1387, 409] on icon at bounding box center [1387, 406] width 50 height 41
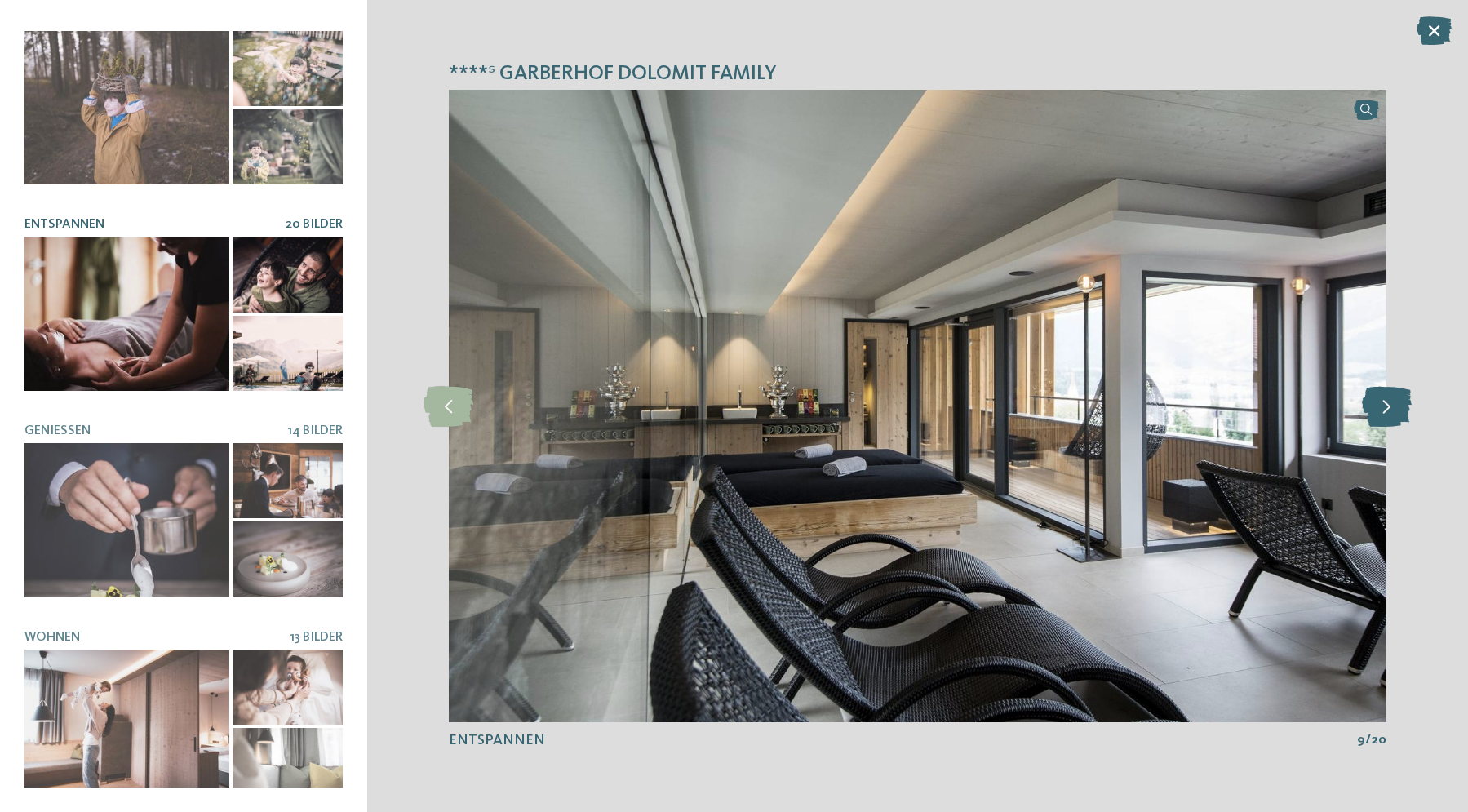
click at [1386, 406] on icon at bounding box center [1387, 406] width 50 height 41
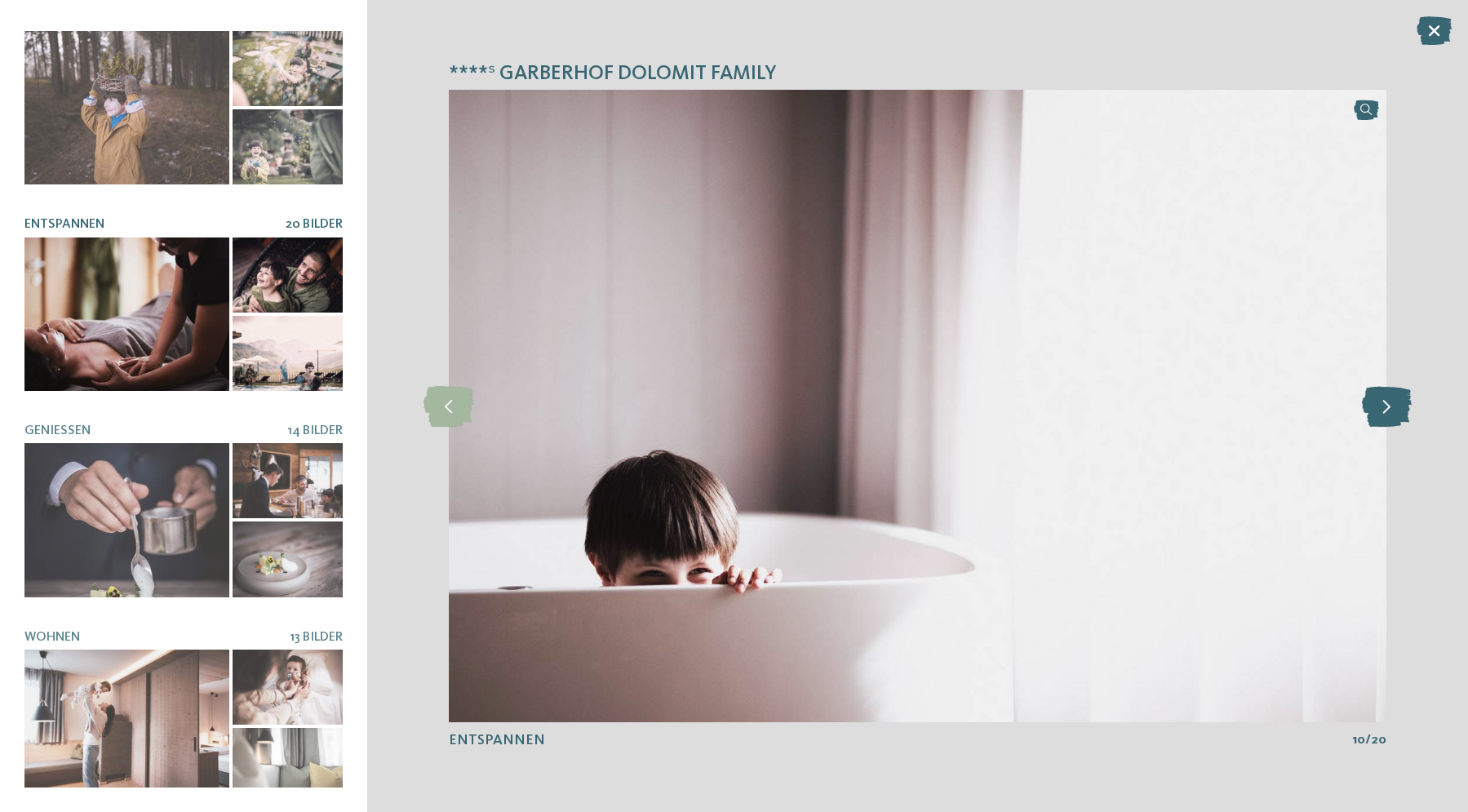
click at [1386, 403] on icon at bounding box center [1387, 406] width 50 height 41
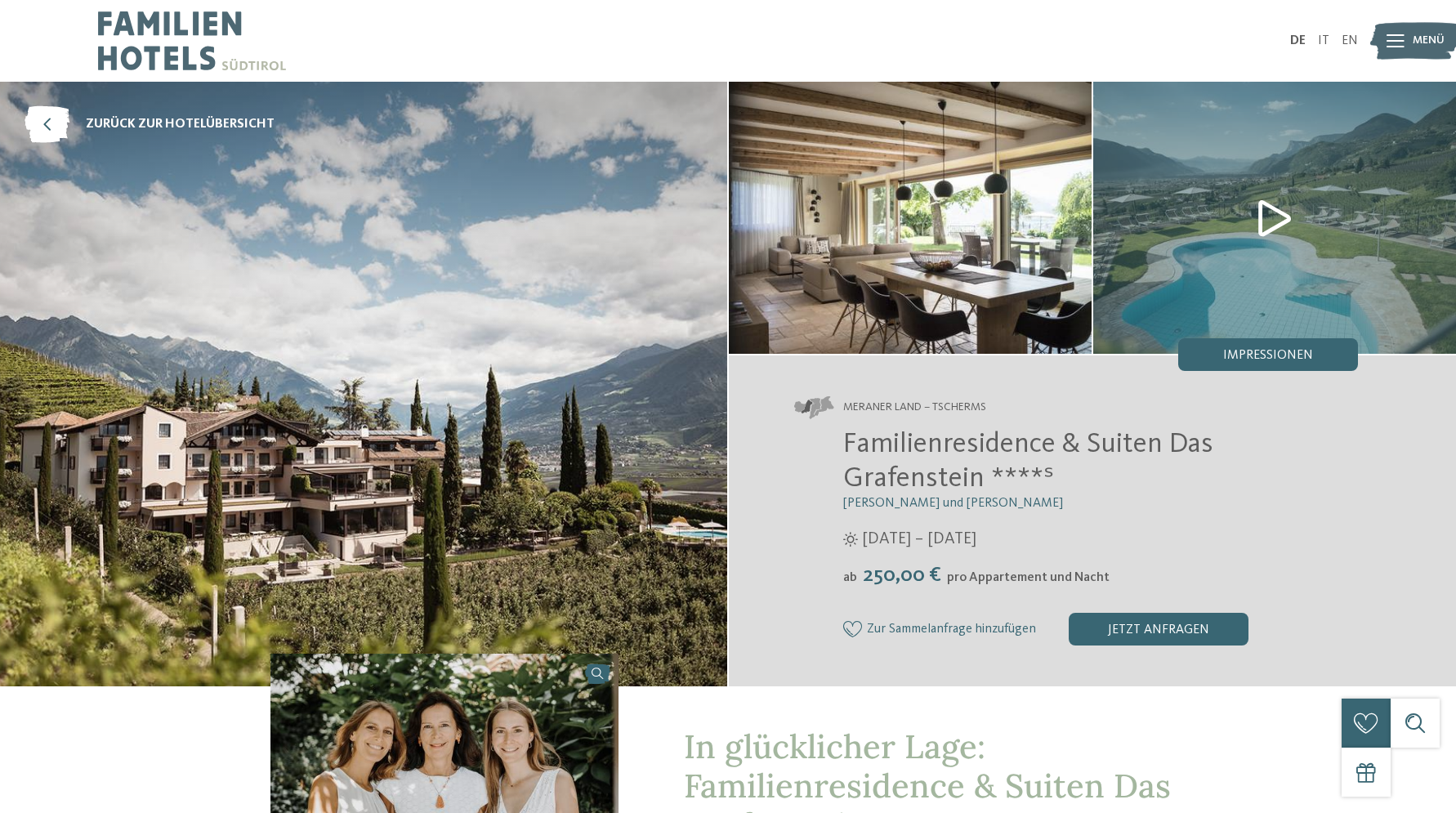
click at [1263, 217] on img at bounding box center [1274, 217] width 362 height 272
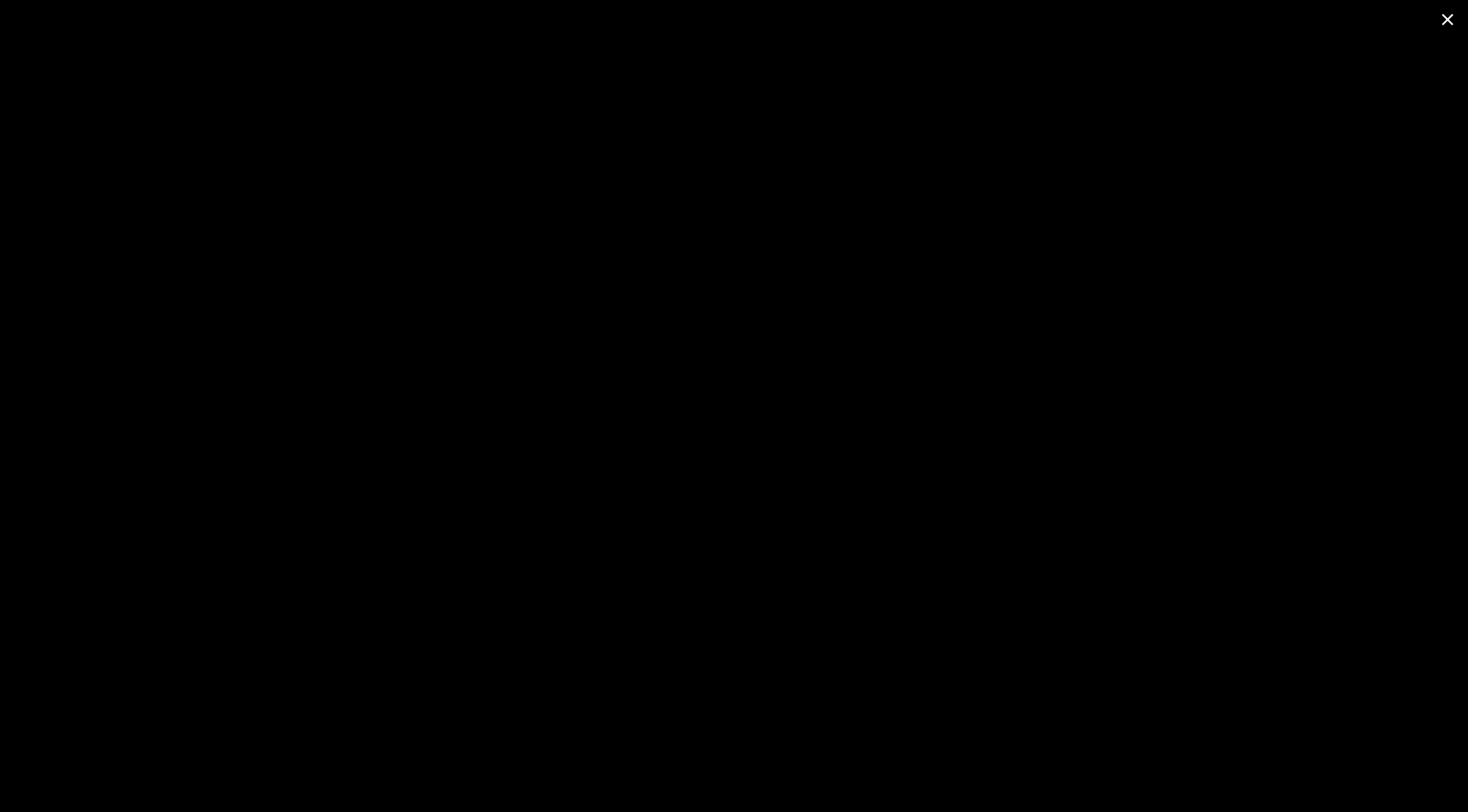
click at [1454, 23] on span at bounding box center [1448, 19] width 41 height 38
